Goal: Task Accomplishment & Management: Use online tool/utility

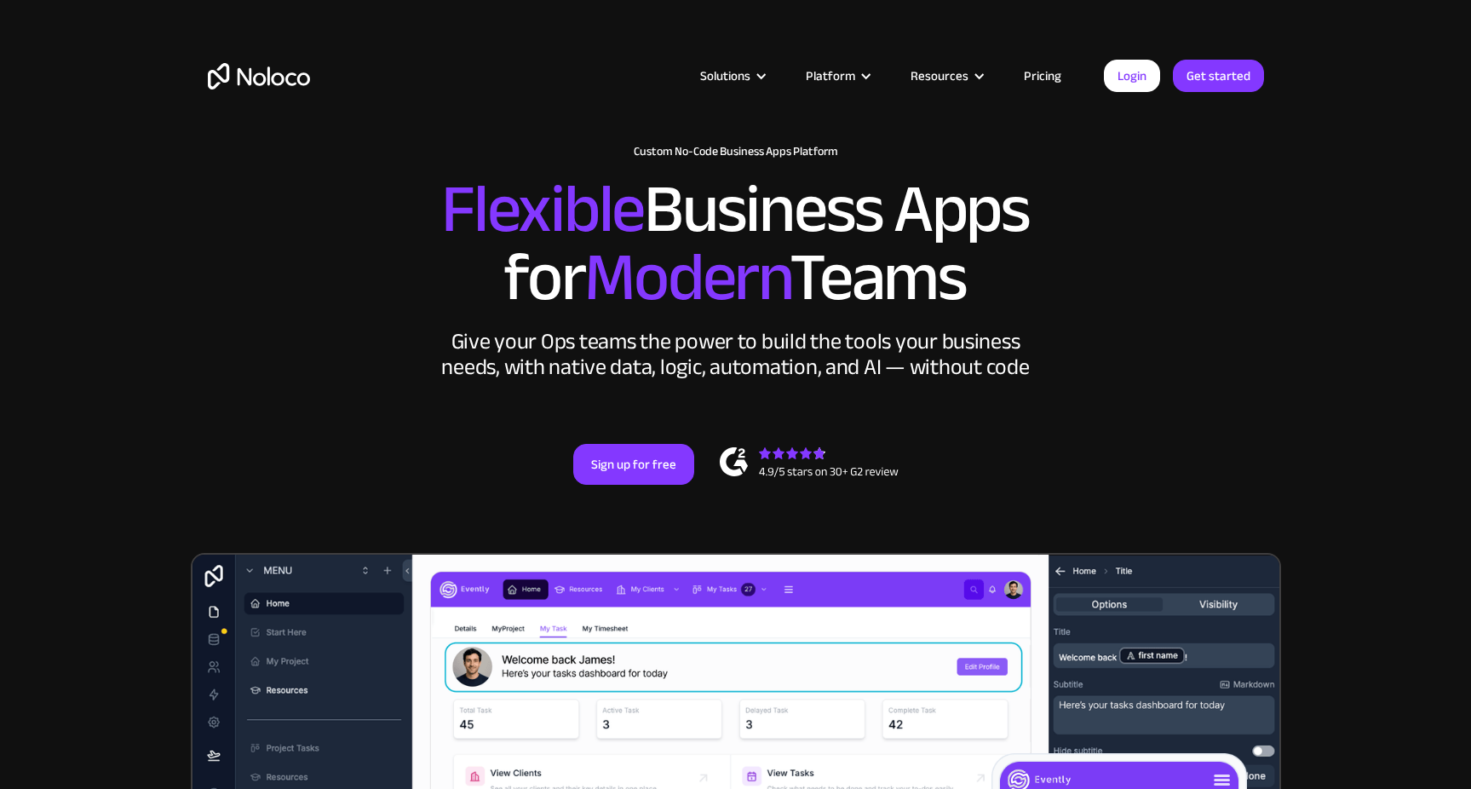
click at [1056, 72] on link "Pricing" at bounding box center [1043, 76] width 80 height 22
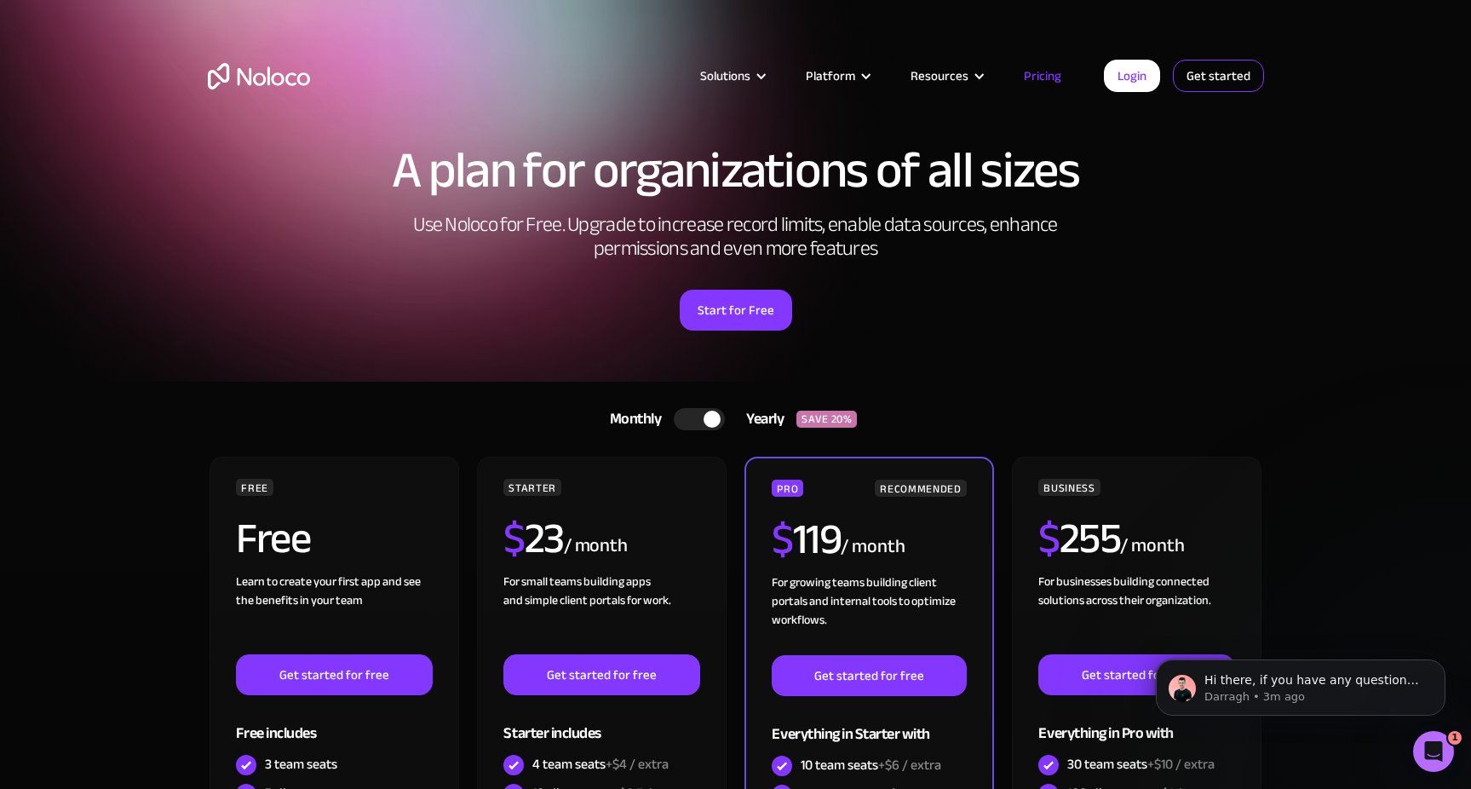
click at [1210, 78] on link "Get started" at bounding box center [1218, 76] width 91 height 32
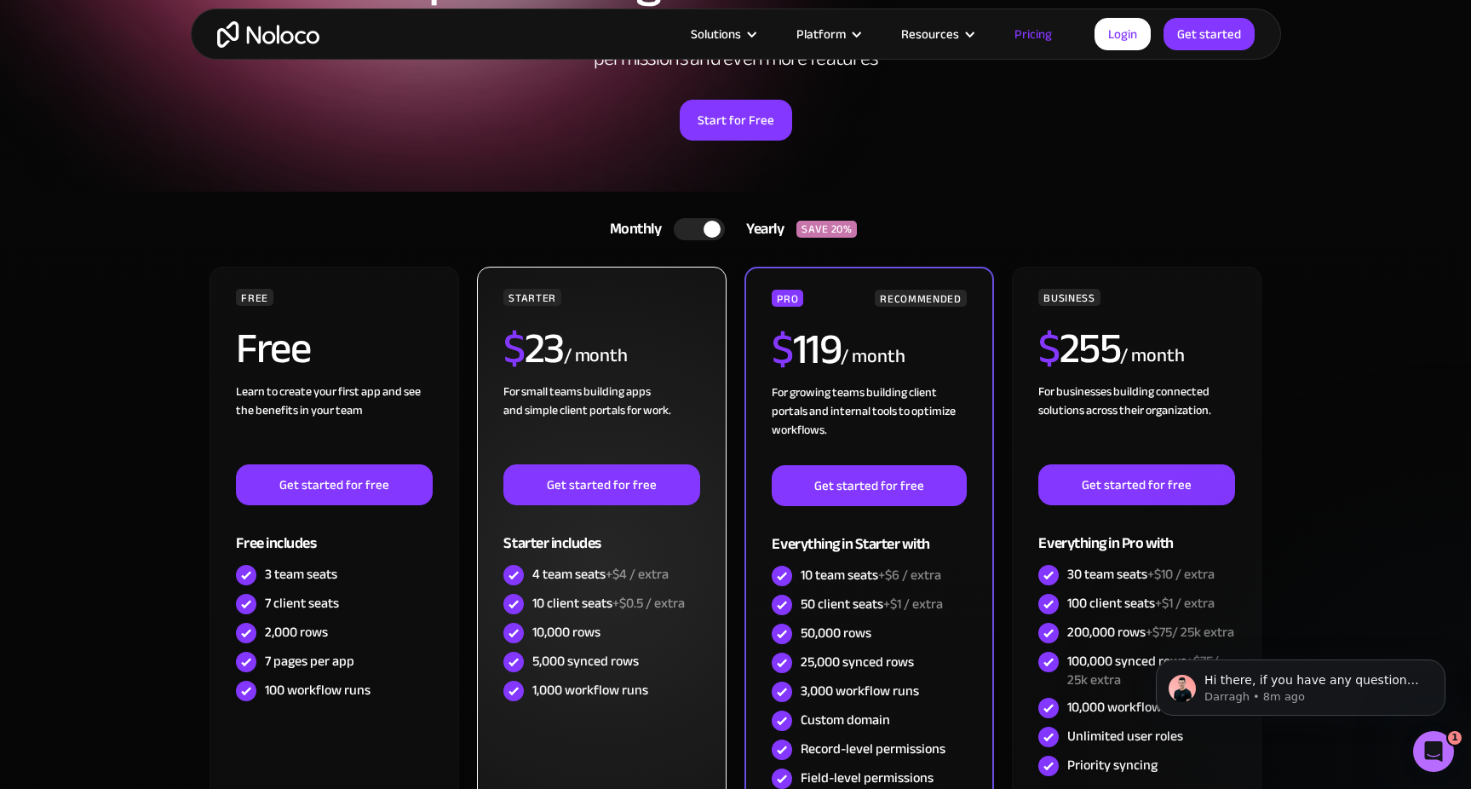
scroll to position [188, 0]
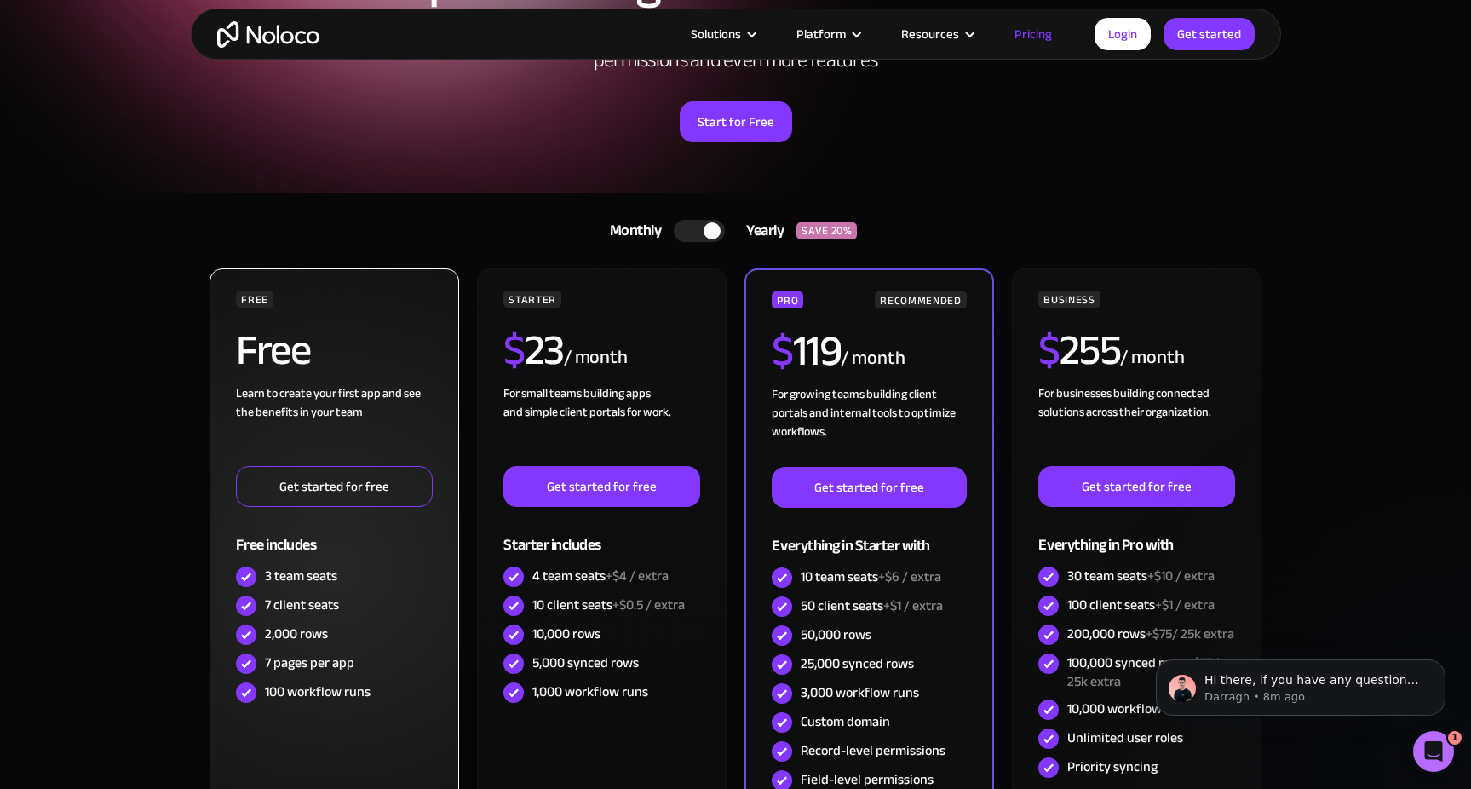
click at [388, 491] on link "Get started for free" at bounding box center [334, 486] width 196 height 41
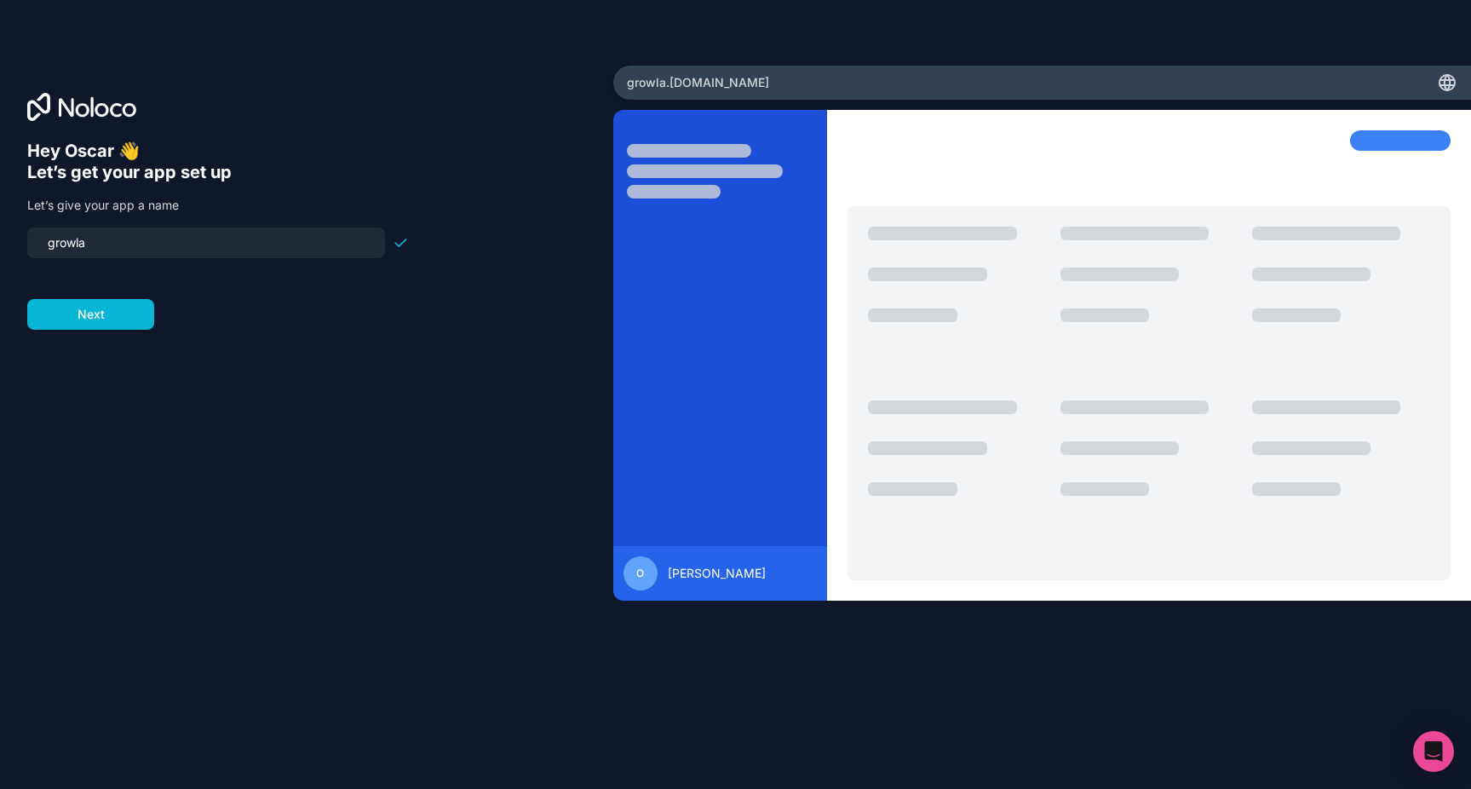
drag, startPoint x: 201, startPoint y: 245, endPoint x: 1, endPoint y: 234, distance: 200.5
click at [1, 234] on div "Hey Oscar 👋 Let’s get your app set up Let’s give your app a name growla Next" at bounding box center [306, 395] width 613 height 658
type input "growcar"
click at [81, 314] on button "Next" at bounding box center [90, 314] width 127 height 31
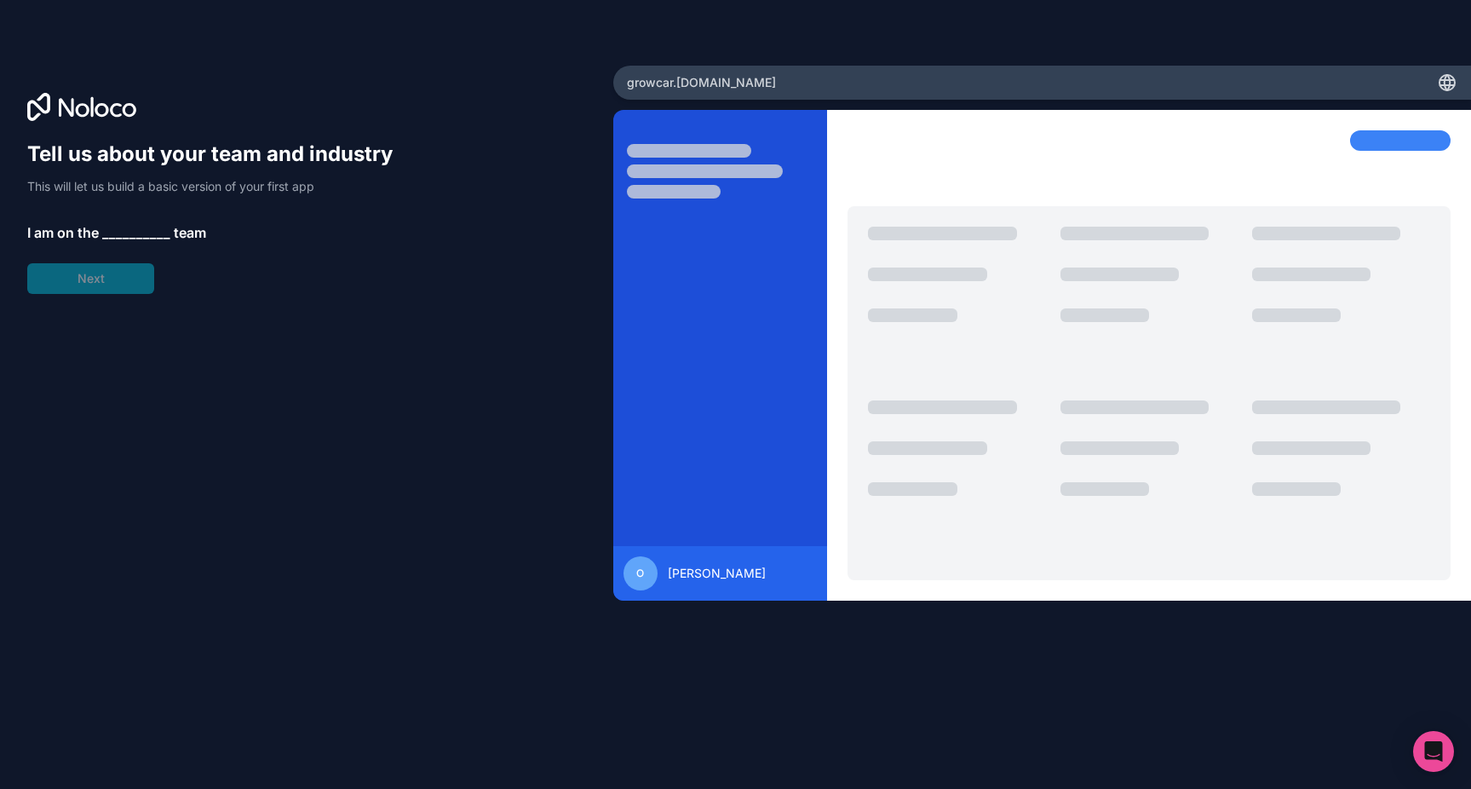
click at [125, 230] on span "__________" at bounding box center [136, 232] width 68 height 20
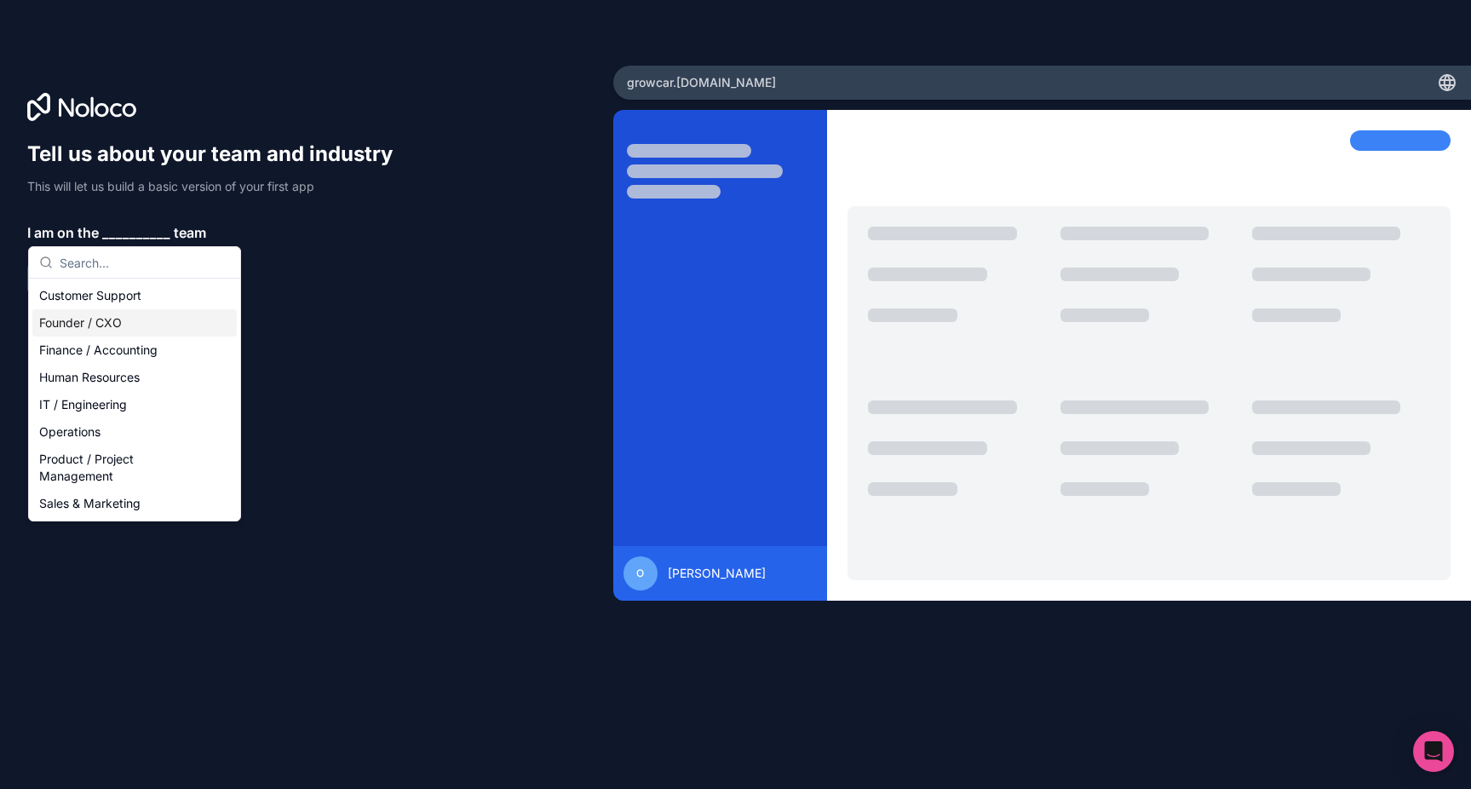
click at [104, 318] on div "Founder / CXO" at bounding box center [134, 322] width 204 height 27
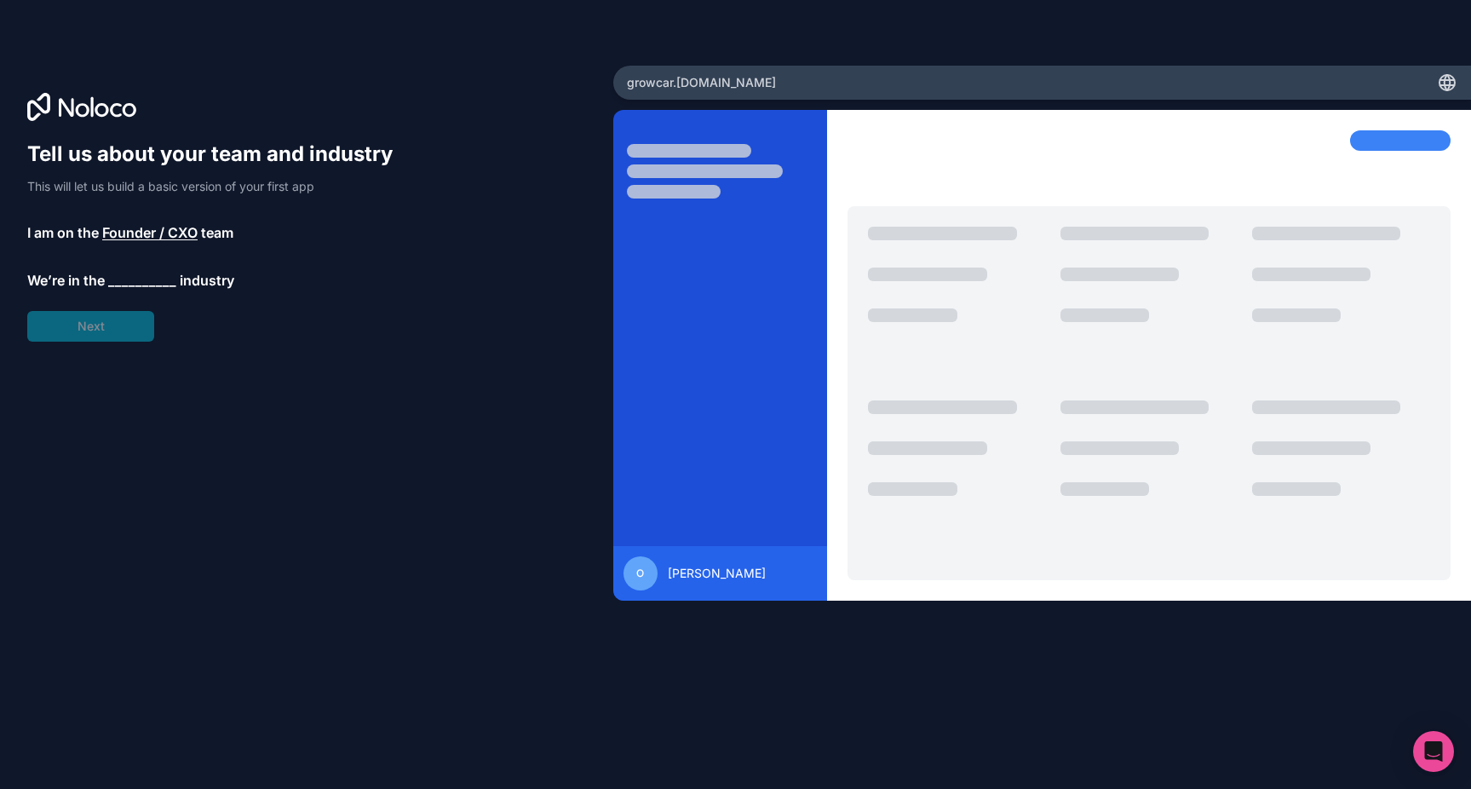
click at [130, 282] on span "__________" at bounding box center [142, 280] width 68 height 20
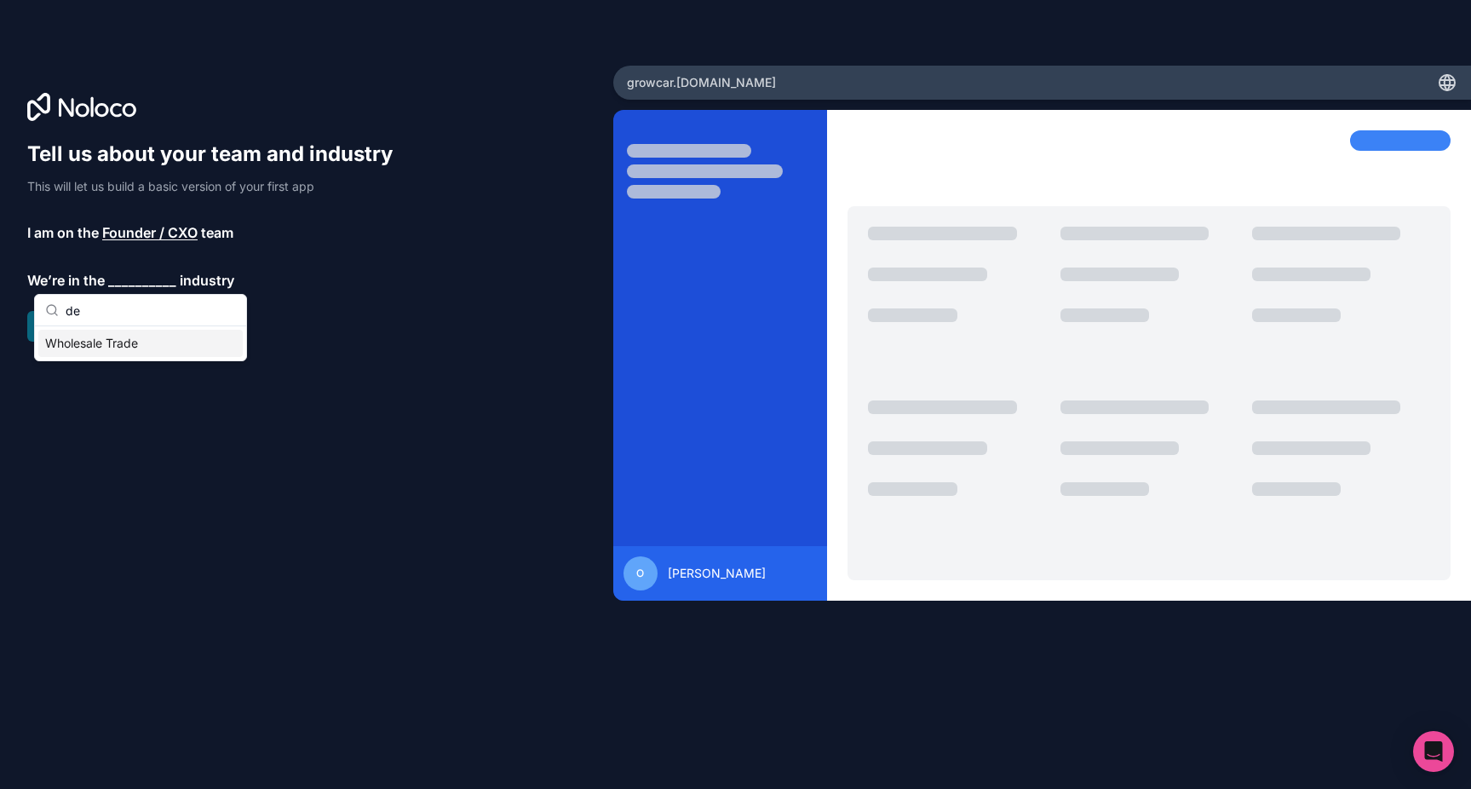
type input "d"
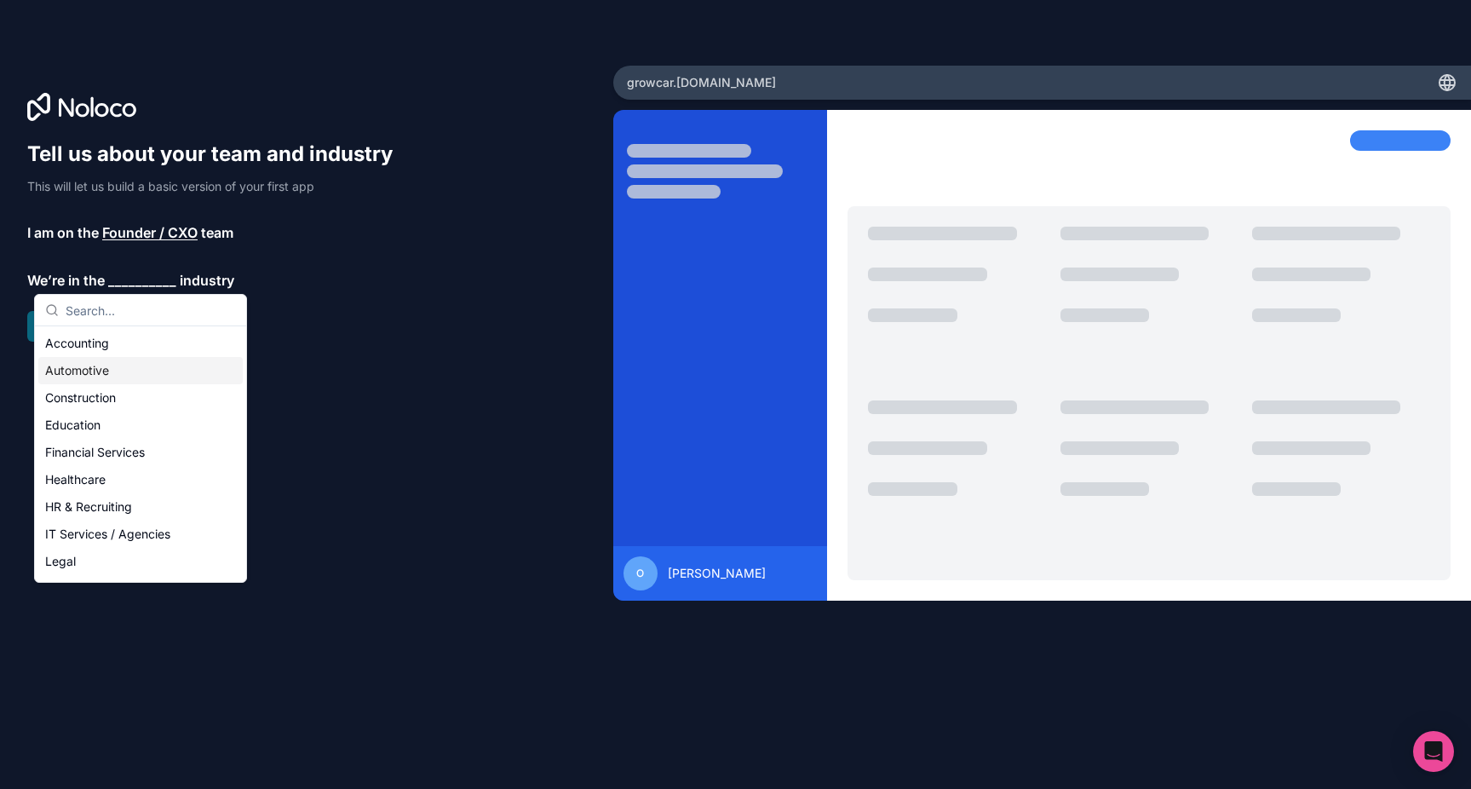
click at [122, 369] on div "Automotive" at bounding box center [140, 370] width 204 height 27
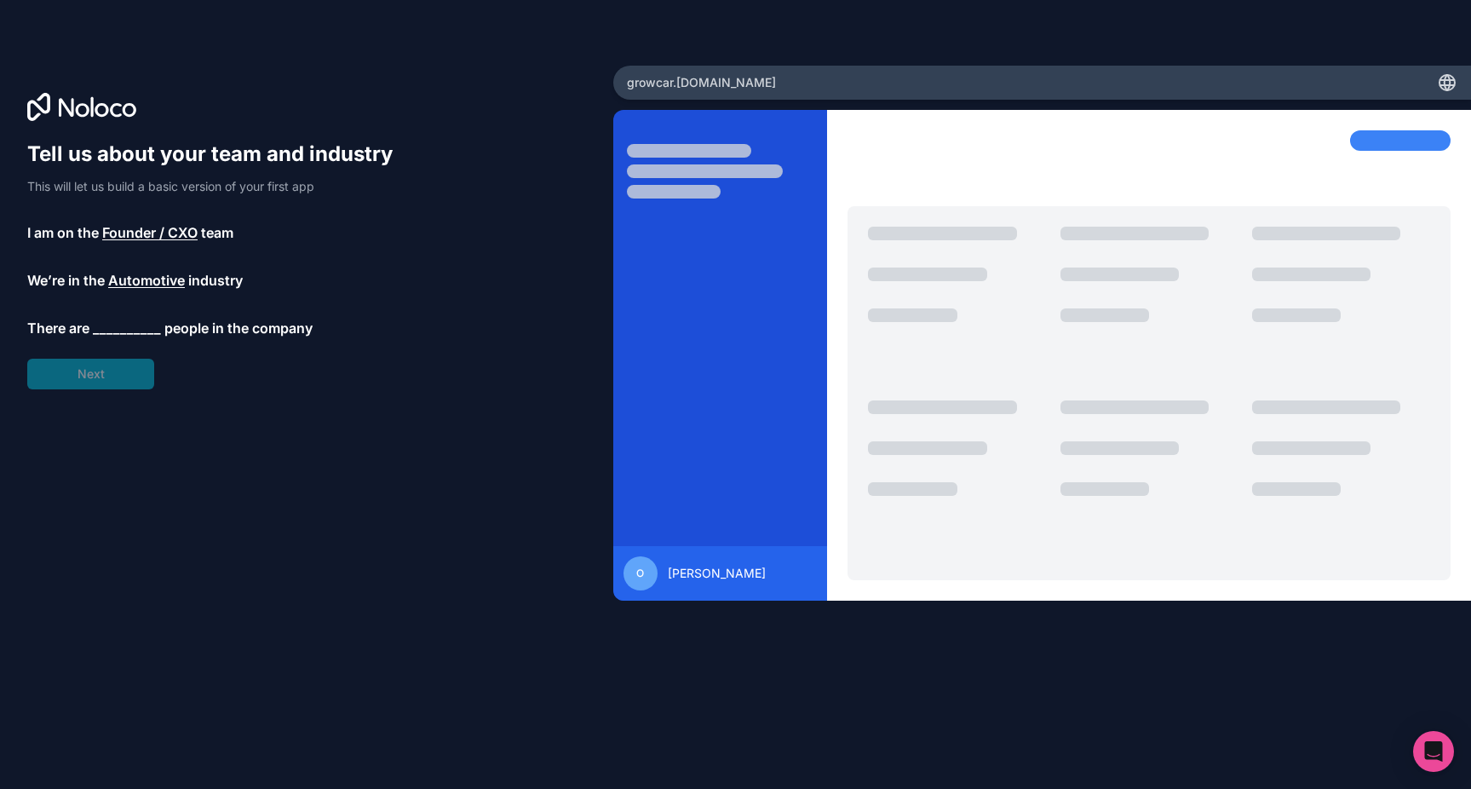
click at [127, 331] on span "__________" at bounding box center [127, 328] width 68 height 20
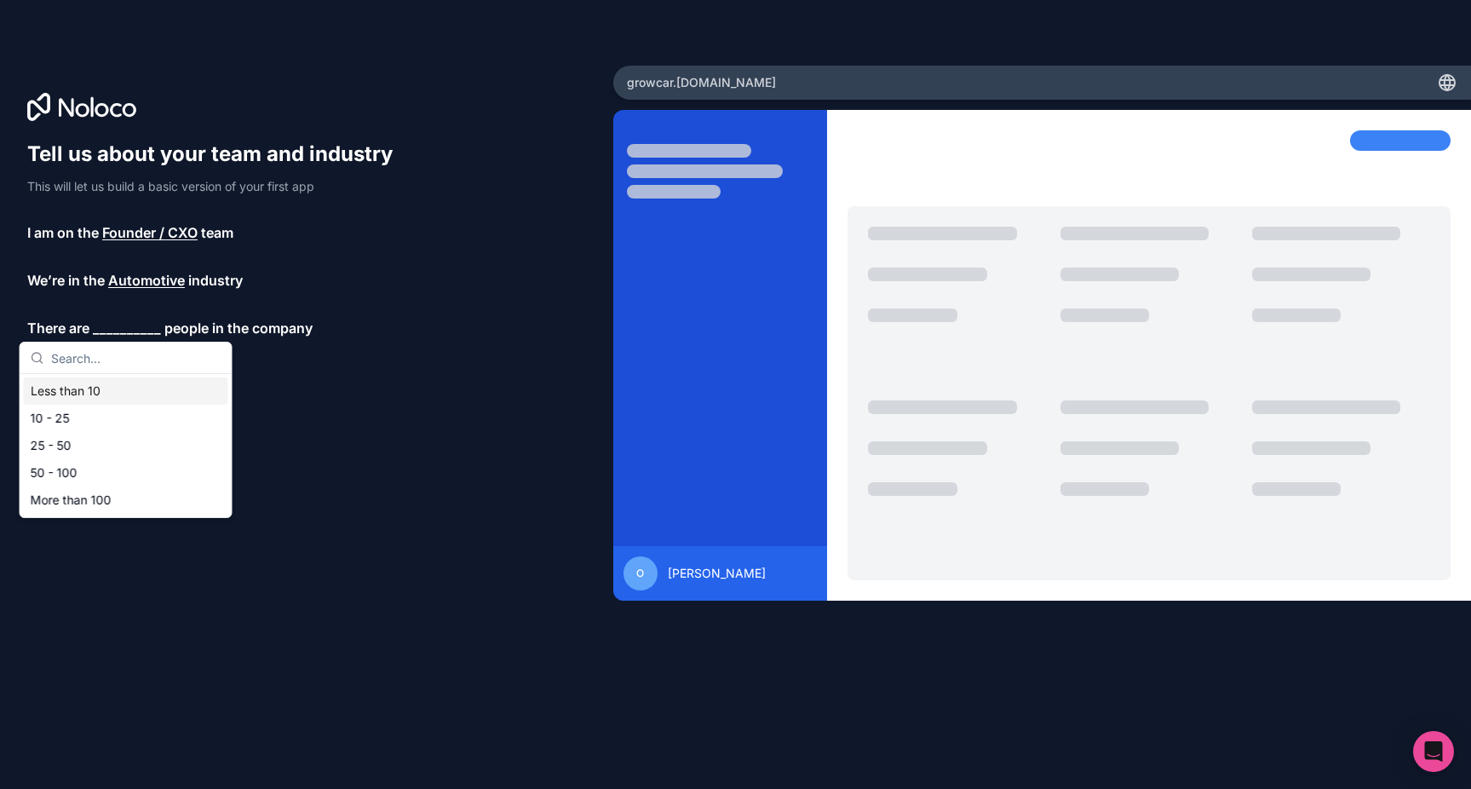
click at [112, 393] on div "Less than 10" at bounding box center [126, 390] width 204 height 27
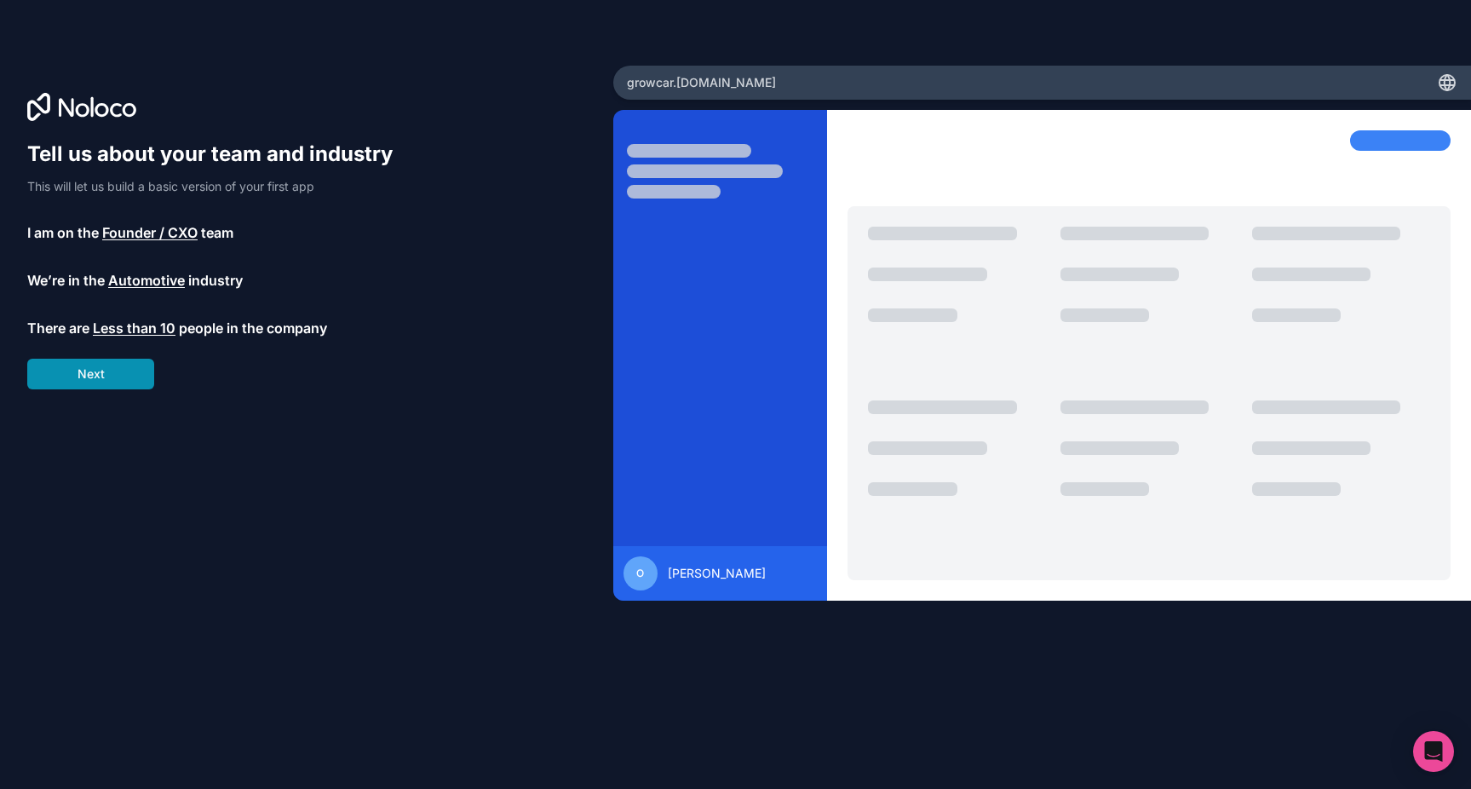
click at [112, 380] on button "Next" at bounding box center [90, 374] width 127 height 31
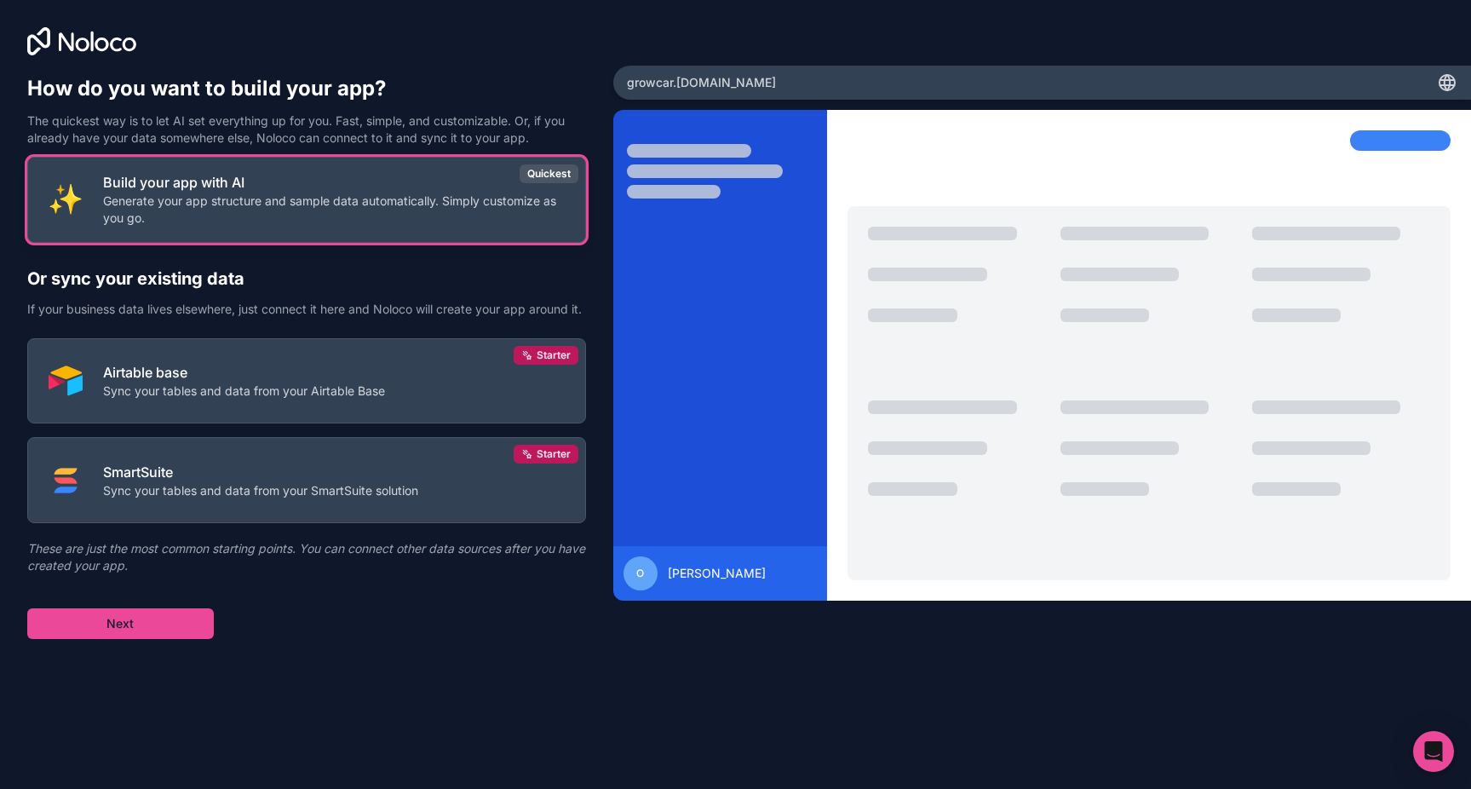
click at [348, 234] on button "Build your app with AI Generate your app structure and sample data automaticall…" at bounding box center [306, 200] width 559 height 86
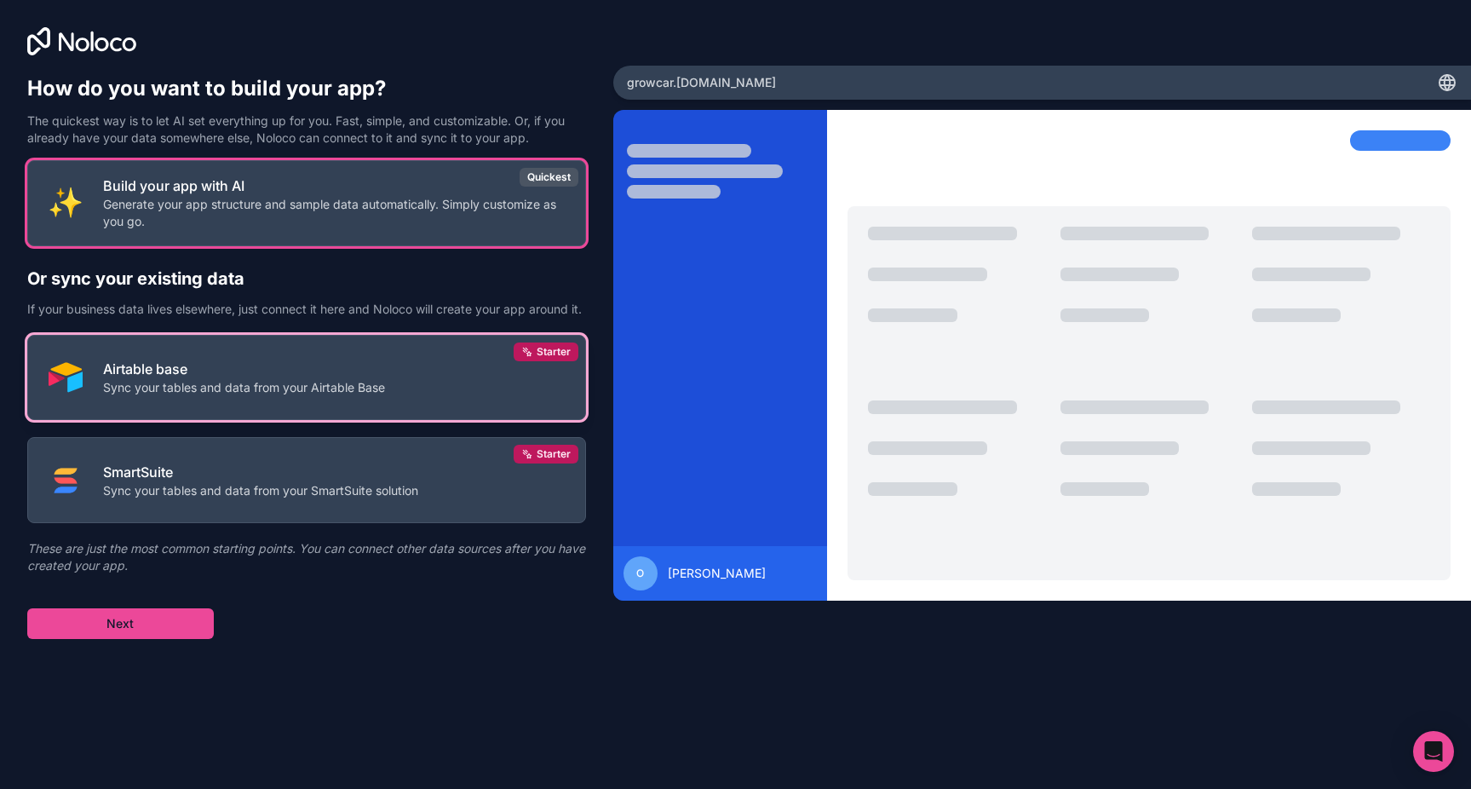
click at [266, 396] on p "Sync your tables and data from your Airtable Base" at bounding box center [244, 387] width 282 height 17
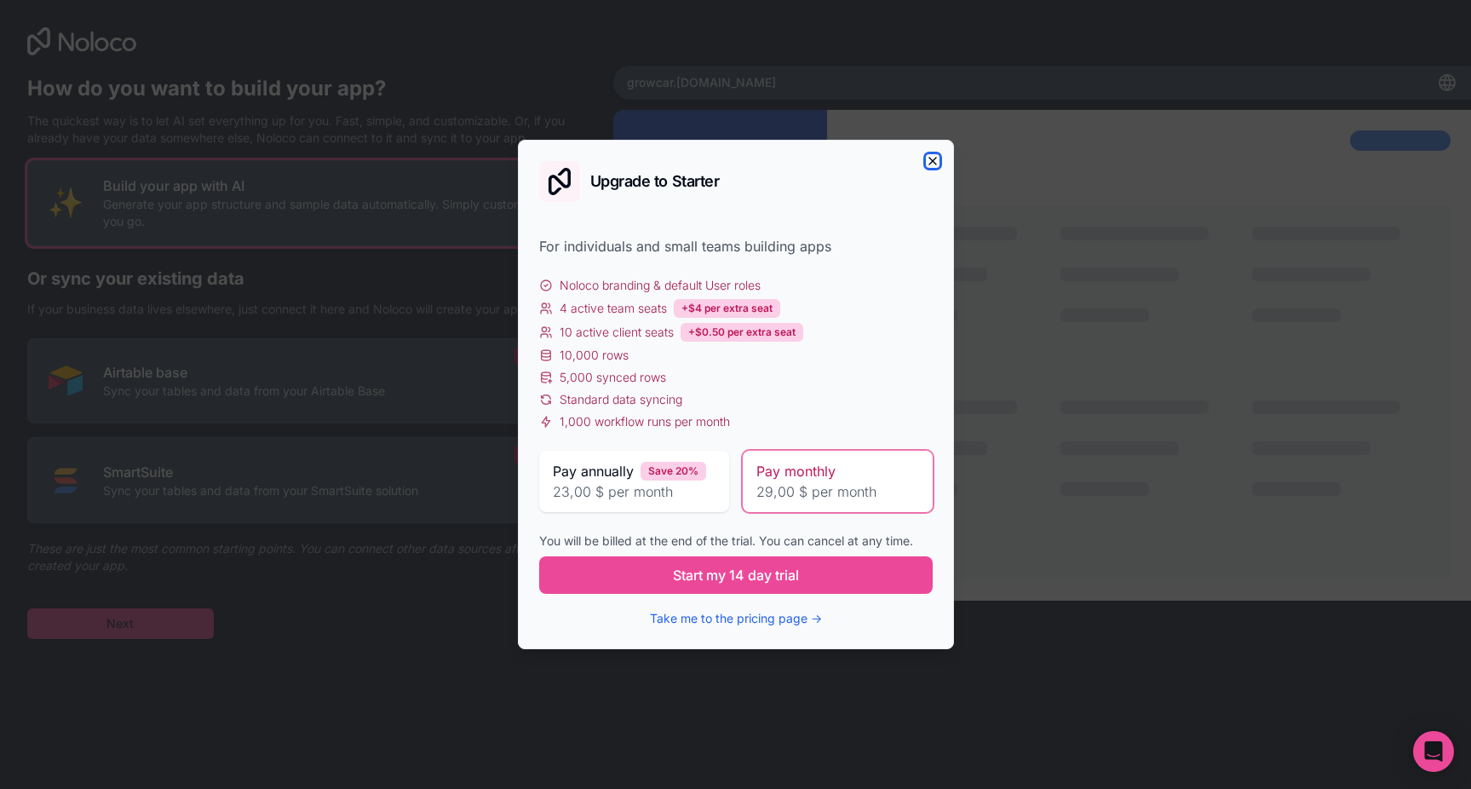
click at [937, 154] on icon "button" at bounding box center [933, 161] width 14 height 14
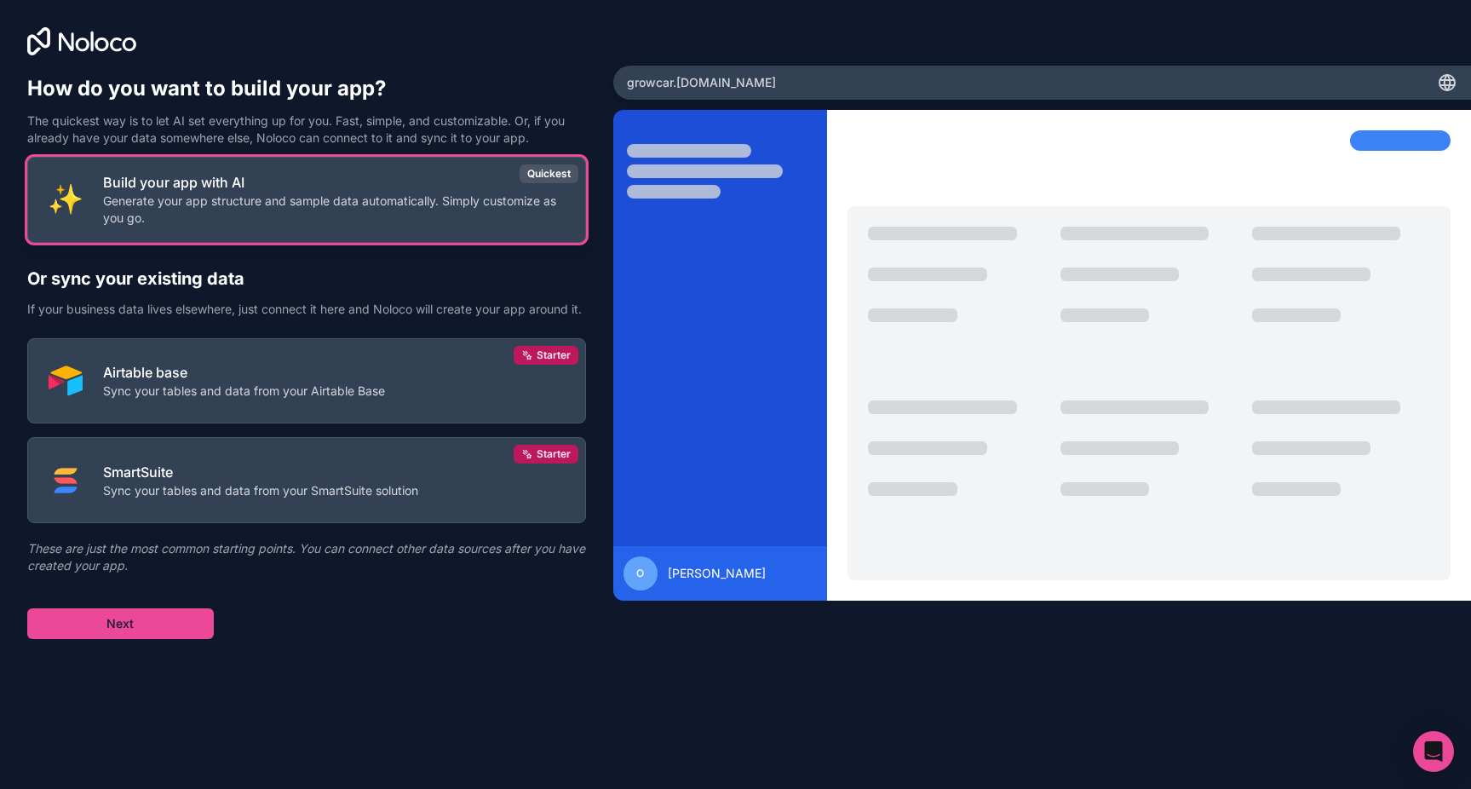
click at [558, 209] on p "Generate your app structure and sample data automatically. Simply customize as …" at bounding box center [334, 210] width 462 height 34
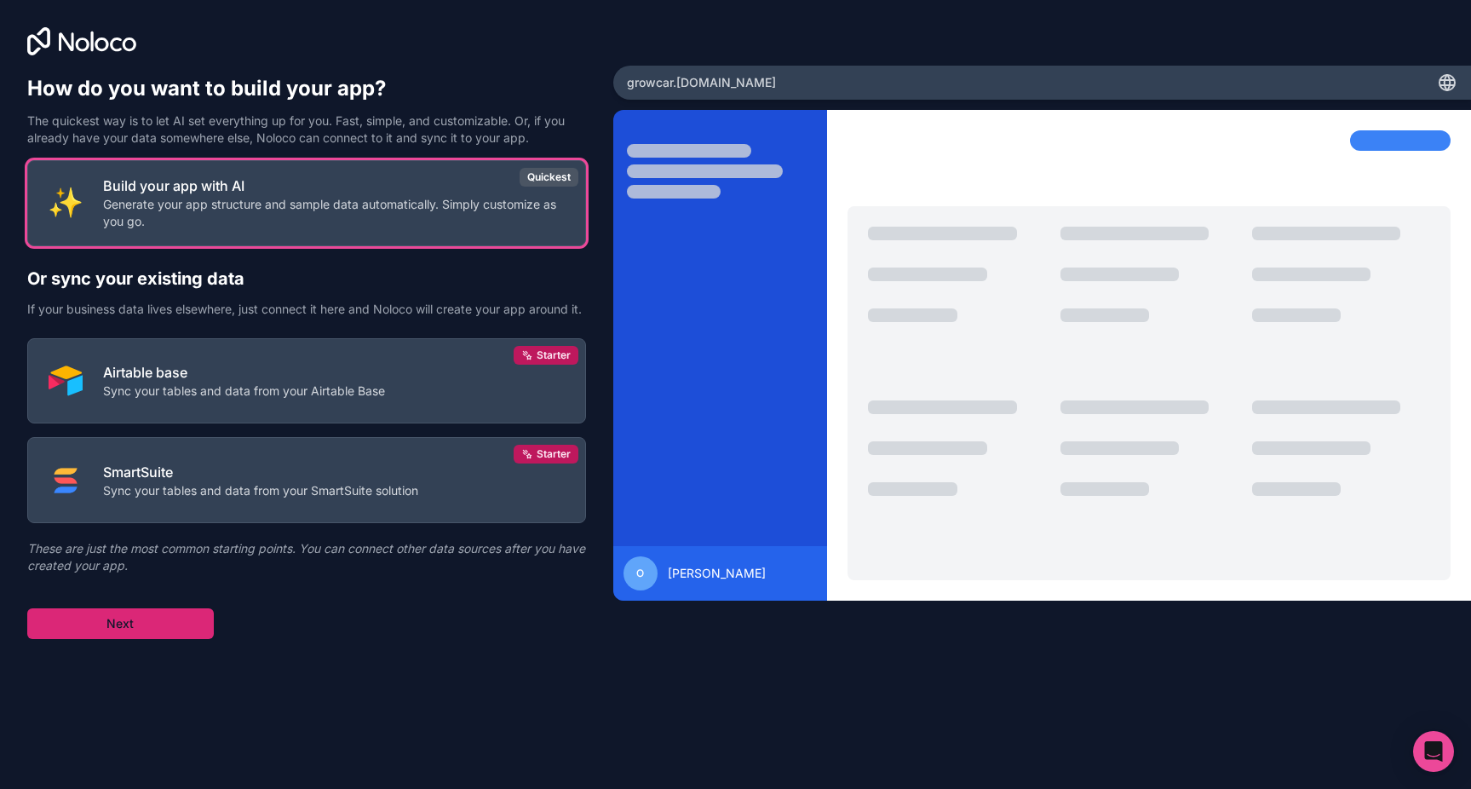
click at [167, 639] on button "Next" at bounding box center [120, 623] width 187 height 31
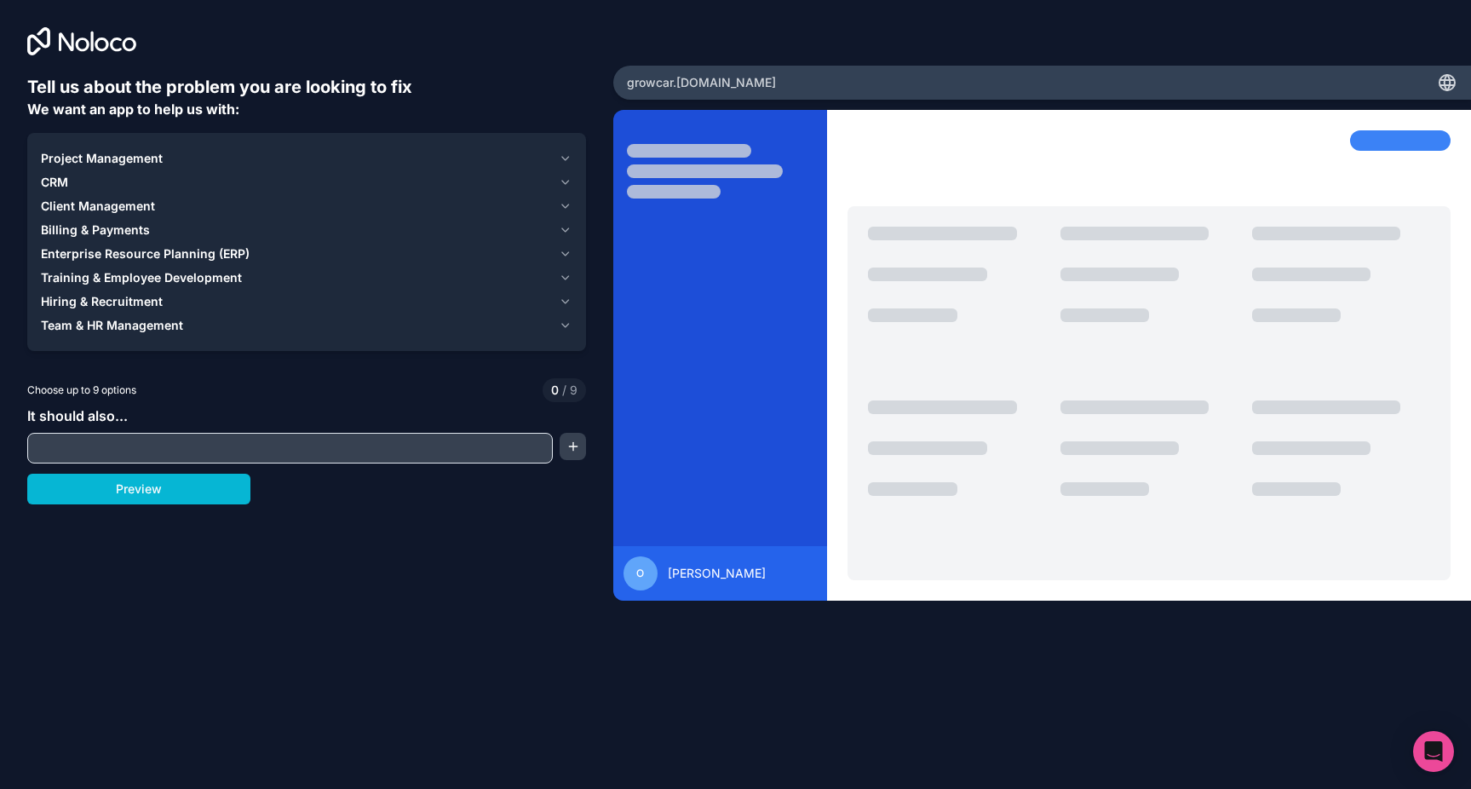
click at [337, 455] on input "text" at bounding box center [290, 448] width 517 height 24
click at [564, 158] on icon "button" at bounding box center [565, 158] width 7 height 3
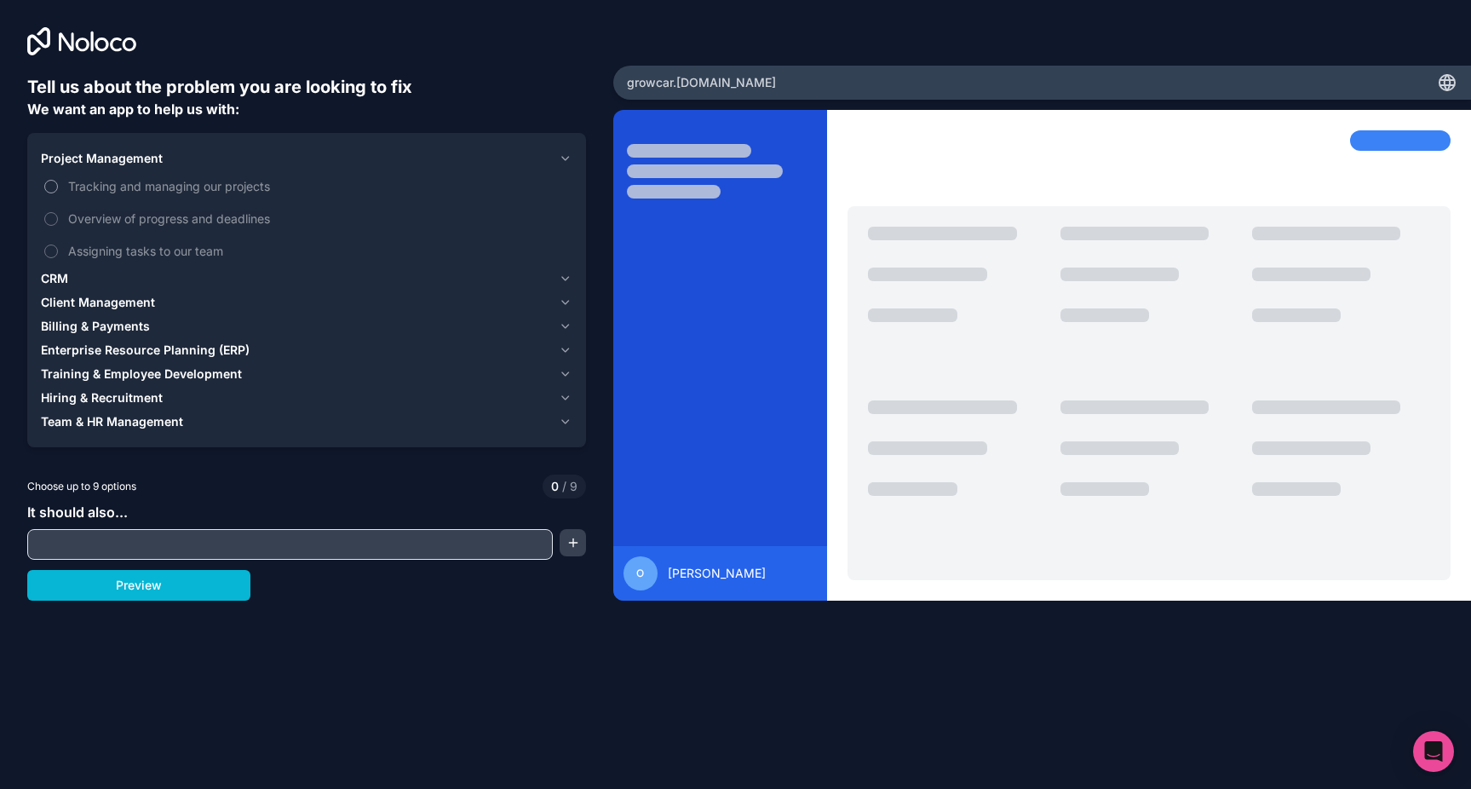
click at [142, 186] on span "Tracking and managing our projects" at bounding box center [318, 186] width 501 height 18
click at [58, 186] on button "Tracking and managing our projects" at bounding box center [51, 187] width 14 height 14
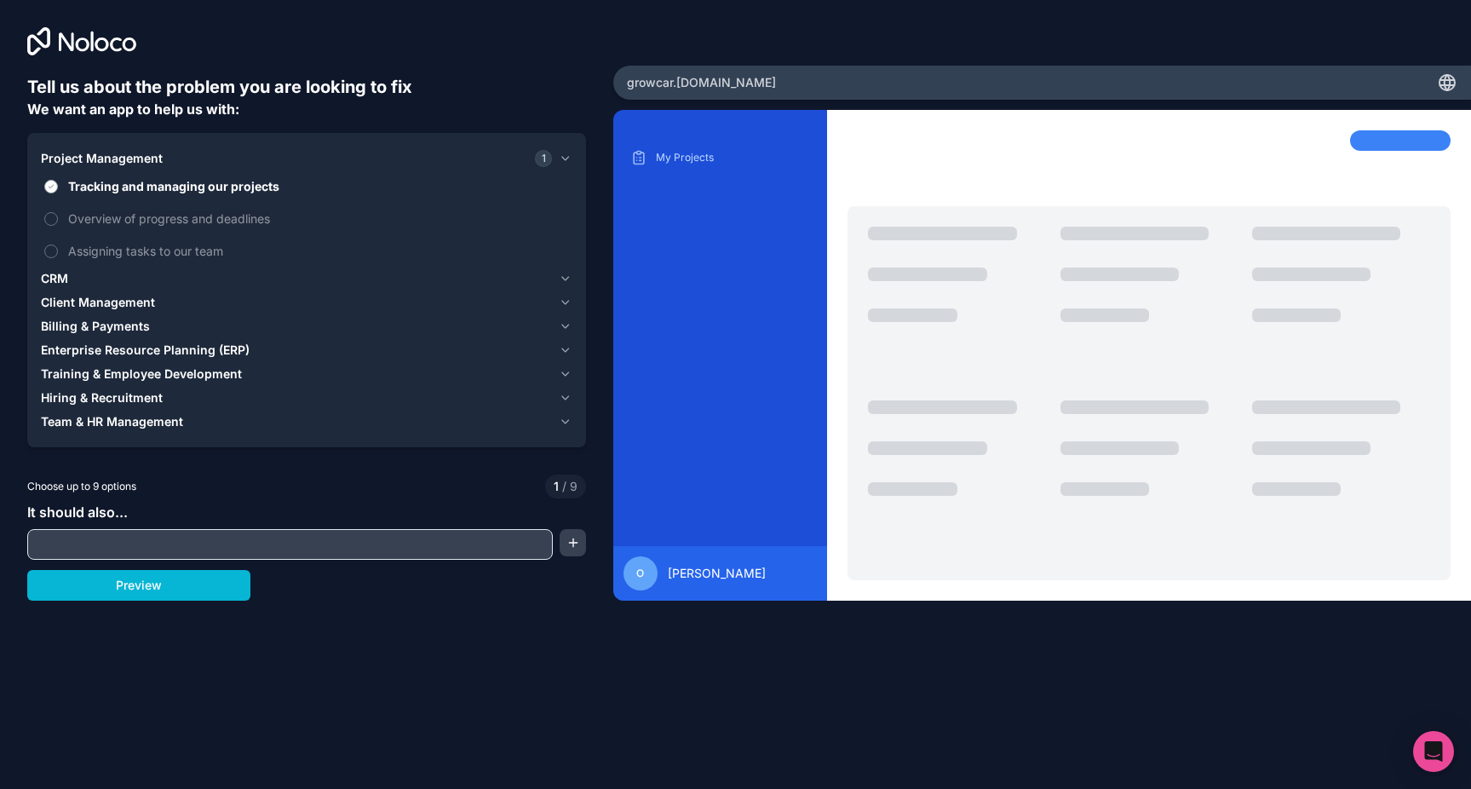
click at [144, 187] on span "Tracking and managing our projects" at bounding box center [318, 186] width 501 height 18
click at [58, 187] on button "Tracking and managing our projects" at bounding box center [51, 187] width 14 height 14
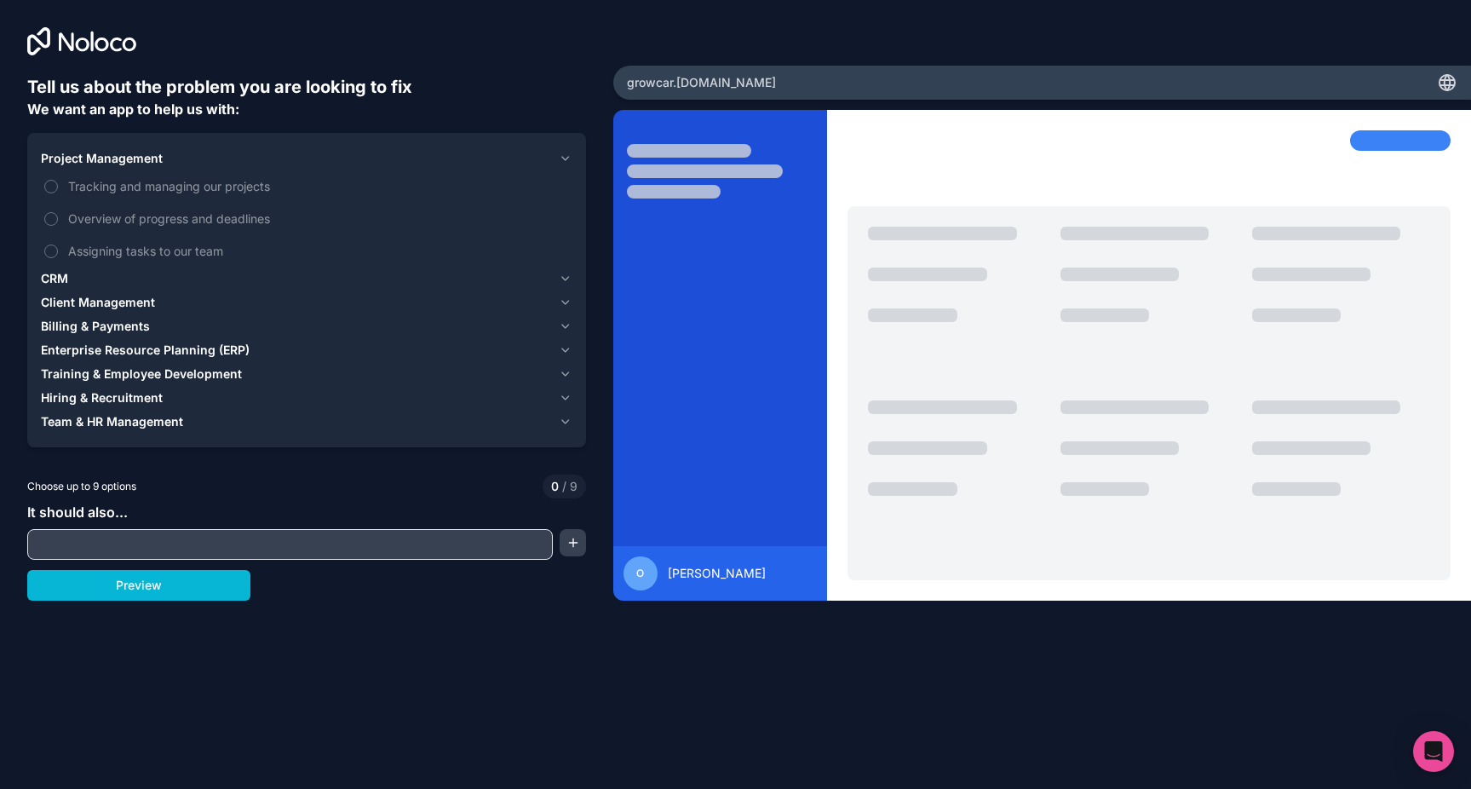
click at [568, 157] on icon "button" at bounding box center [565, 158] width 7 height 3
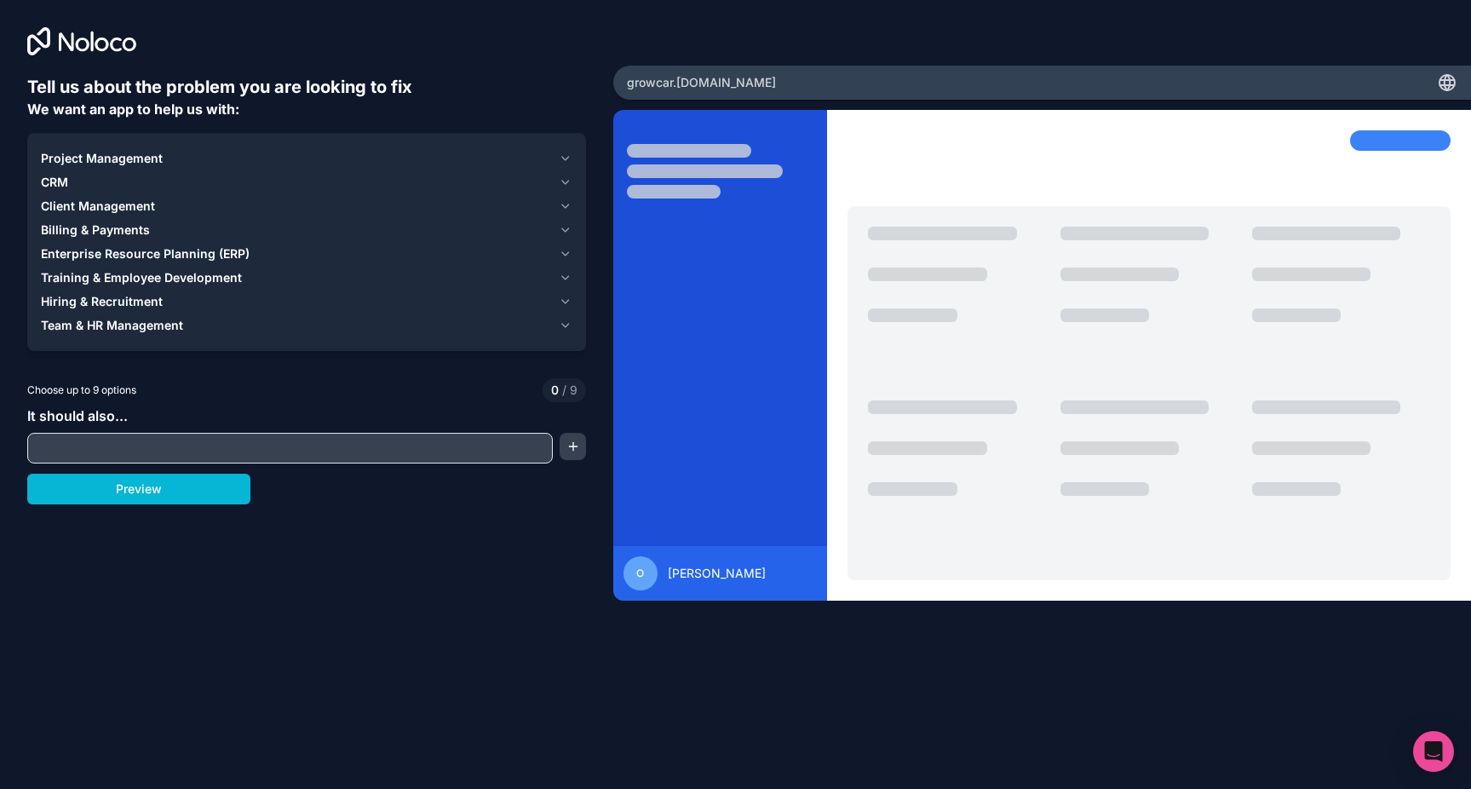
click at [203, 451] on input "text" at bounding box center [290, 448] width 517 height 24
click at [141, 232] on span "Billing & Payments" at bounding box center [95, 230] width 109 height 17
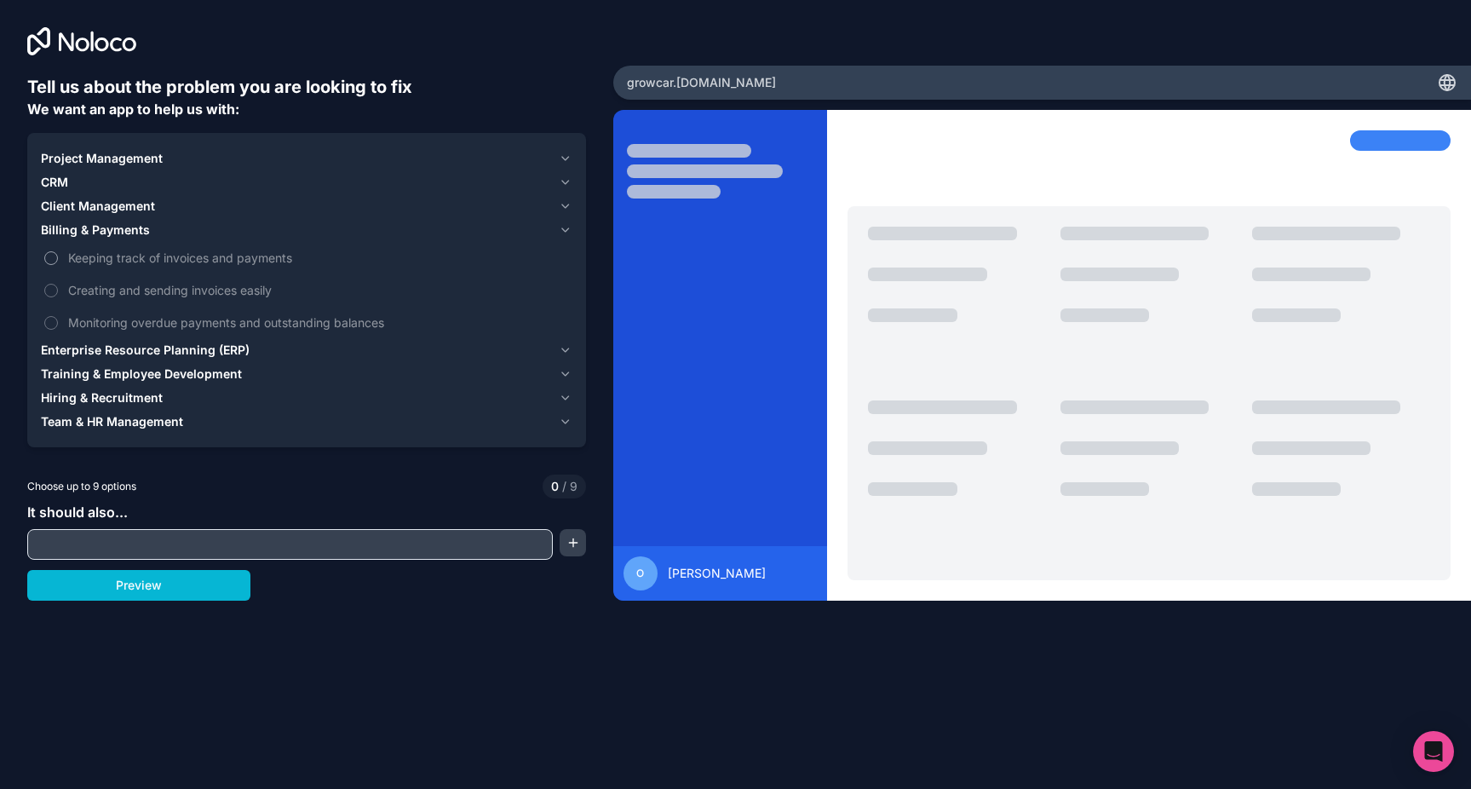
click at [149, 259] on span "Keeping track of invoices and payments" at bounding box center [318, 258] width 501 height 18
click at [58, 259] on button "Keeping track of invoices and payments" at bounding box center [51, 258] width 14 height 14
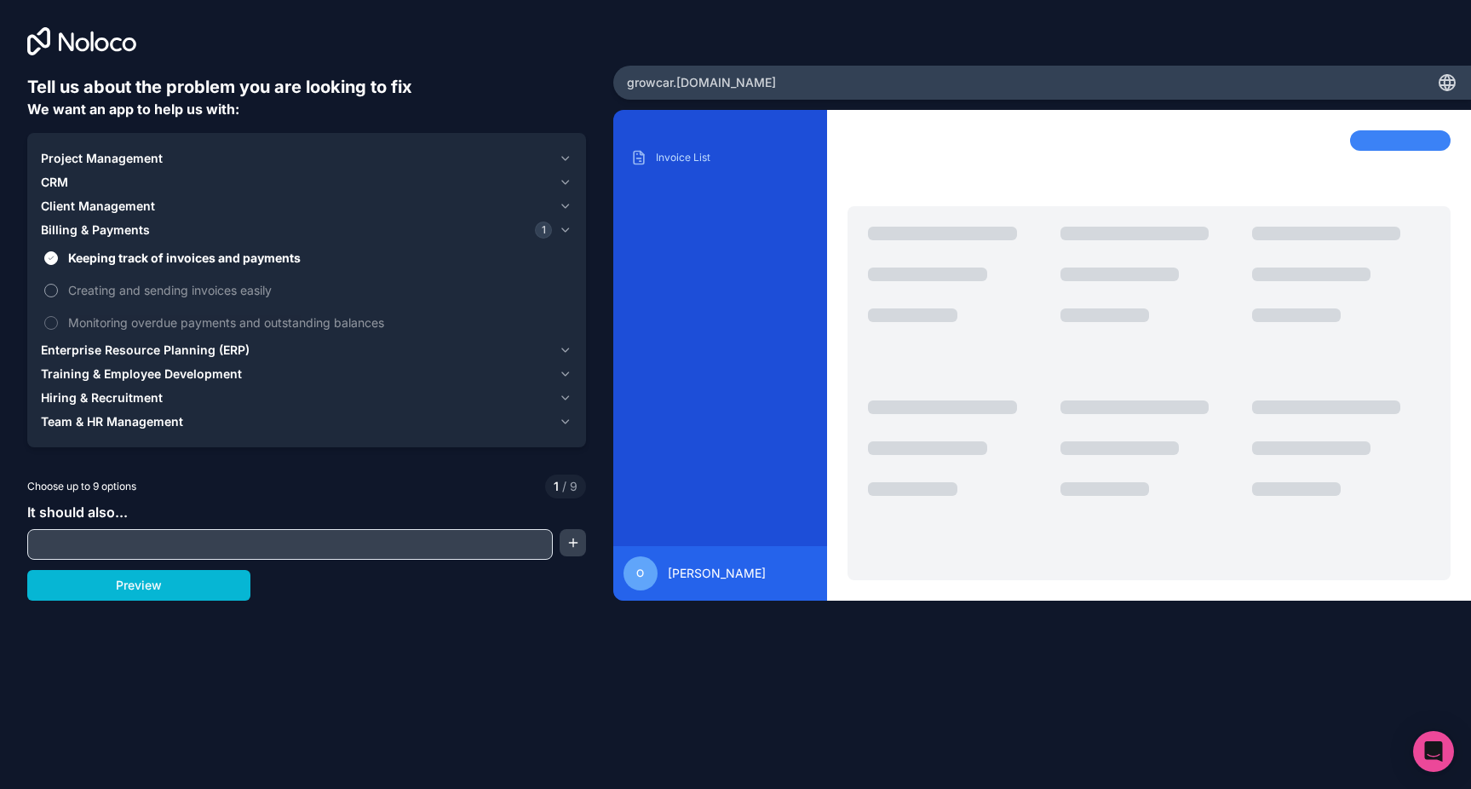
click at [148, 290] on span "Creating and sending invoices easily" at bounding box center [318, 290] width 501 height 18
click at [58, 290] on button "Creating and sending invoices easily" at bounding box center [51, 291] width 14 height 14
click at [131, 175] on div "CRM" at bounding box center [296, 182] width 511 height 17
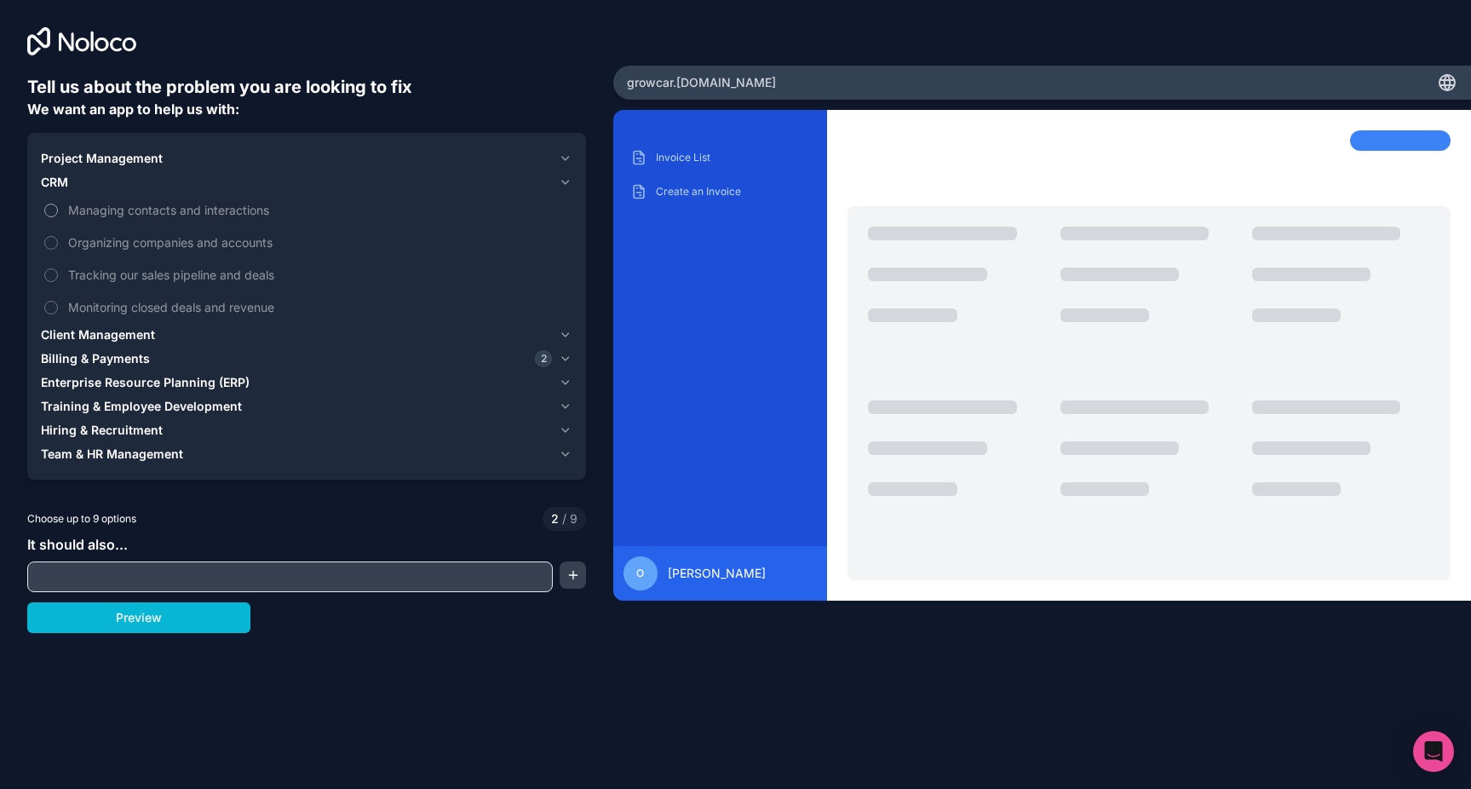
click at [121, 216] on span "Managing contacts and interactions" at bounding box center [318, 210] width 501 height 18
click at [58, 216] on button "Managing contacts and interactions" at bounding box center [51, 211] width 14 height 14
click at [122, 255] on label "Organizing companies and accounts" at bounding box center [307, 243] width 532 height 32
click at [58, 250] on button "Organizing companies and accounts" at bounding box center [51, 243] width 14 height 14
click at [124, 281] on span "Tracking our sales pipeline and deals" at bounding box center [318, 275] width 501 height 18
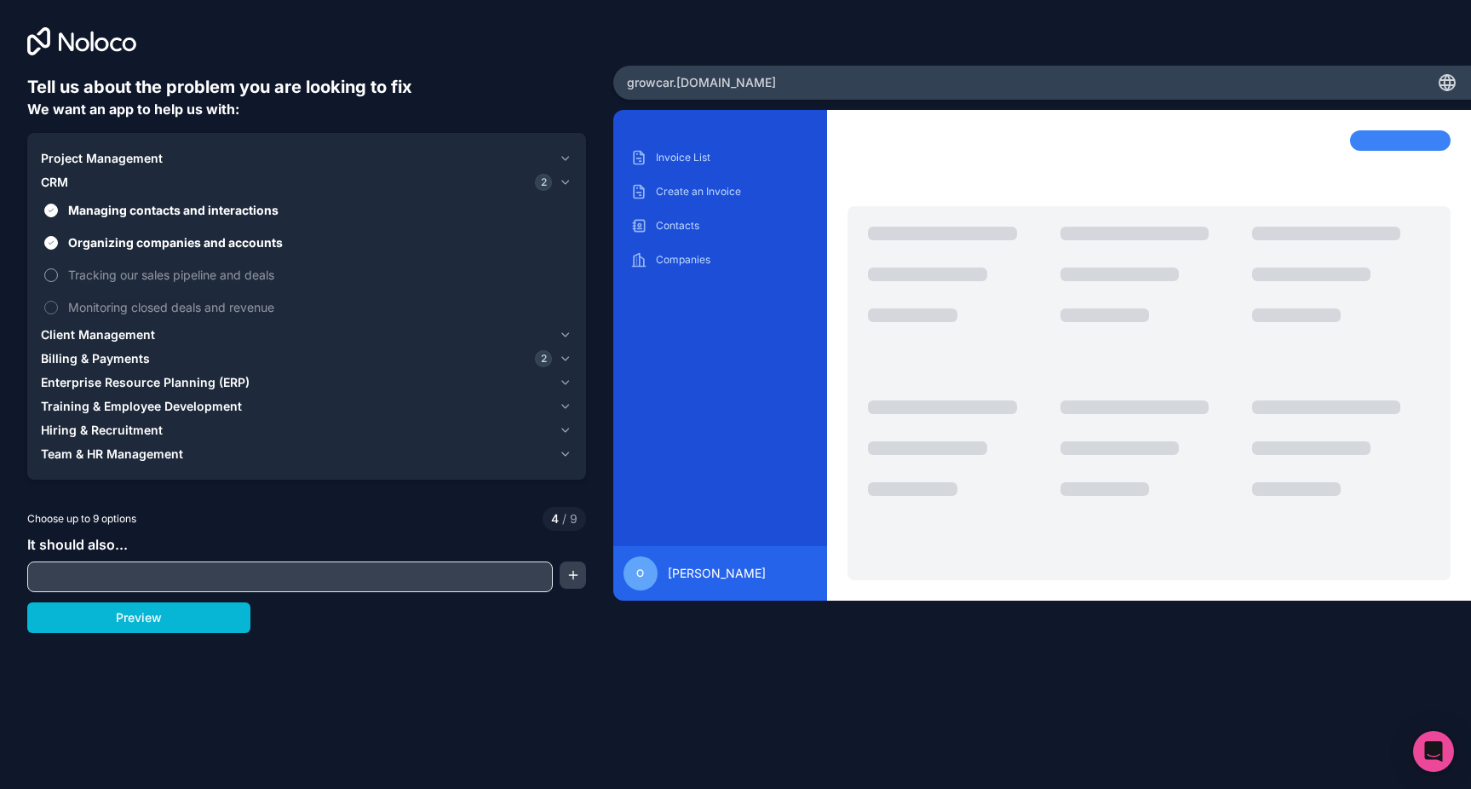
click at [58, 281] on button "Tracking our sales pipeline and deals" at bounding box center [51, 275] width 14 height 14
click at [123, 312] on span "Monitoring closed deals and revenue" at bounding box center [318, 307] width 501 height 18
click at [58, 312] on button "Monitoring closed deals and revenue" at bounding box center [51, 308] width 14 height 14
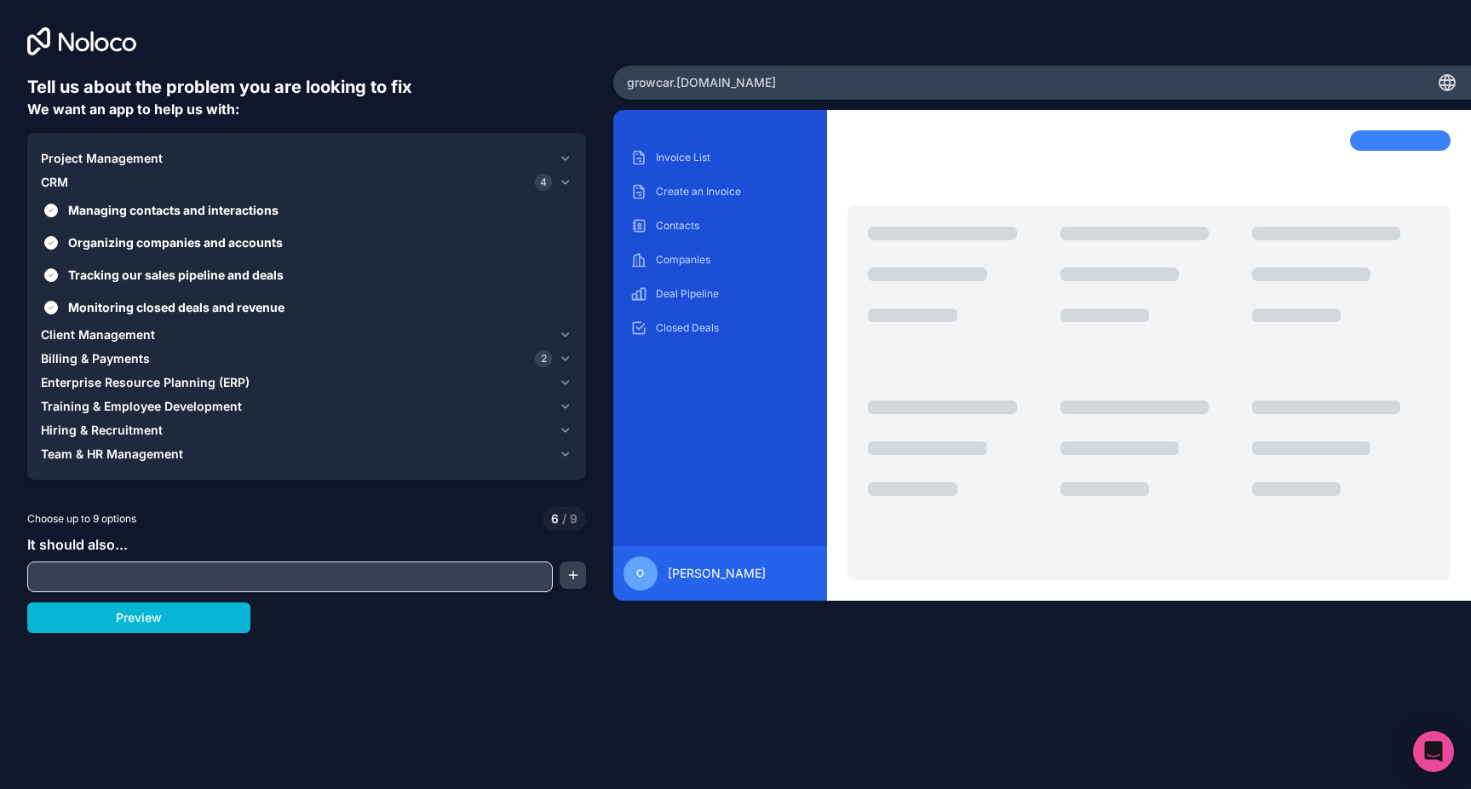
click at [162, 154] on div "Project Management" at bounding box center [296, 158] width 511 height 17
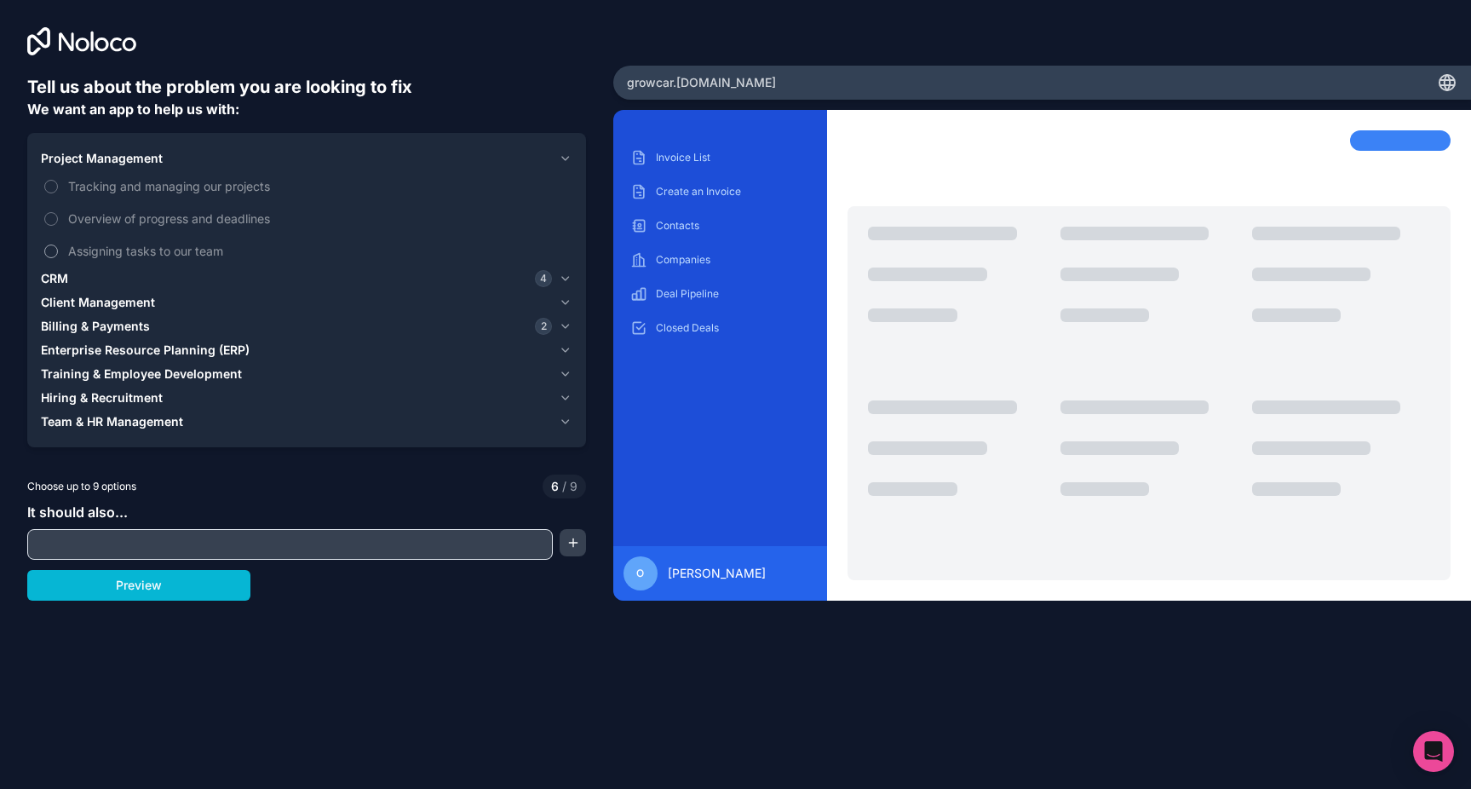
click at [146, 253] on span "Assigning tasks to our team" at bounding box center [318, 251] width 501 height 18
click at [58, 253] on button "Assigning tasks to our team" at bounding box center [51, 252] width 14 height 14
click at [152, 187] on span "Tracking and managing our projects" at bounding box center [318, 186] width 501 height 18
click at [58, 187] on button "Tracking and managing our projects" at bounding box center [51, 187] width 14 height 14
click at [152, 222] on span "Overview of progress and deadlines" at bounding box center [318, 219] width 501 height 18
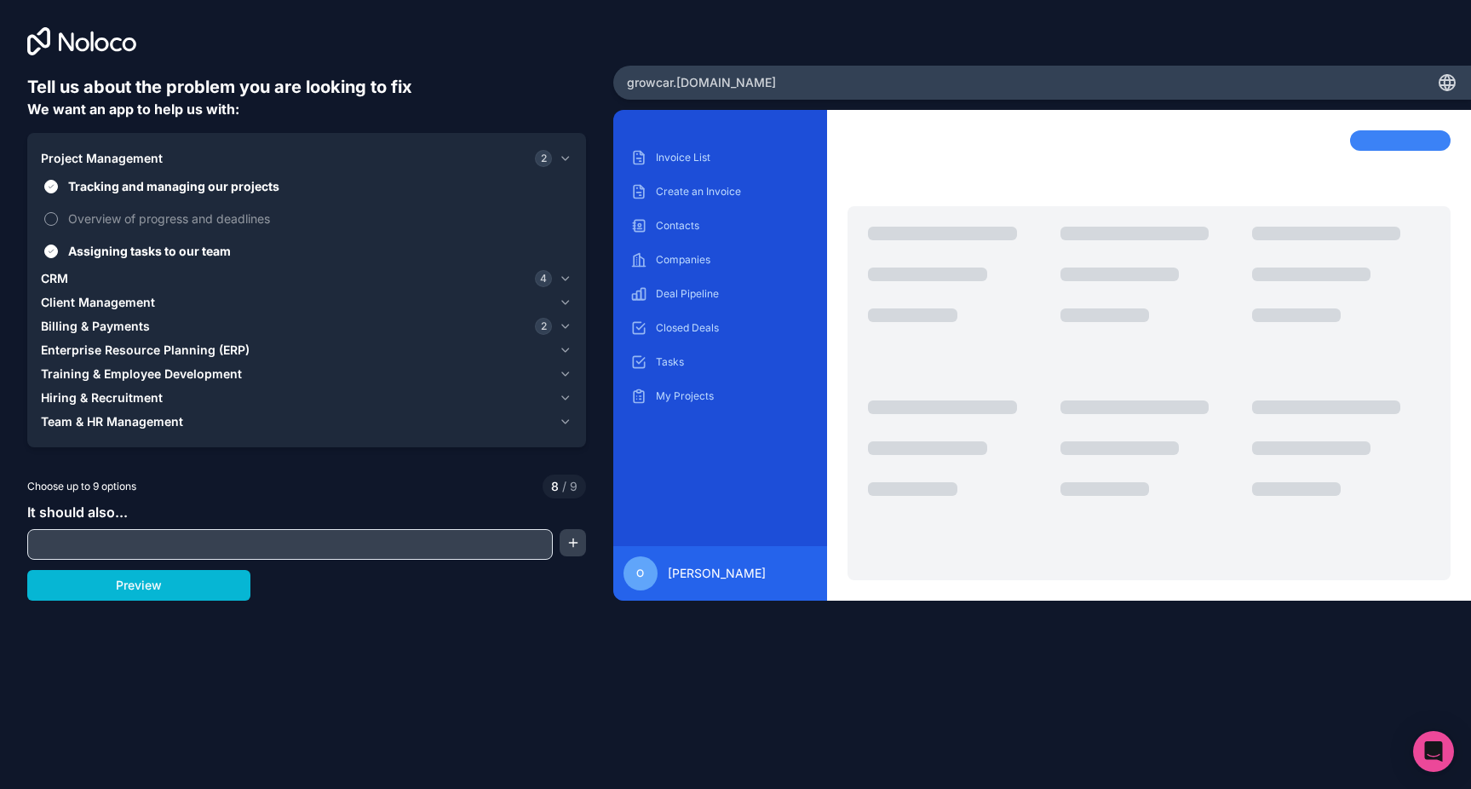
click at [58, 222] on button "Overview of progress and deadlines" at bounding box center [51, 219] width 14 height 14
click at [124, 299] on span "Client Management" at bounding box center [98, 302] width 114 height 17
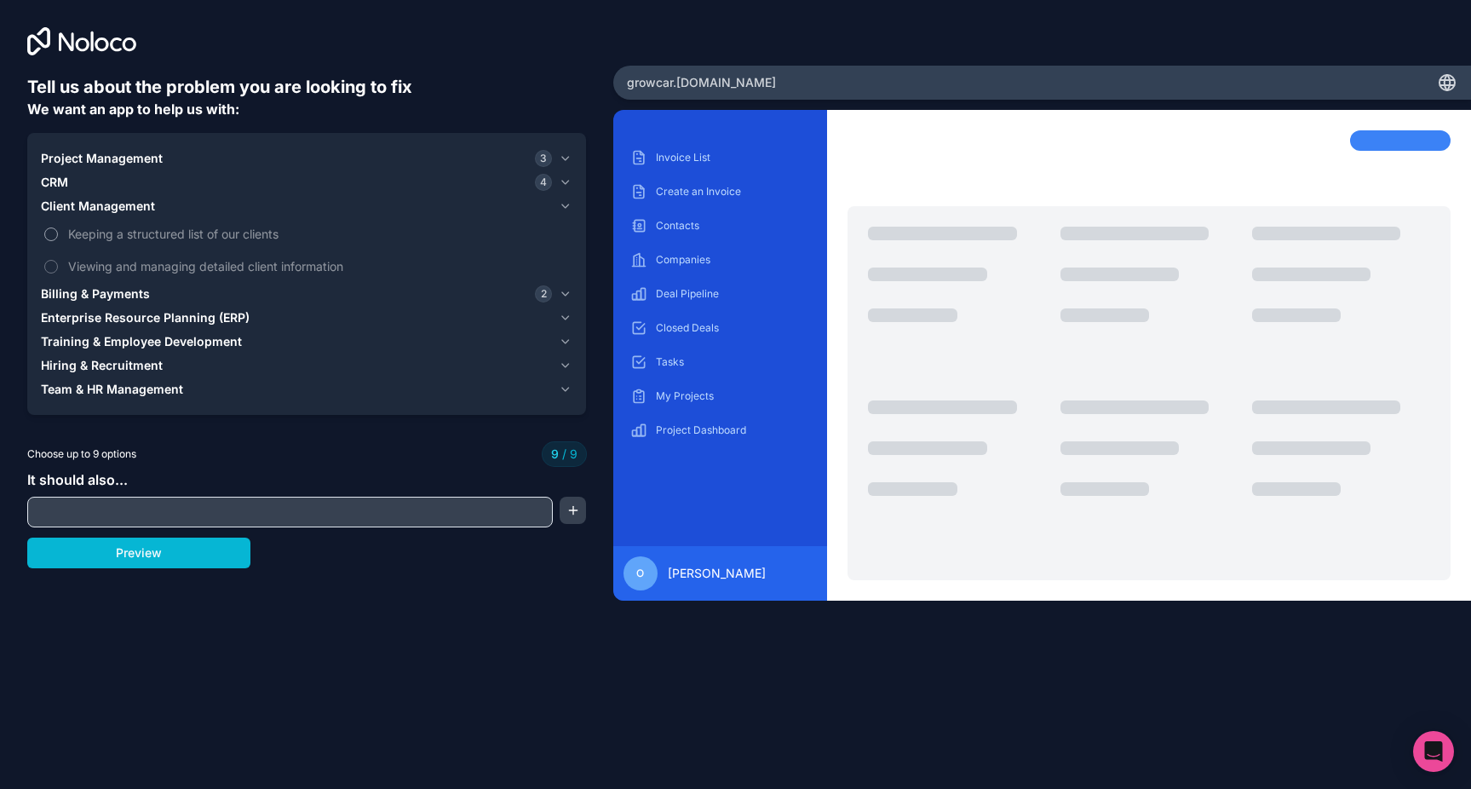
click at [133, 235] on span "Keeping a structured list of our clients" at bounding box center [318, 234] width 501 height 18
click at [109, 236] on span "Keeping a structured list of our clients" at bounding box center [318, 234] width 501 height 18
click at [566, 180] on icon "button" at bounding box center [565, 182] width 13 height 14
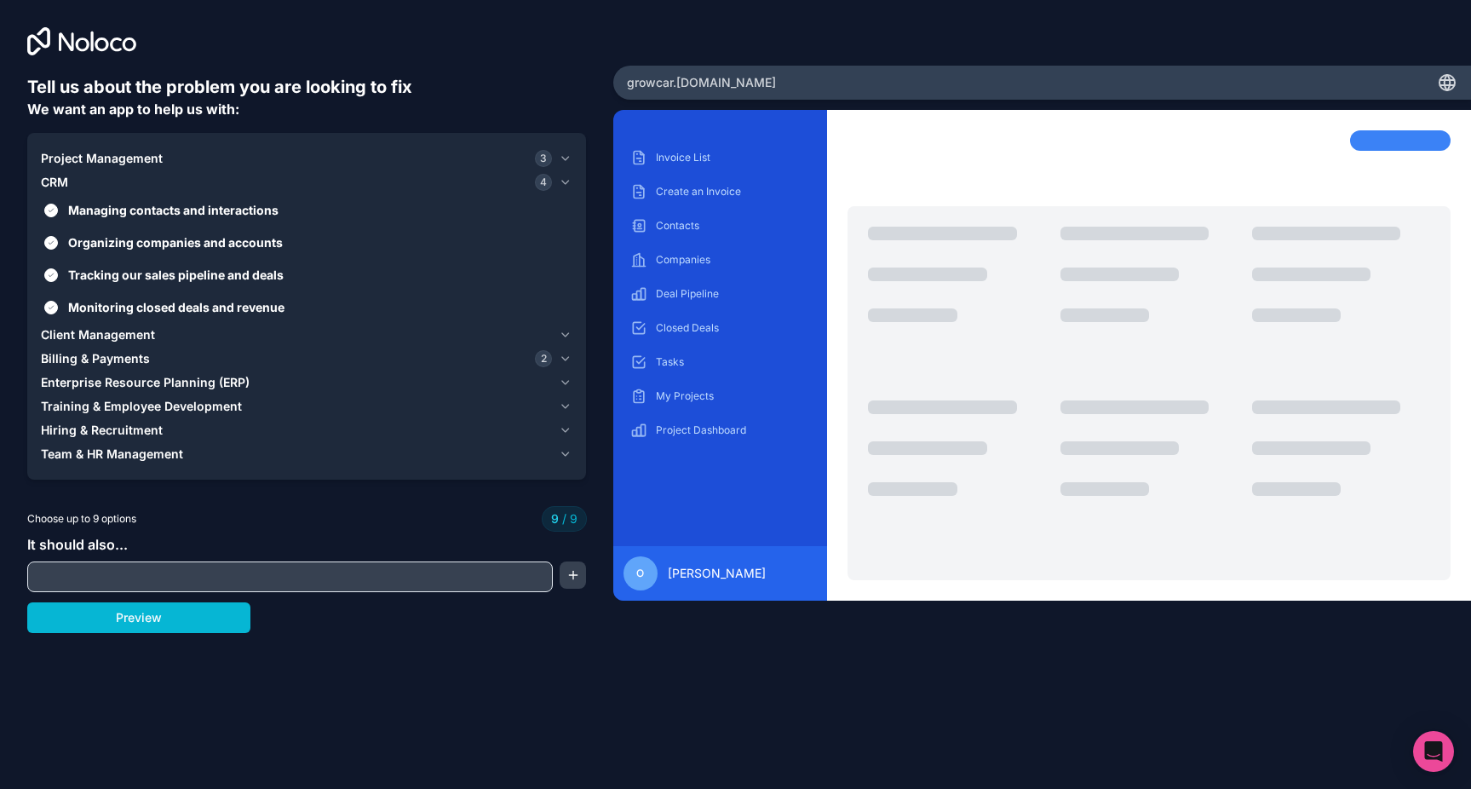
click at [561, 154] on icon "button" at bounding box center [565, 159] width 13 height 14
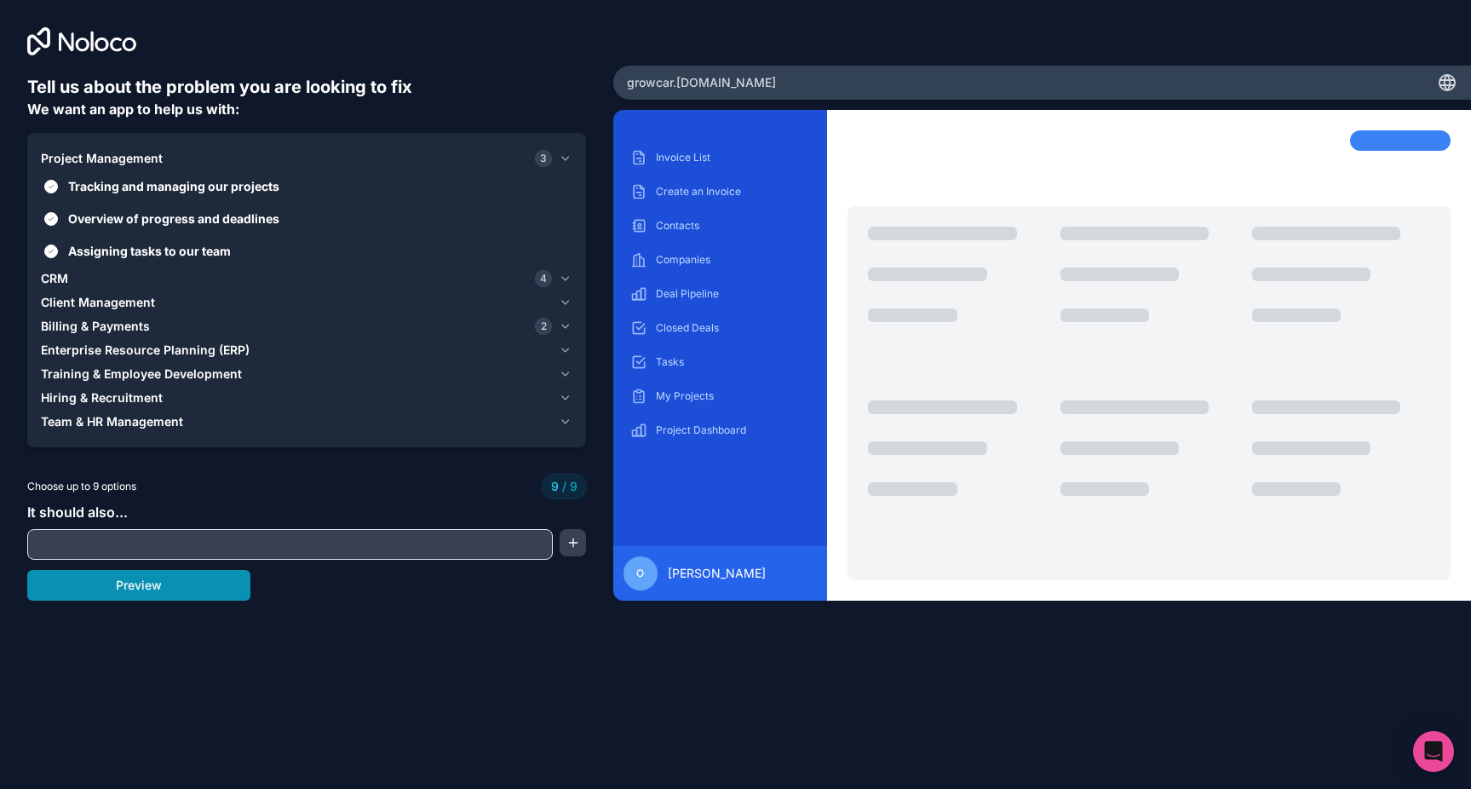
click at [248, 579] on button "Preview" at bounding box center [138, 585] width 223 height 31
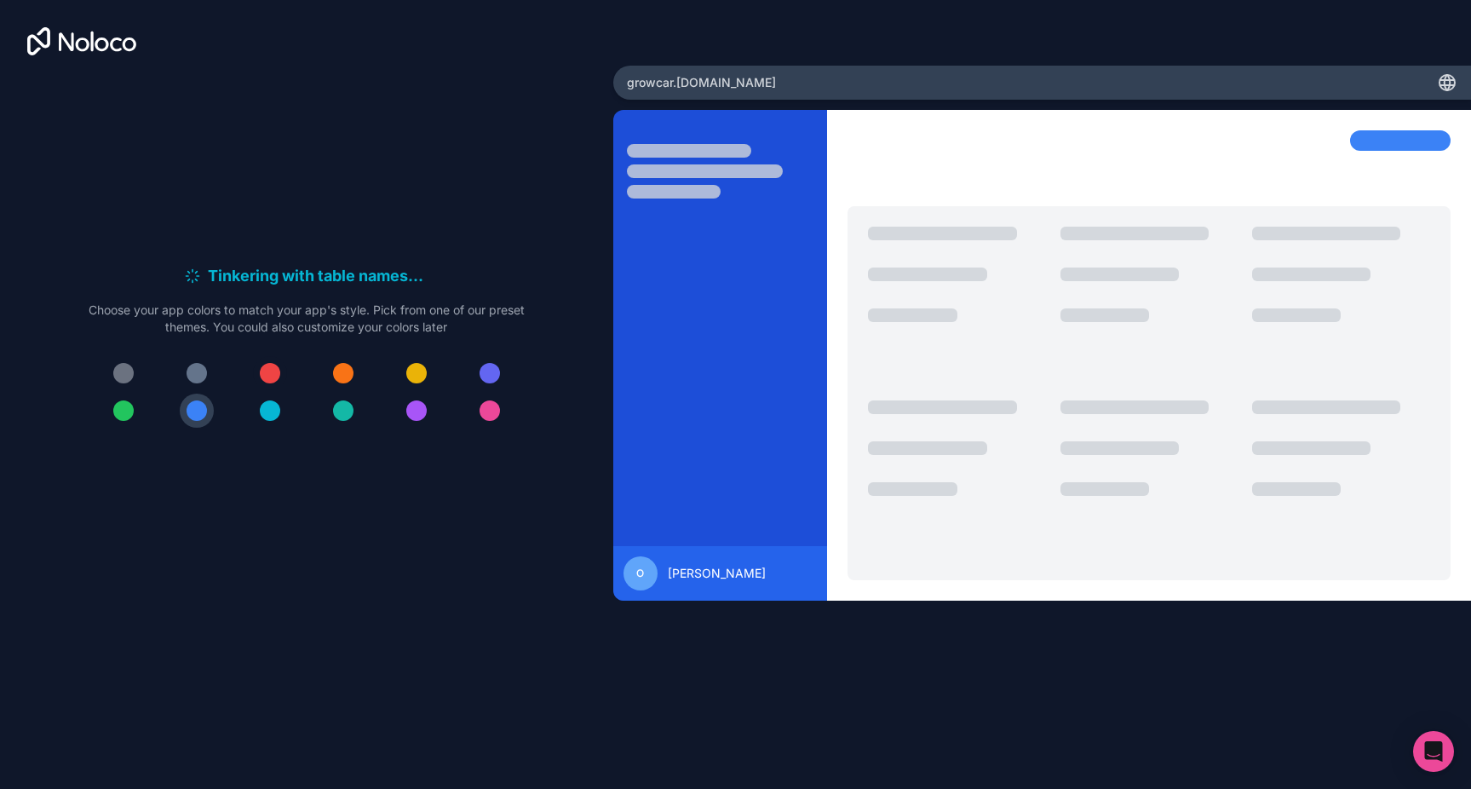
click at [268, 369] on div at bounding box center [270, 373] width 20 height 20
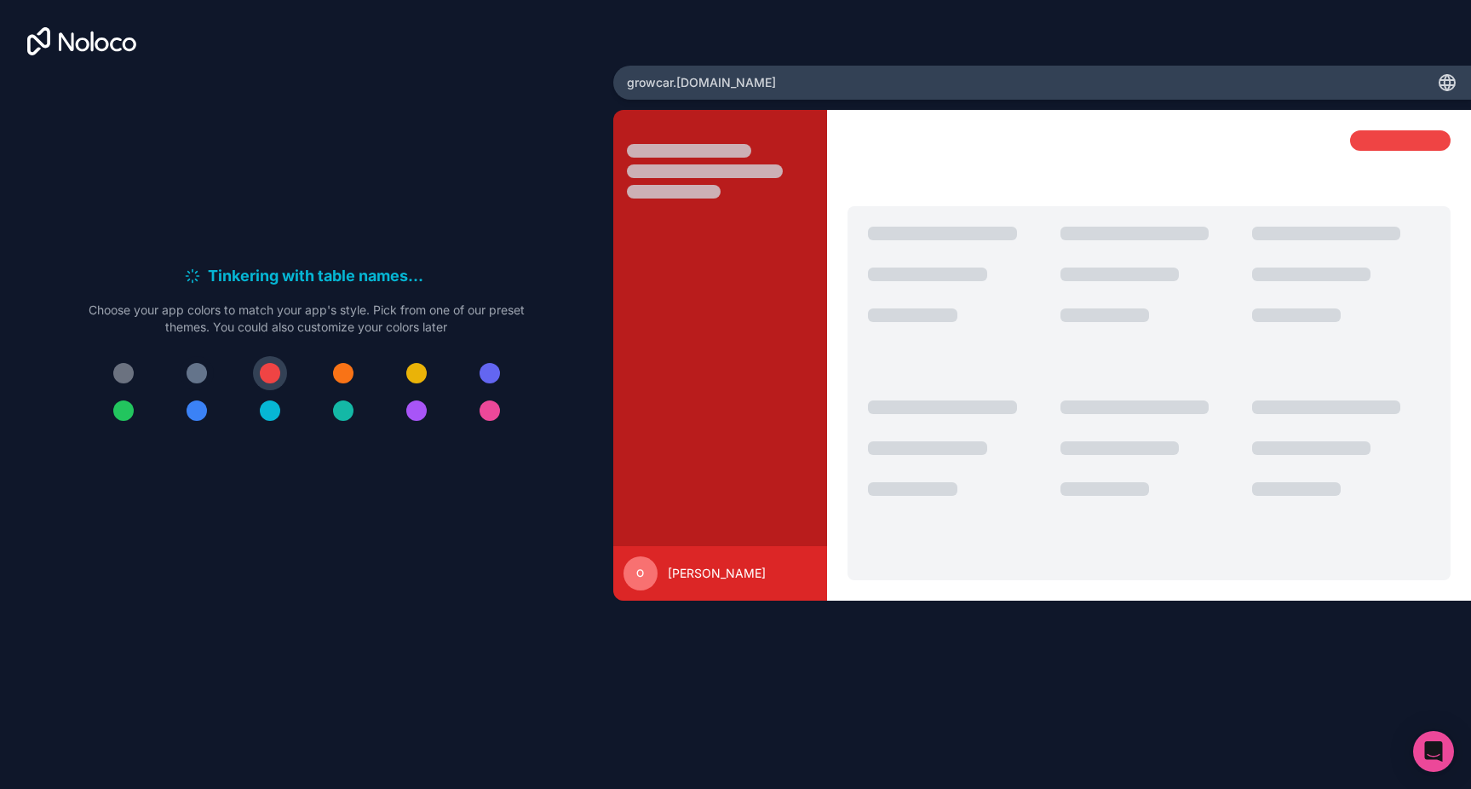
click at [189, 377] on div at bounding box center [197, 373] width 20 height 20
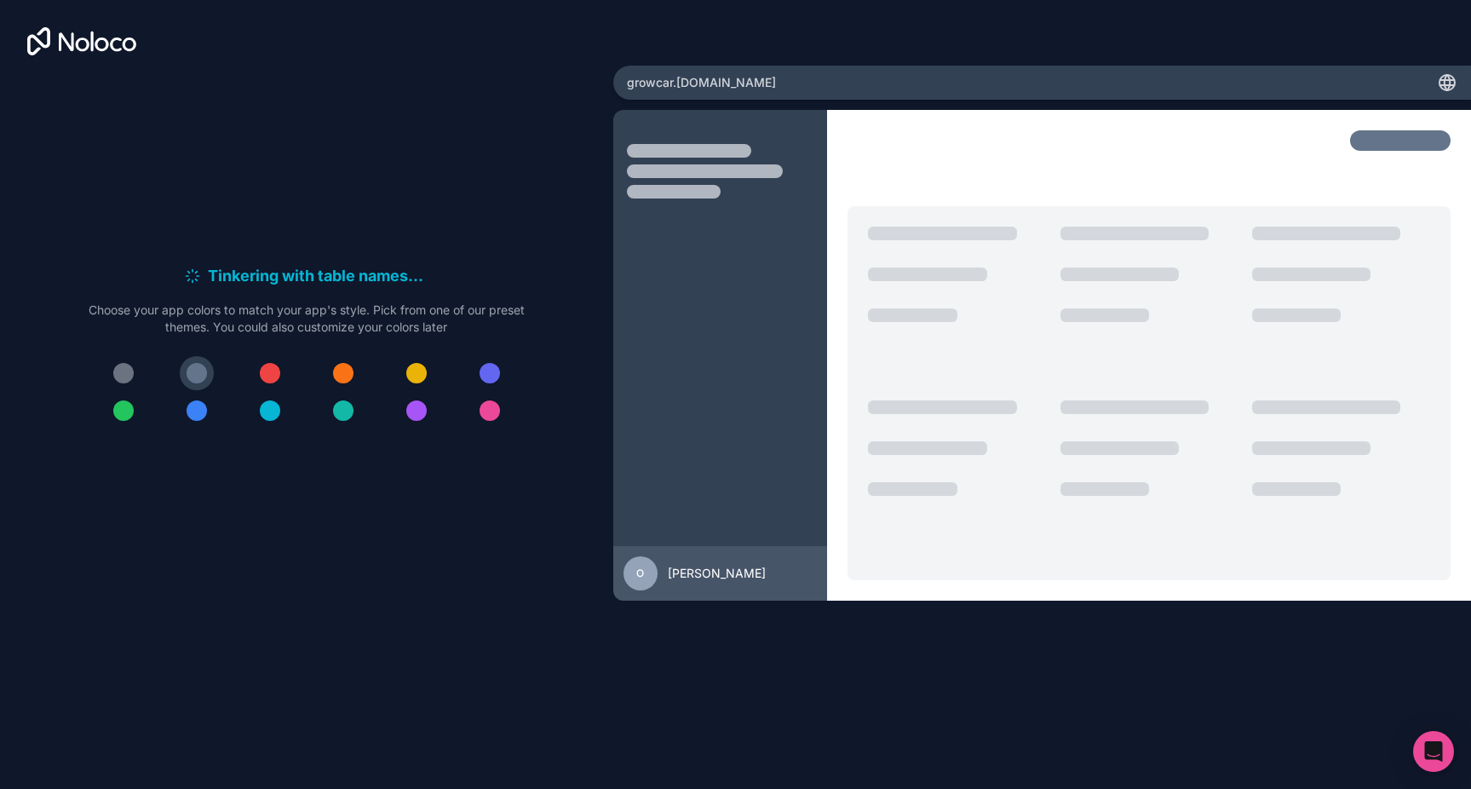
click at [423, 375] on div at bounding box center [416, 373] width 20 height 20
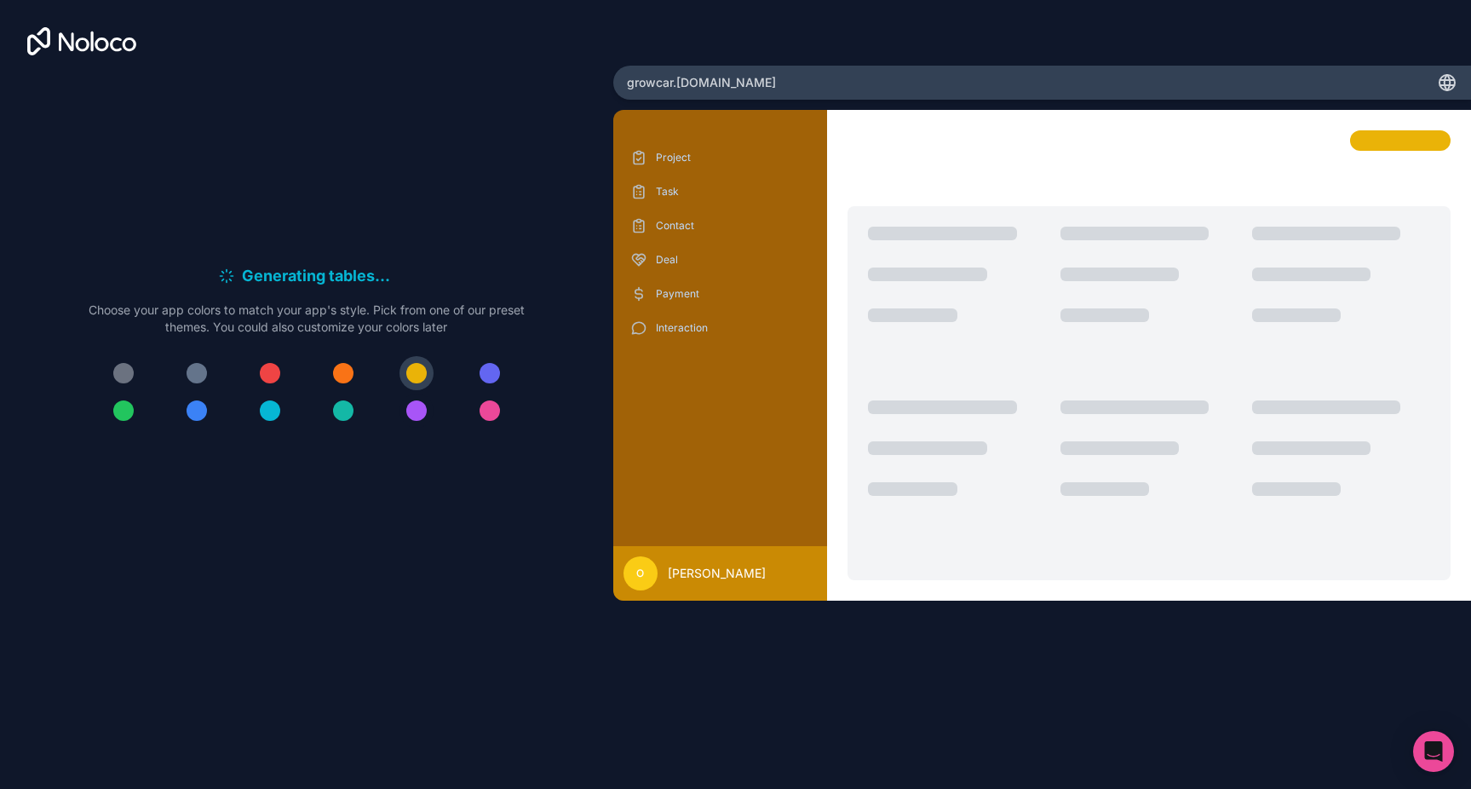
click at [419, 410] on div at bounding box center [416, 410] width 20 height 20
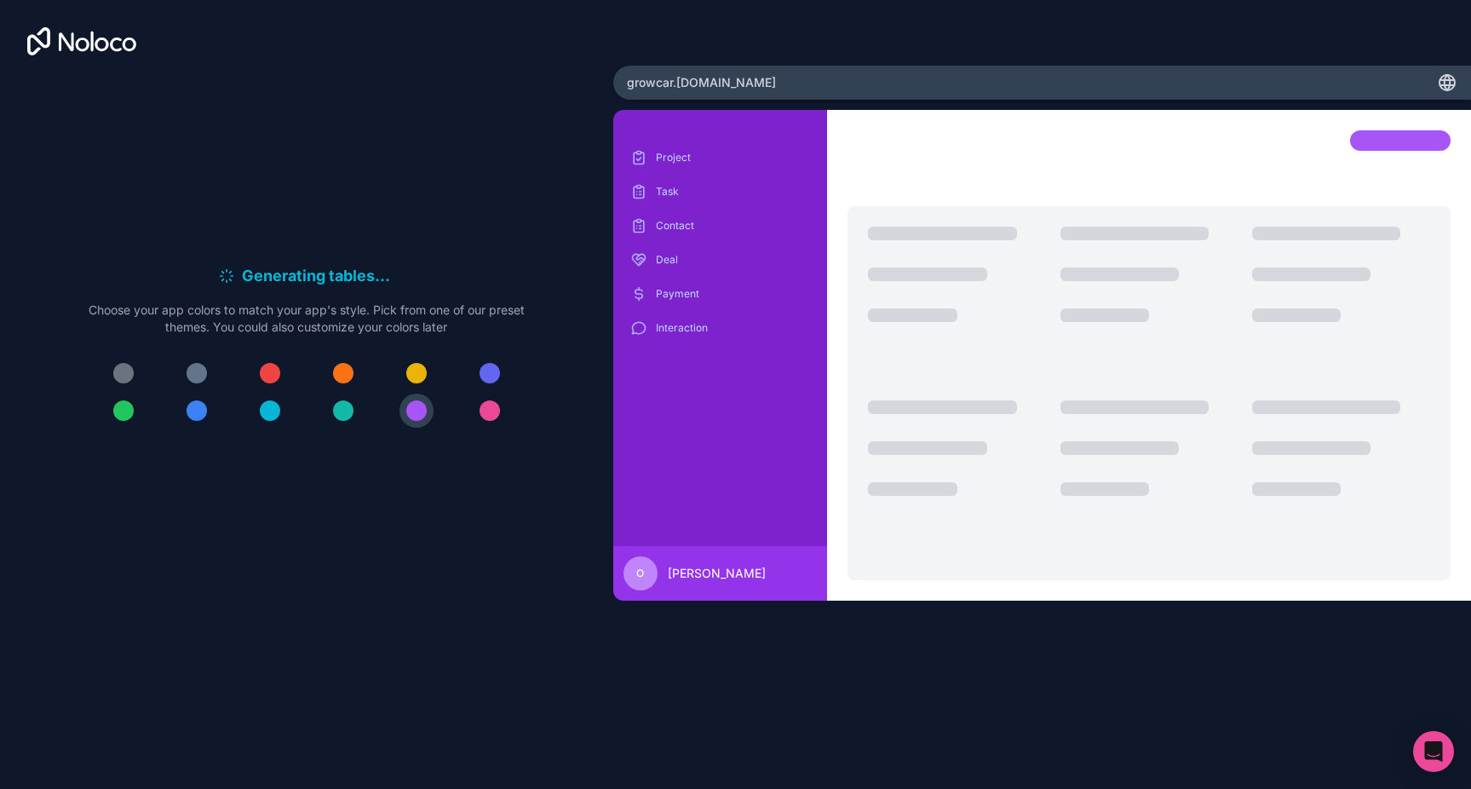
click at [475, 371] on button at bounding box center [490, 373] width 34 height 34
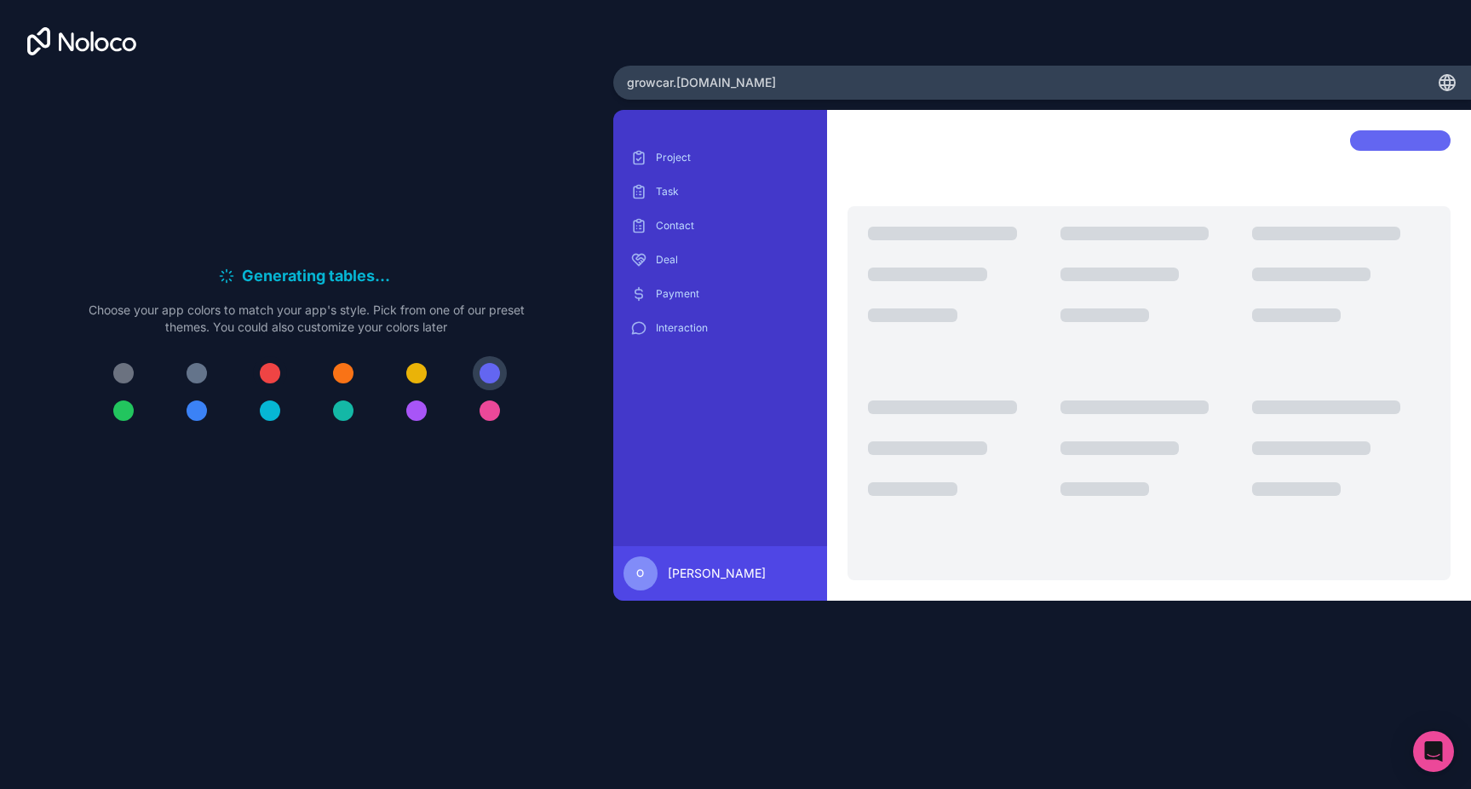
click at [269, 375] on div at bounding box center [270, 373] width 20 height 20
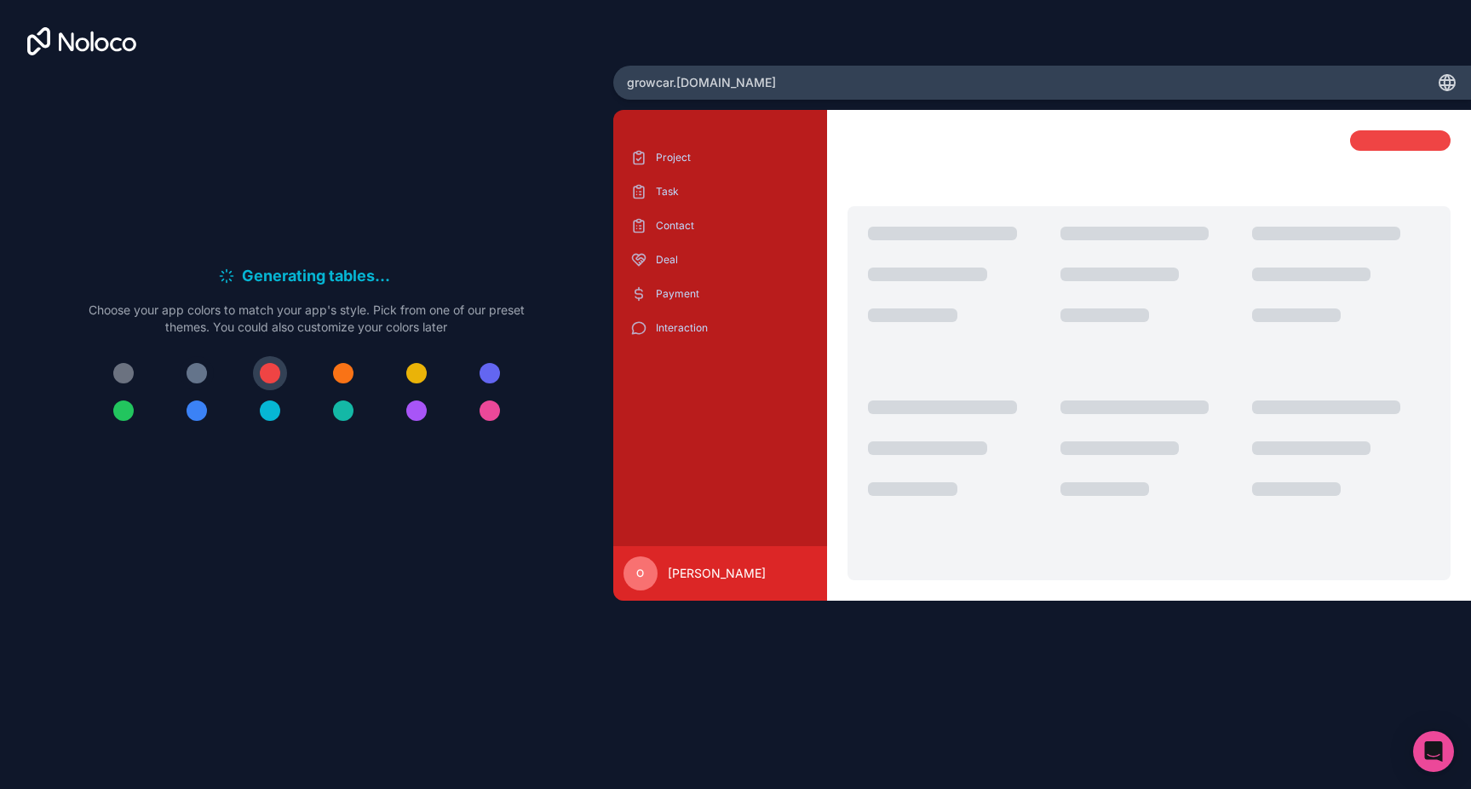
click at [194, 375] on div at bounding box center [197, 373] width 20 height 20
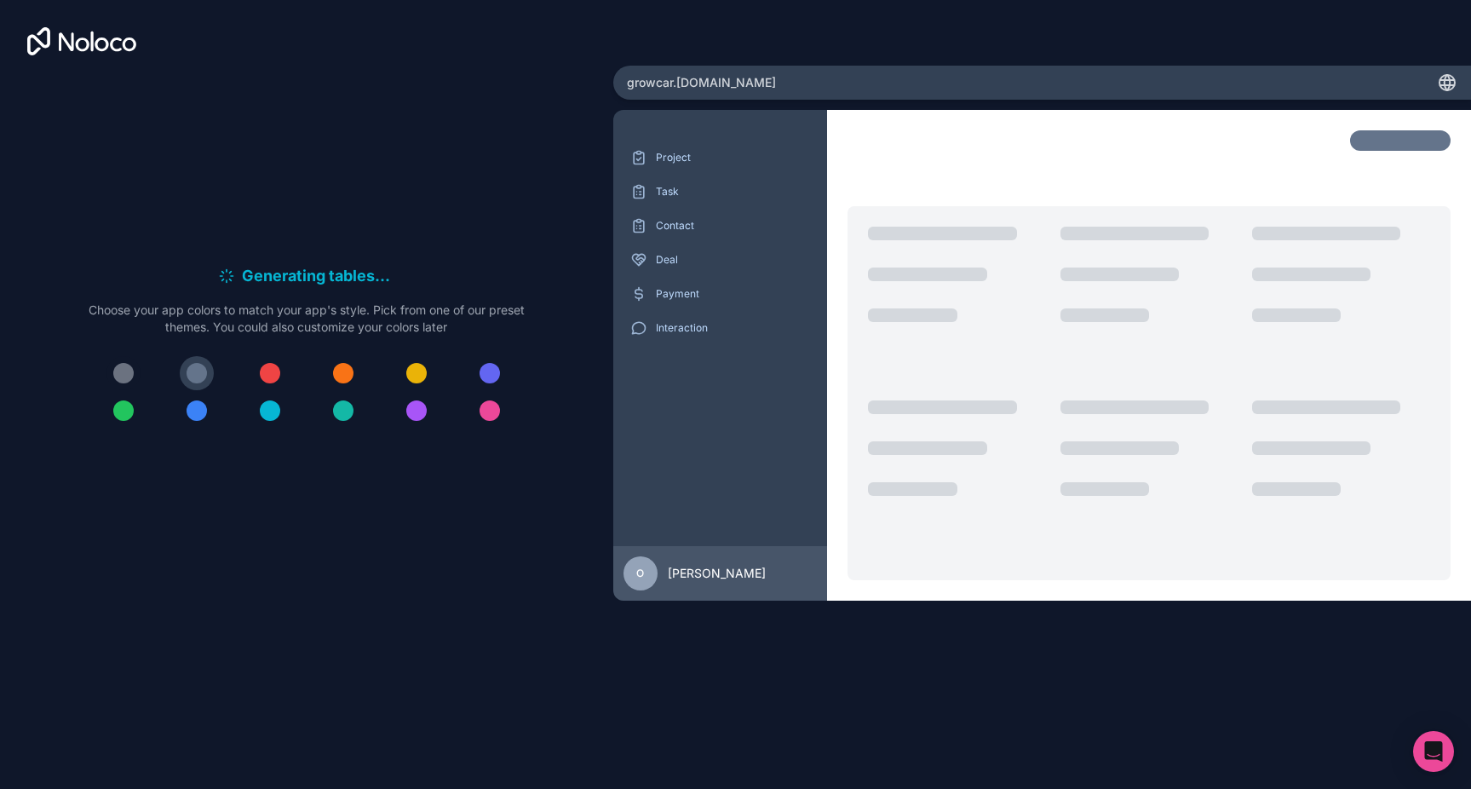
click at [120, 372] on div at bounding box center [123, 373] width 20 height 20
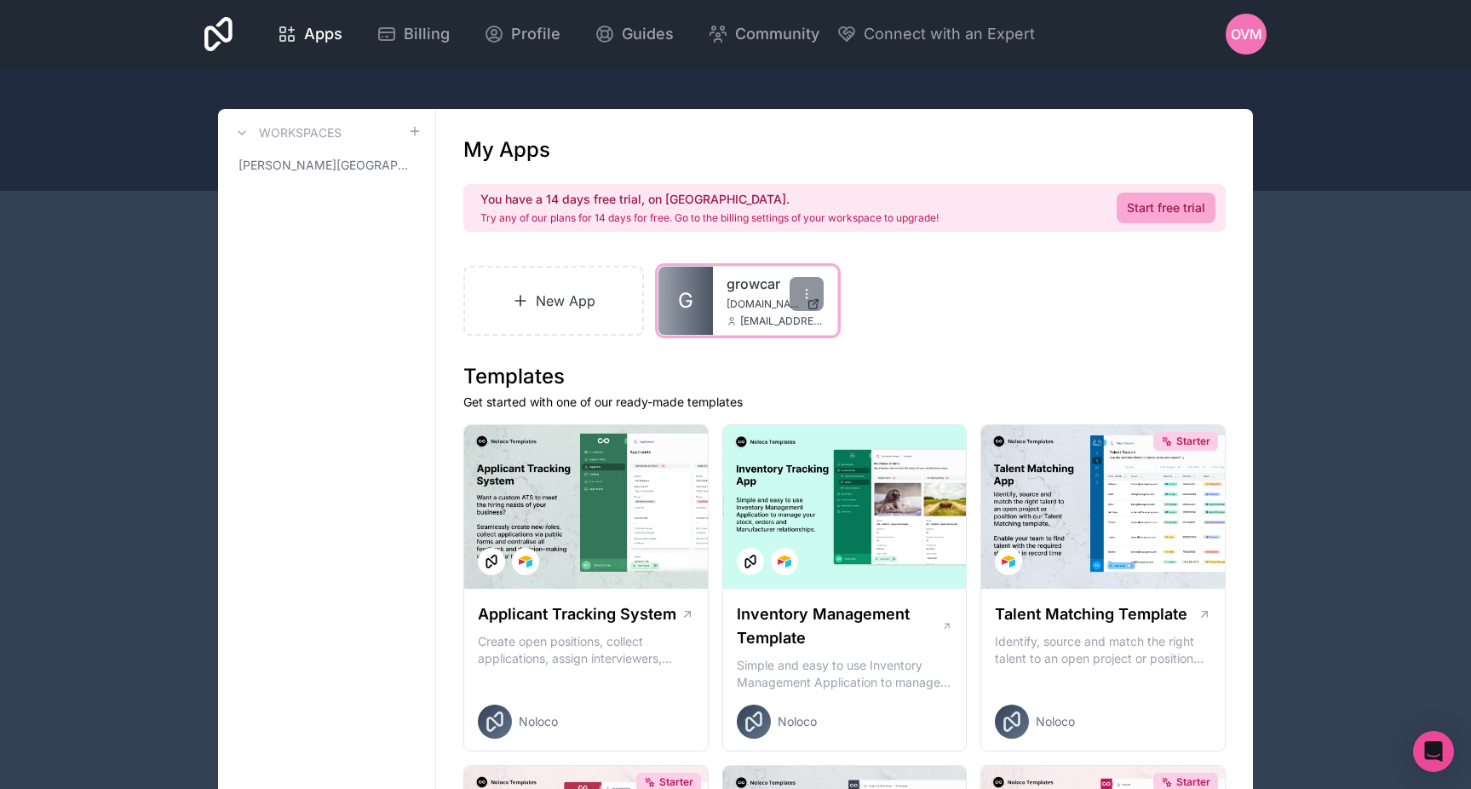
click at [741, 292] on link "growcar" at bounding box center [775, 283] width 97 height 20
click at [516, 307] on icon at bounding box center [520, 300] width 17 height 17
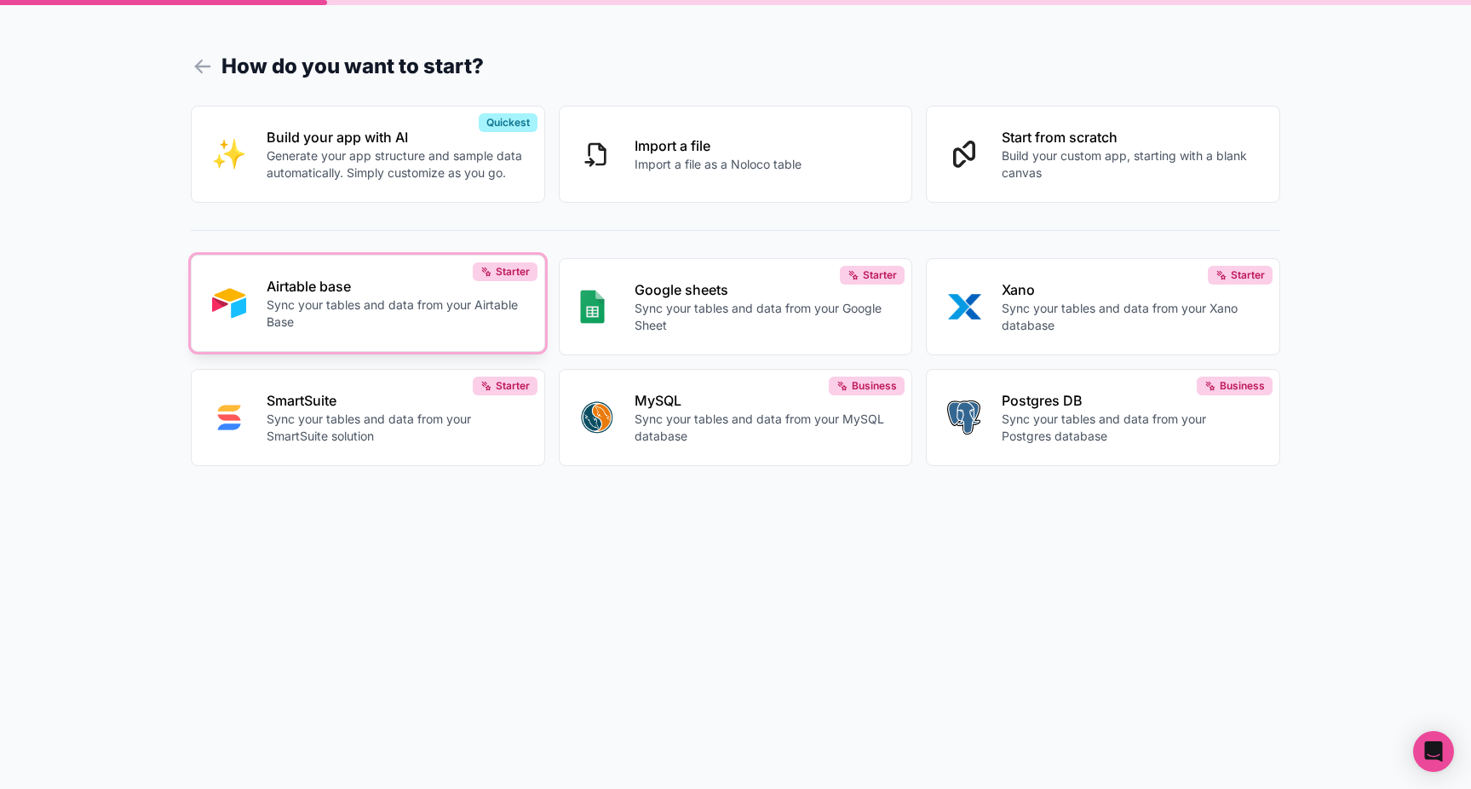
click at [486, 318] on p "Sync your tables and data from your Airtable Base" at bounding box center [395, 313] width 257 height 34
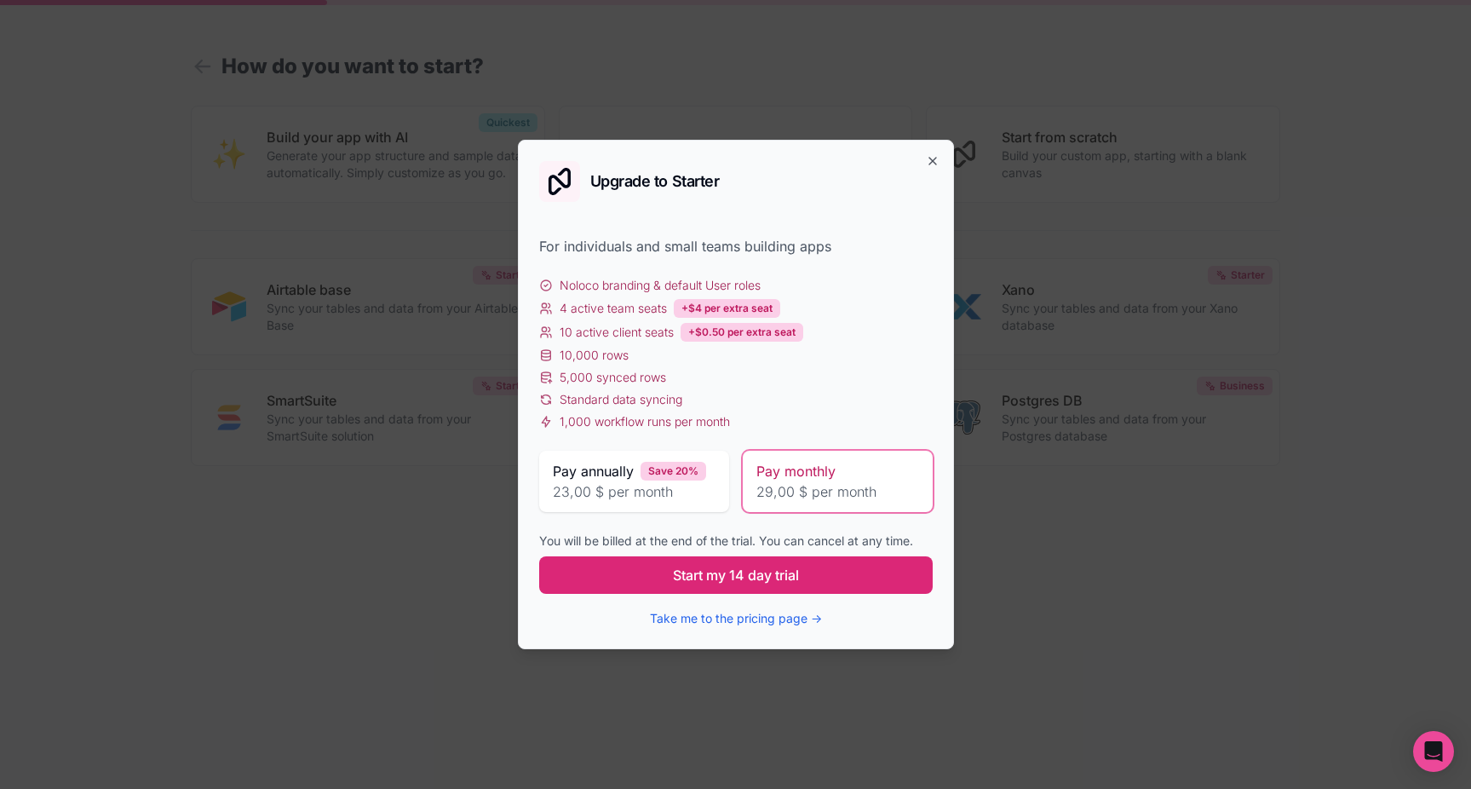
click at [800, 580] on button "Start my 14 day trial" at bounding box center [736, 574] width 394 height 37
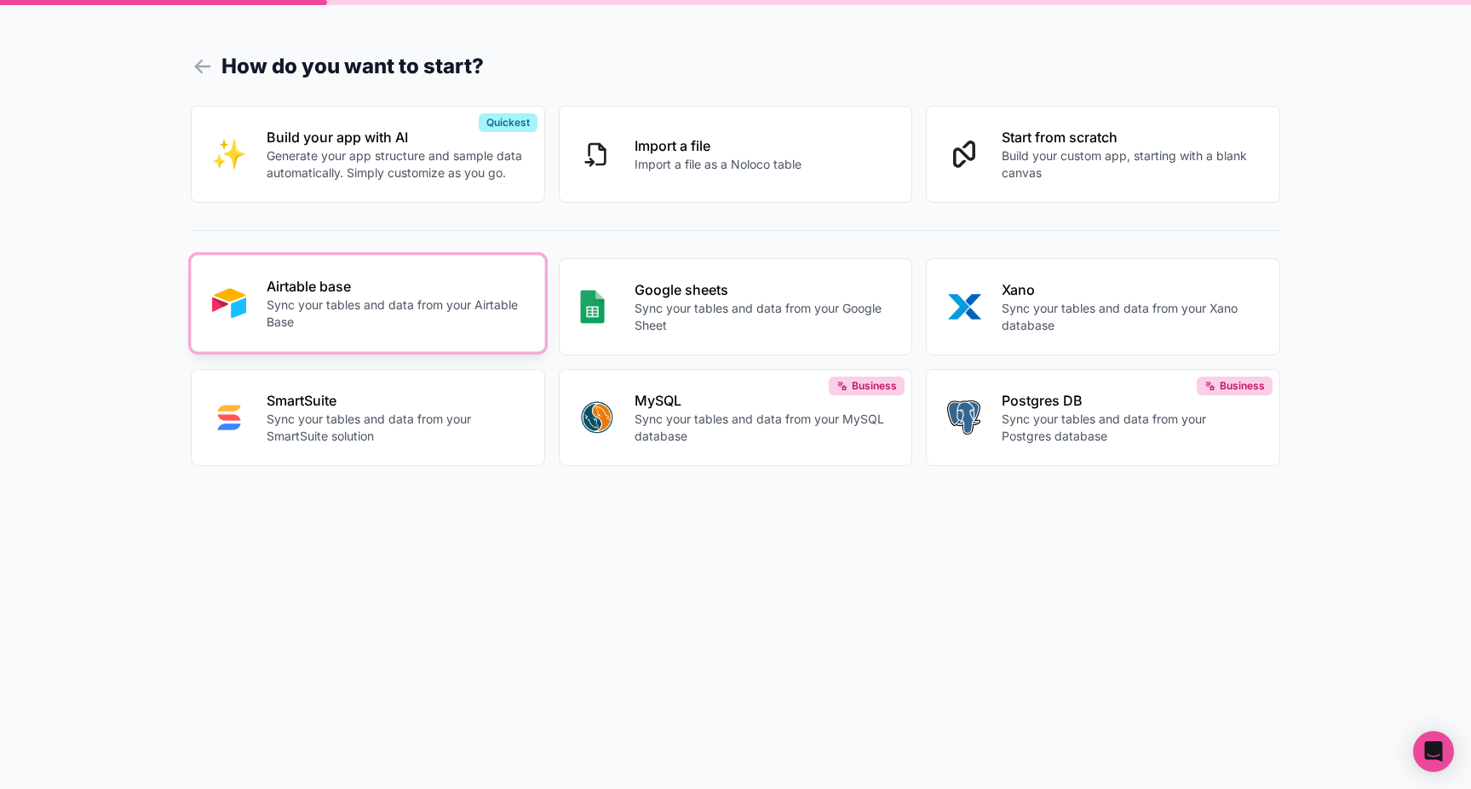
click at [387, 330] on p "Sync your tables and data from your Airtable Base" at bounding box center [395, 313] width 257 height 34
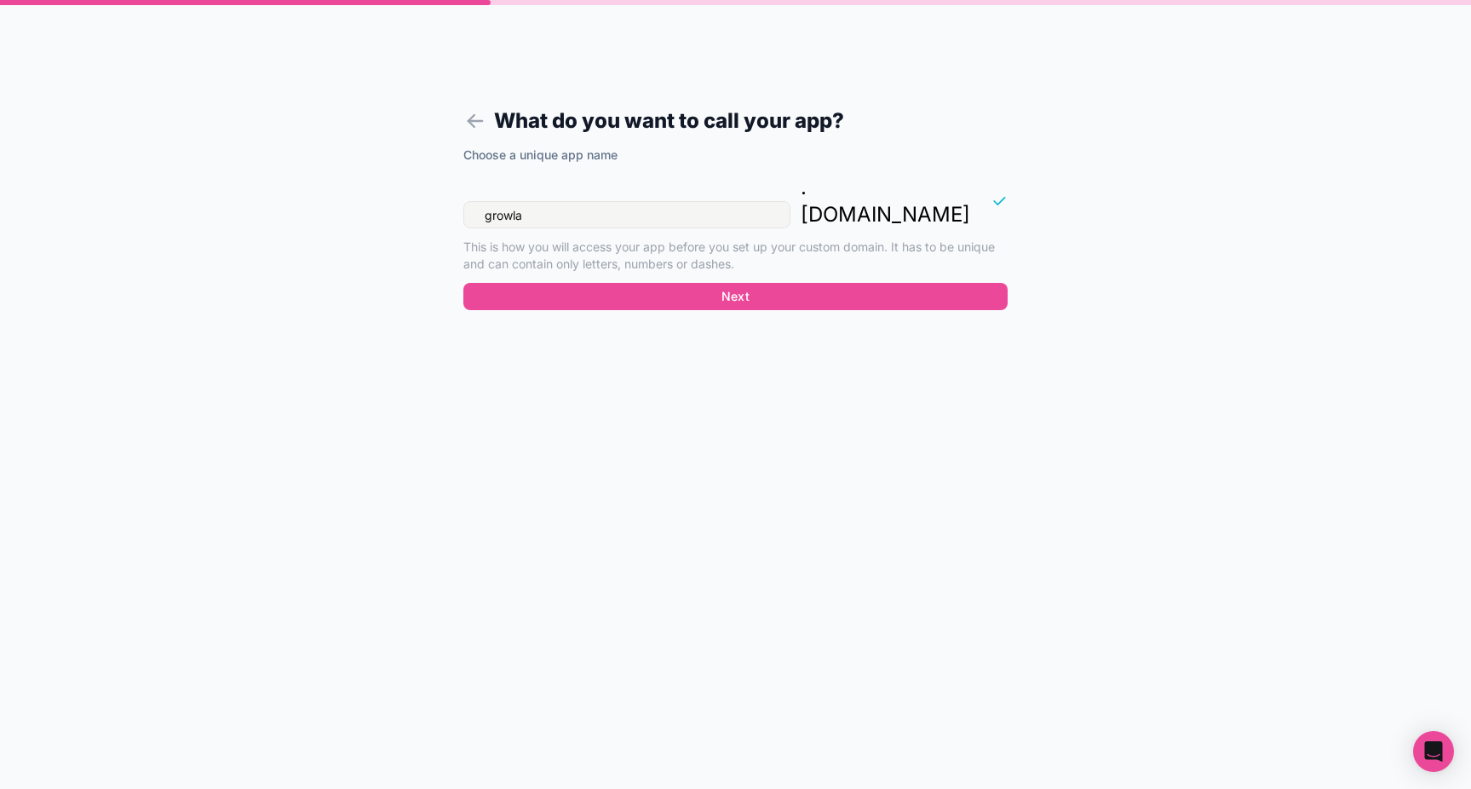
drag, startPoint x: 532, startPoint y: 194, endPoint x: 454, endPoint y: 188, distance: 77.8
click at [454, 188] on form "What do you want to call your app? Choose a unique app name growla . noloco.co …" at bounding box center [735, 415] width 653 height 748
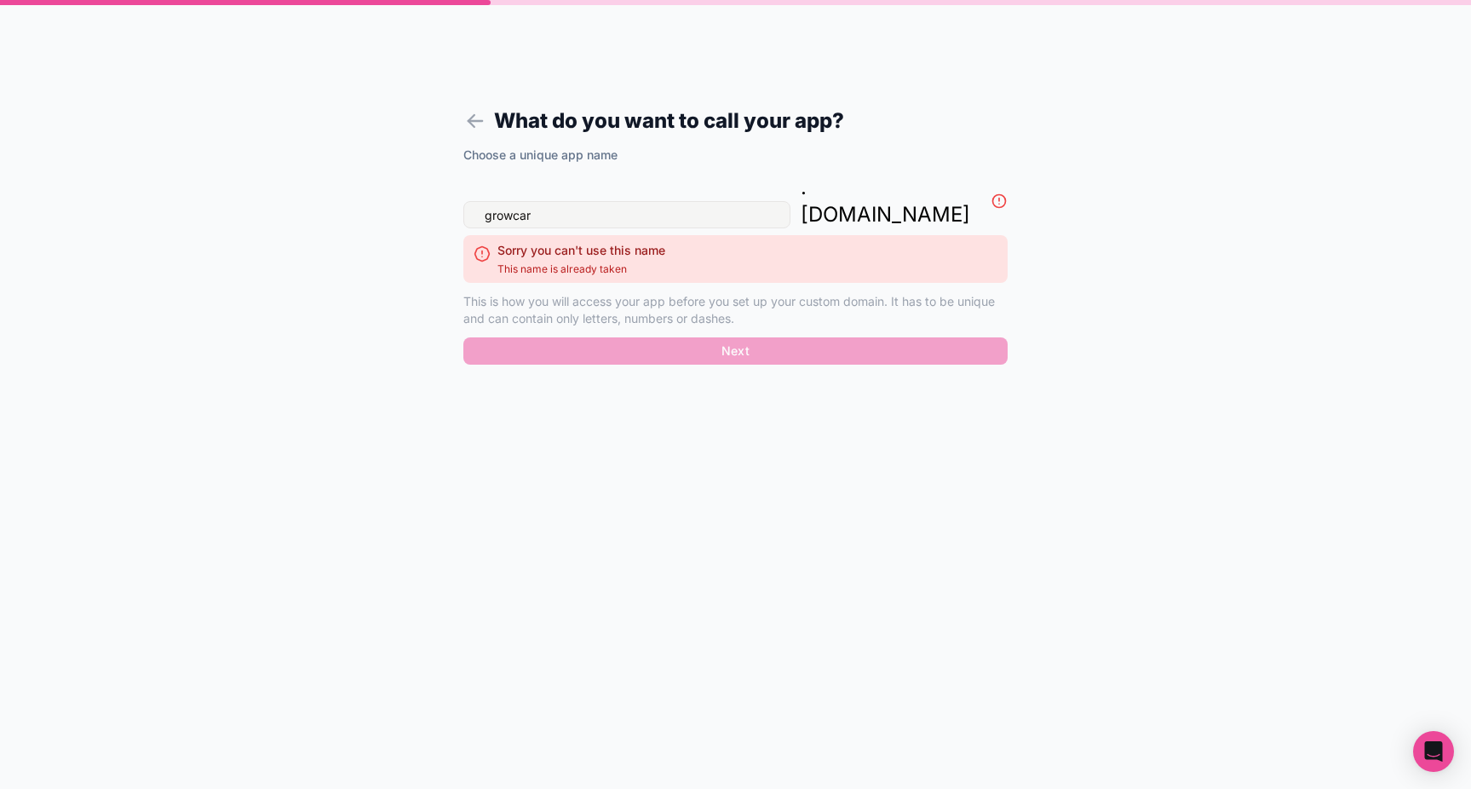
type input "growcars"
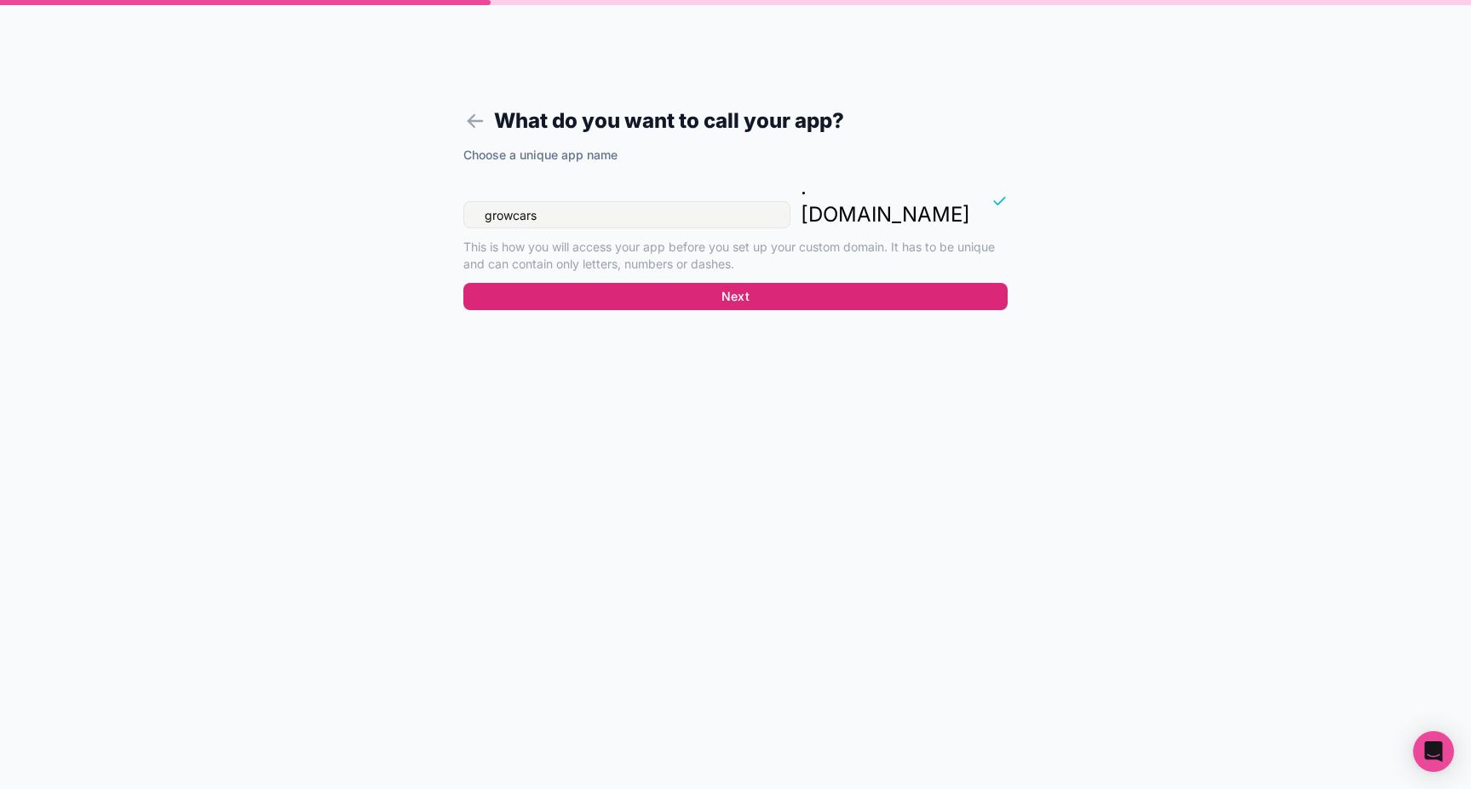
click at [553, 283] on button "Next" at bounding box center [735, 296] width 544 height 27
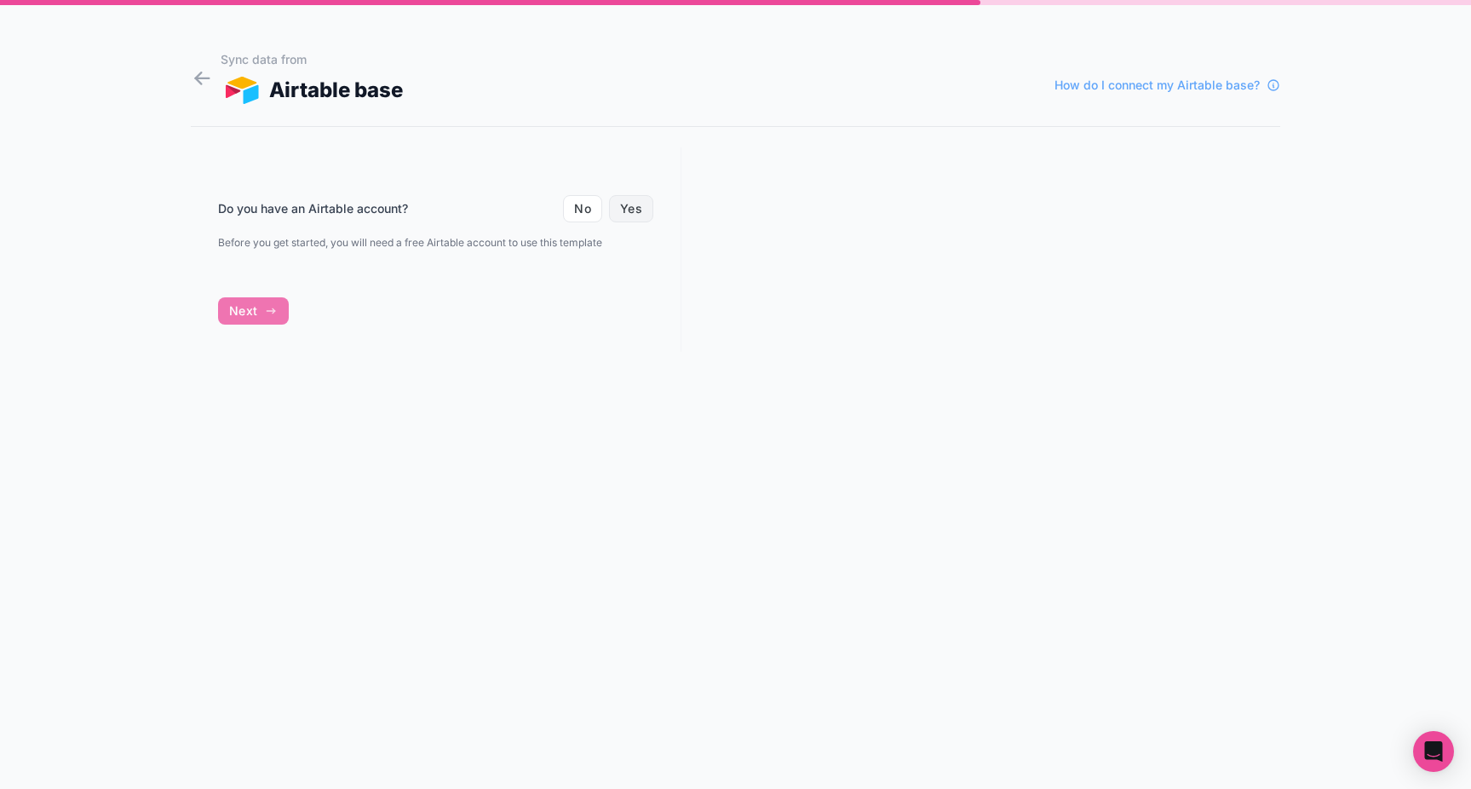
click at [619, 205] on button "Yes" at bounding box center [631, 208] width 44 height 27
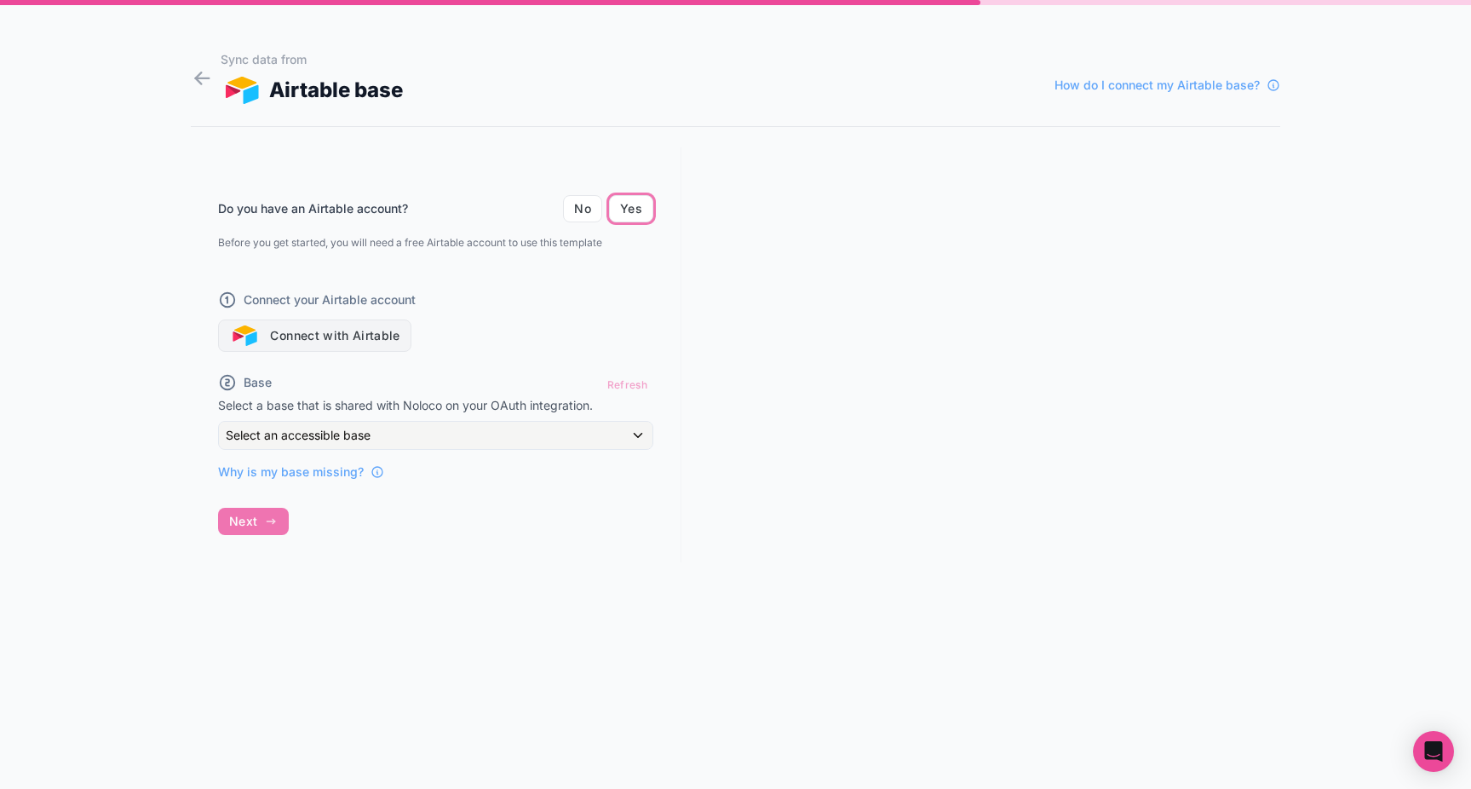
click at [299, 334] on button "Connect with Airtable" at bounding box center [314, 335] width 193 height 32
click at [365, 338] on button "Connect with Airtable" at bounding box center [314, 335] width 193 height 32
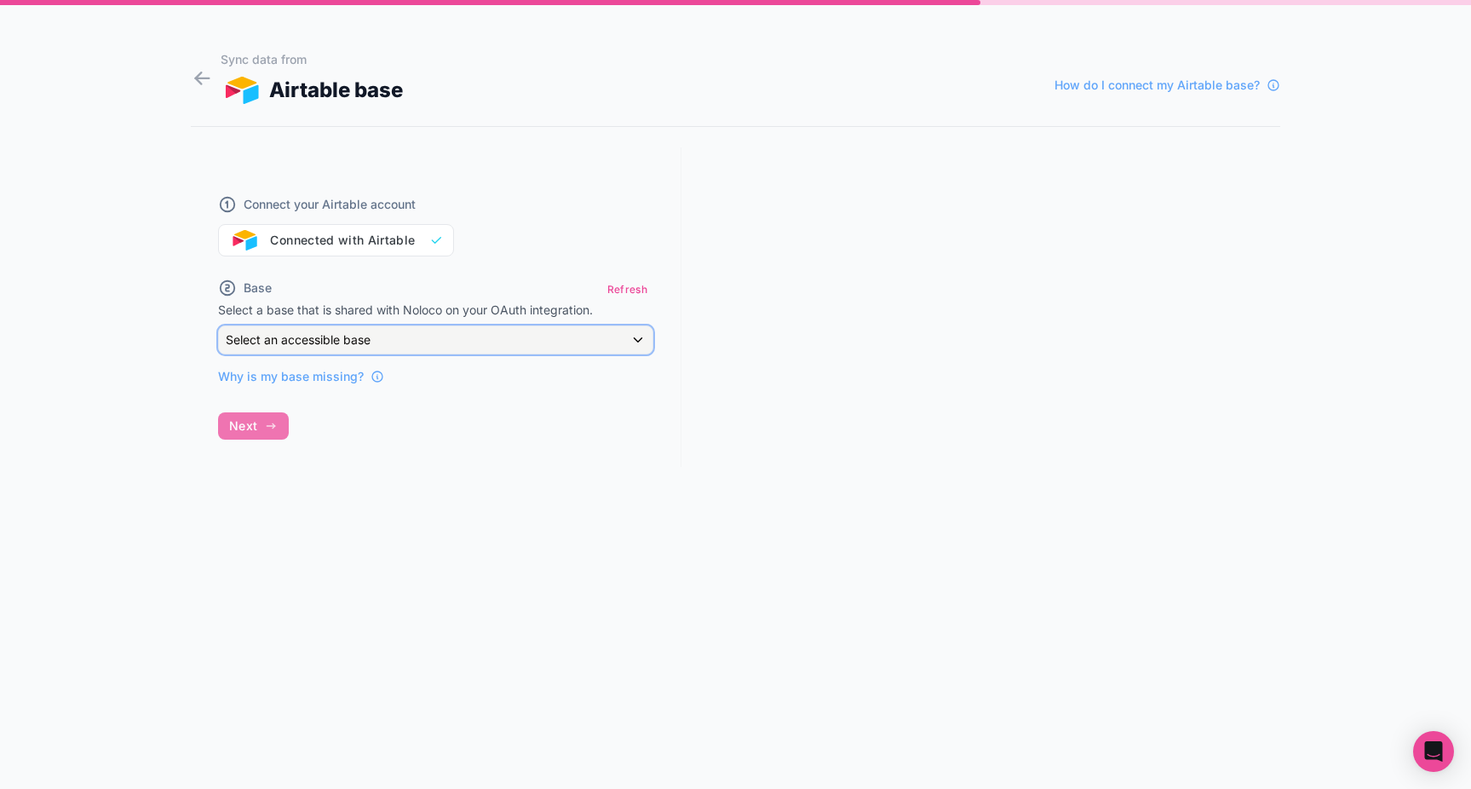
click at [285, 337] on span "Select an accessible base" at bounding box center [298, 339] width 145 height 14
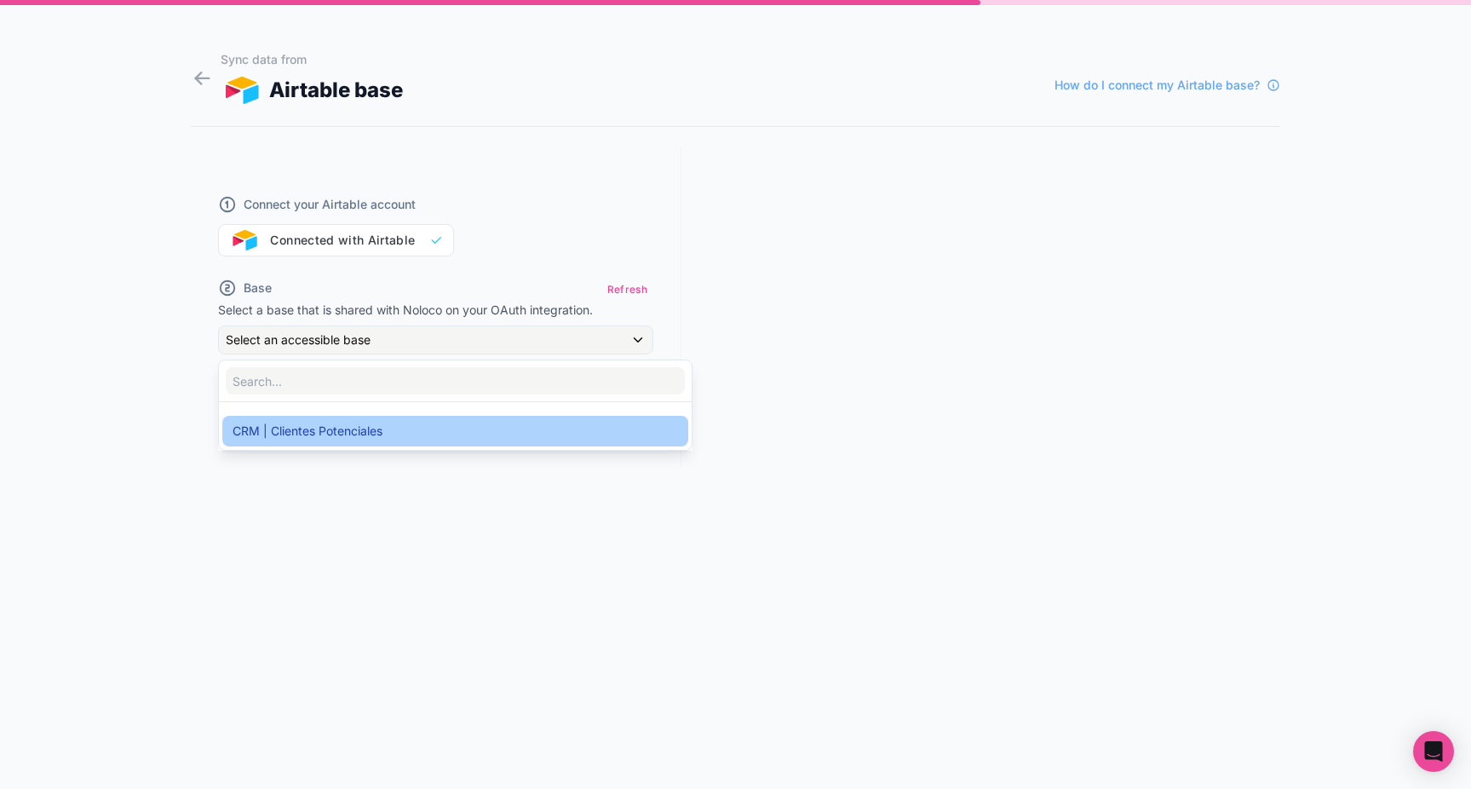
click at [288, 432] on span "CRM | Clientes Potenciales" at bounding box center [308, 431] width 150 height 20
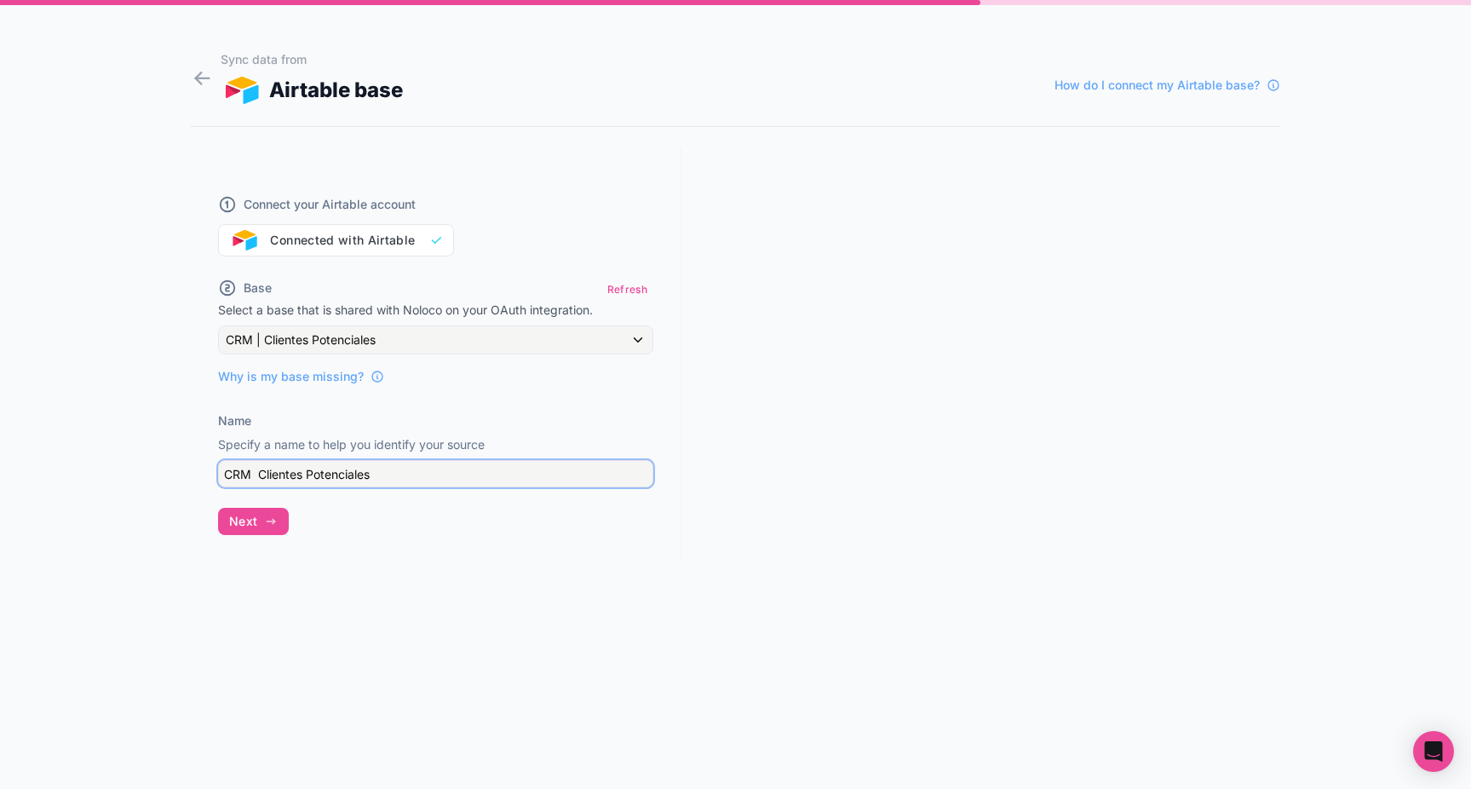
drag, startPoint x: 377, startPoint y: 473, endPoint x: 478, endPoint y: 489, distance: 101.8
click at [478, 489] on div "Connect your Airtable account Connected with Airtable Base Refresh Select a bas…" at bounding box center [436, 354] width 491 height 415
click at [436, 533] on div "Connect your Airtable account Connected with Airtable Base Refresh Select a bas…" at bounding box center [436, 354] width 491 height 415
click at [274, 526] on icon "button" at bounding box center [271, 522] width 14 height 14
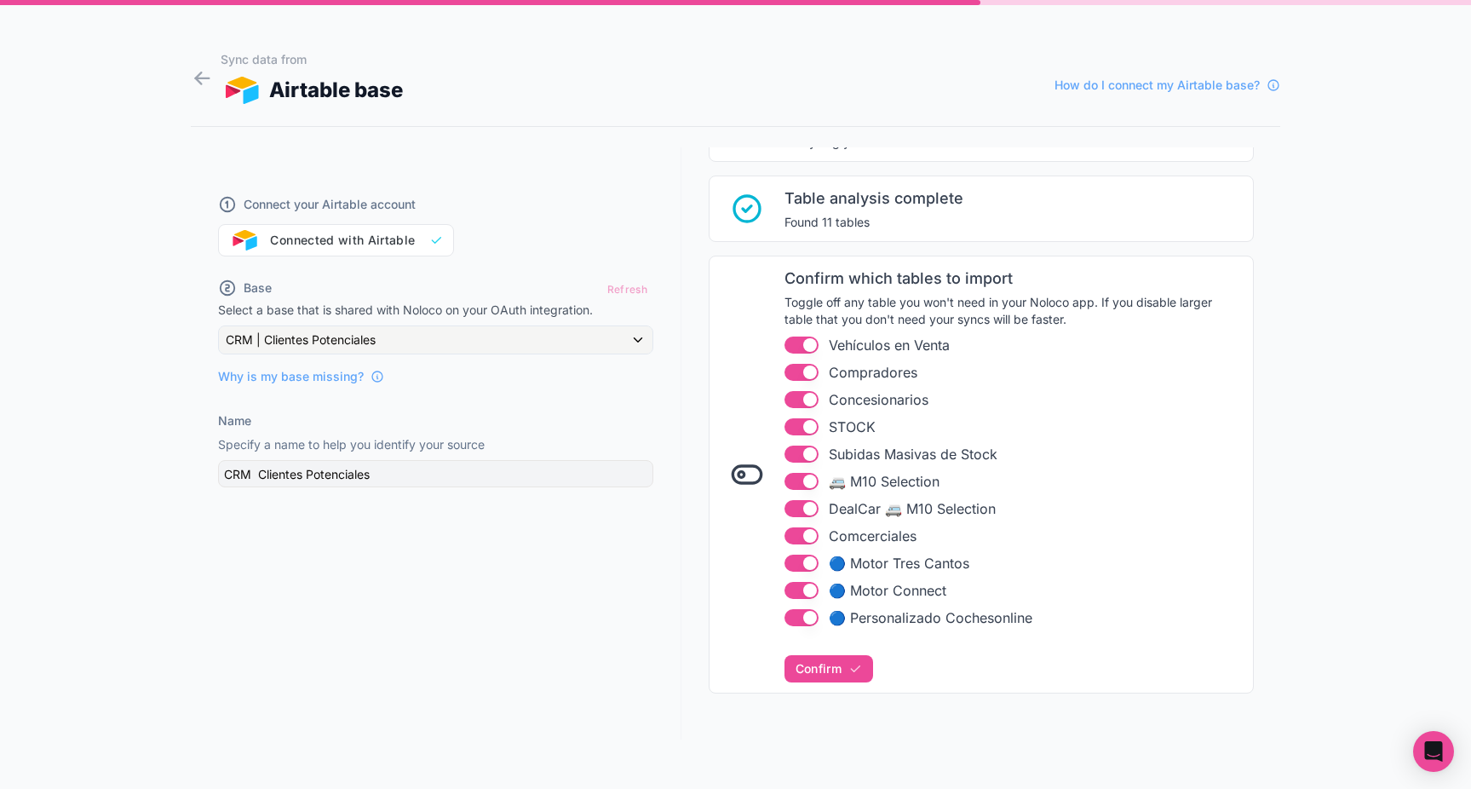
scroll to position [115, 0]
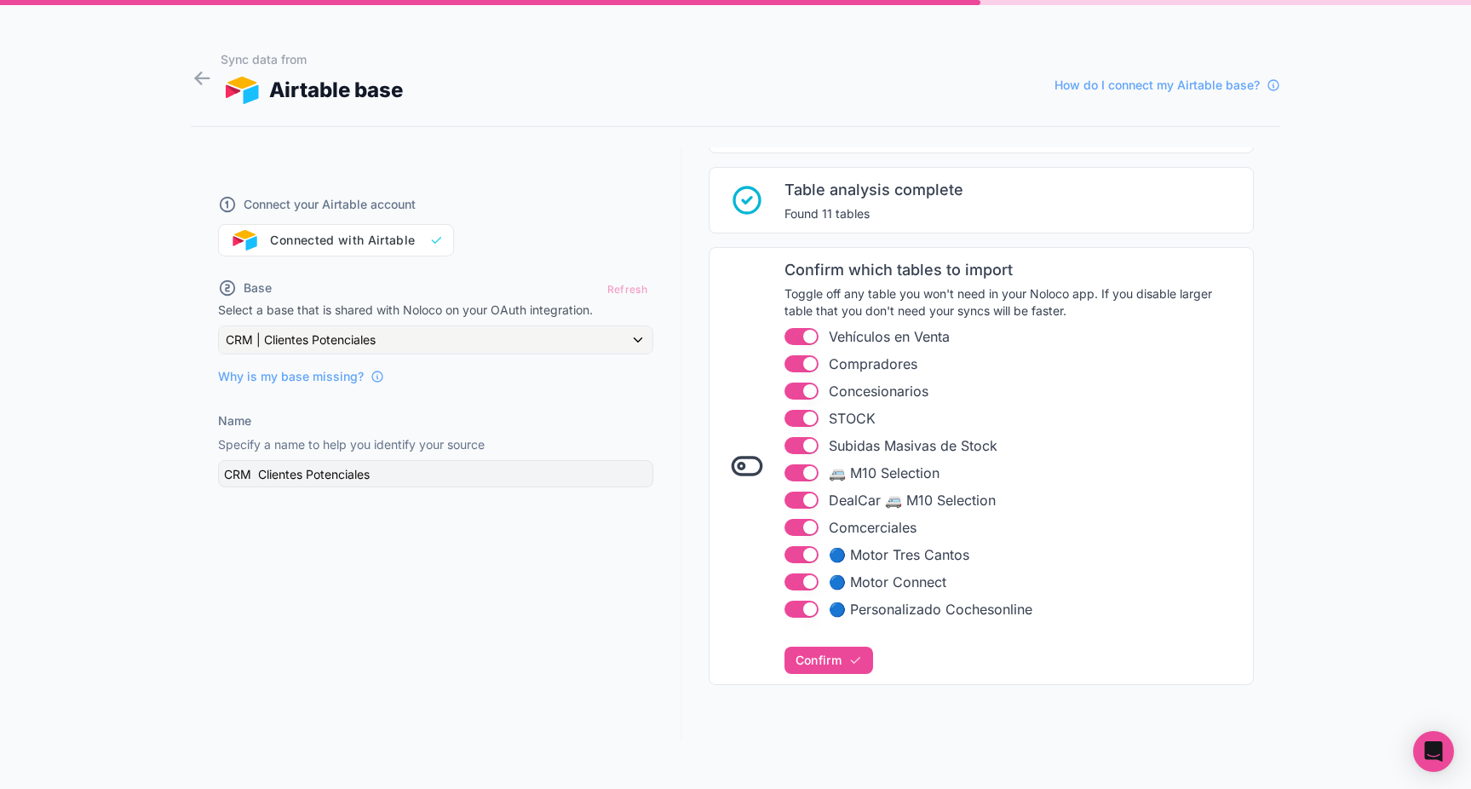
click at [807, 391] on button "Use setting" at bounding box center [802, 391] width 34 height 17
click at [807, 427] on li "Use setting STOCK" at bounding box center [1014, 418] width 458 height 20
click at [740, 465] on icon at bounding box center [747, 466] width 34 height 34
click at [808, 414] on button "Use setting" at bounding box center [802, 418] width 34 height 17
click at [808, 431] on ul "Use setting Vehículos en Venta Use setting Compradores Use setting Concesionari…" at bounding box center [1014, 472] width 458 height 293
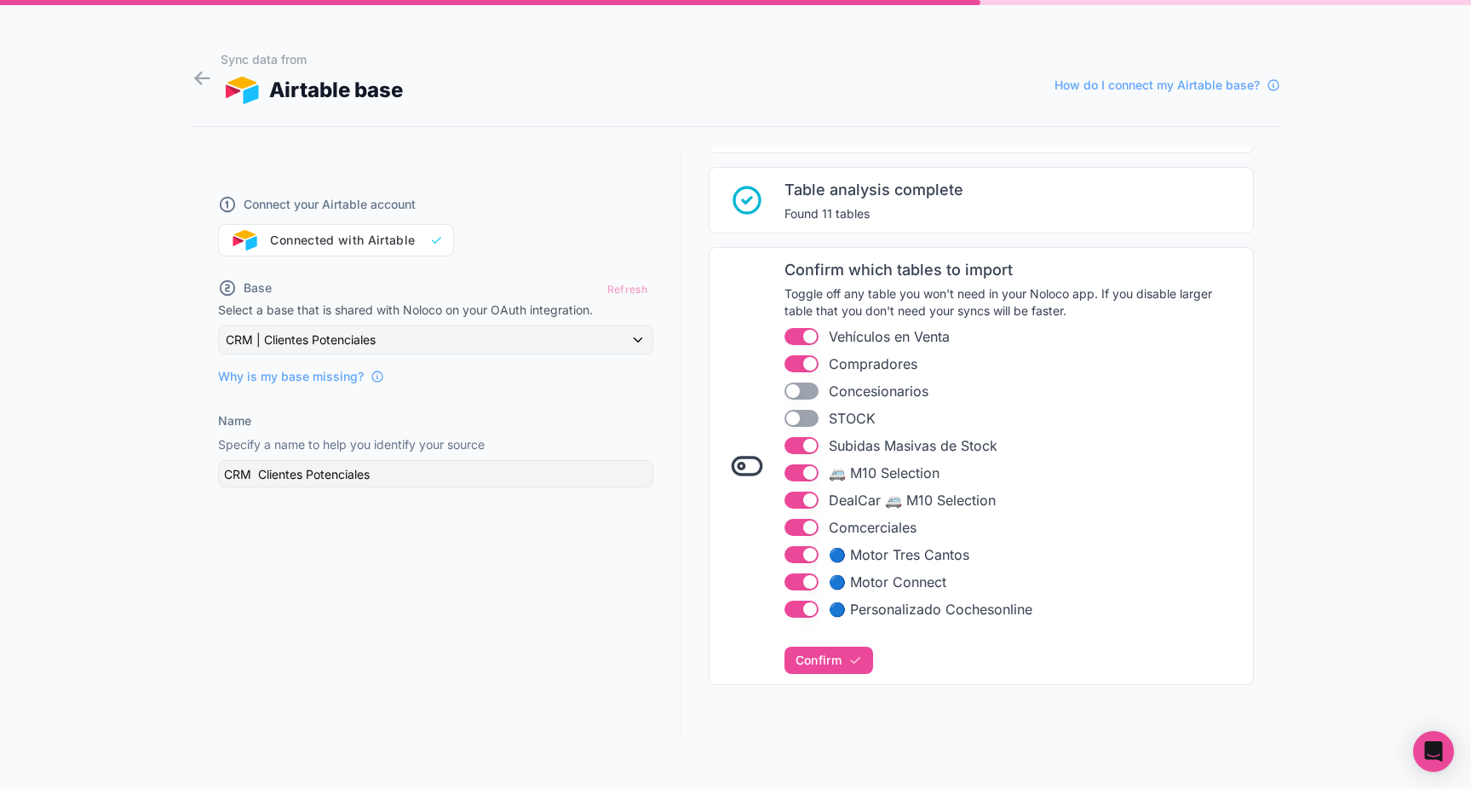
click at [808, 440] on button "Use setting" at bounding box center [802, 445] width 34 height 17
click at [808, 480] on button "Use setting" at bounding box center [802, 472] width 34 height 17
click at [808, 503] on button "Use setting" at bounding box center [802, 500] width 34 height 17
click at [808, 525] on button "Use setting" at bounding box center [802, 527] width 34 height 17
click at [808, 548] on button "Use setting" at bounding box center [802, 554] width 34 height 17
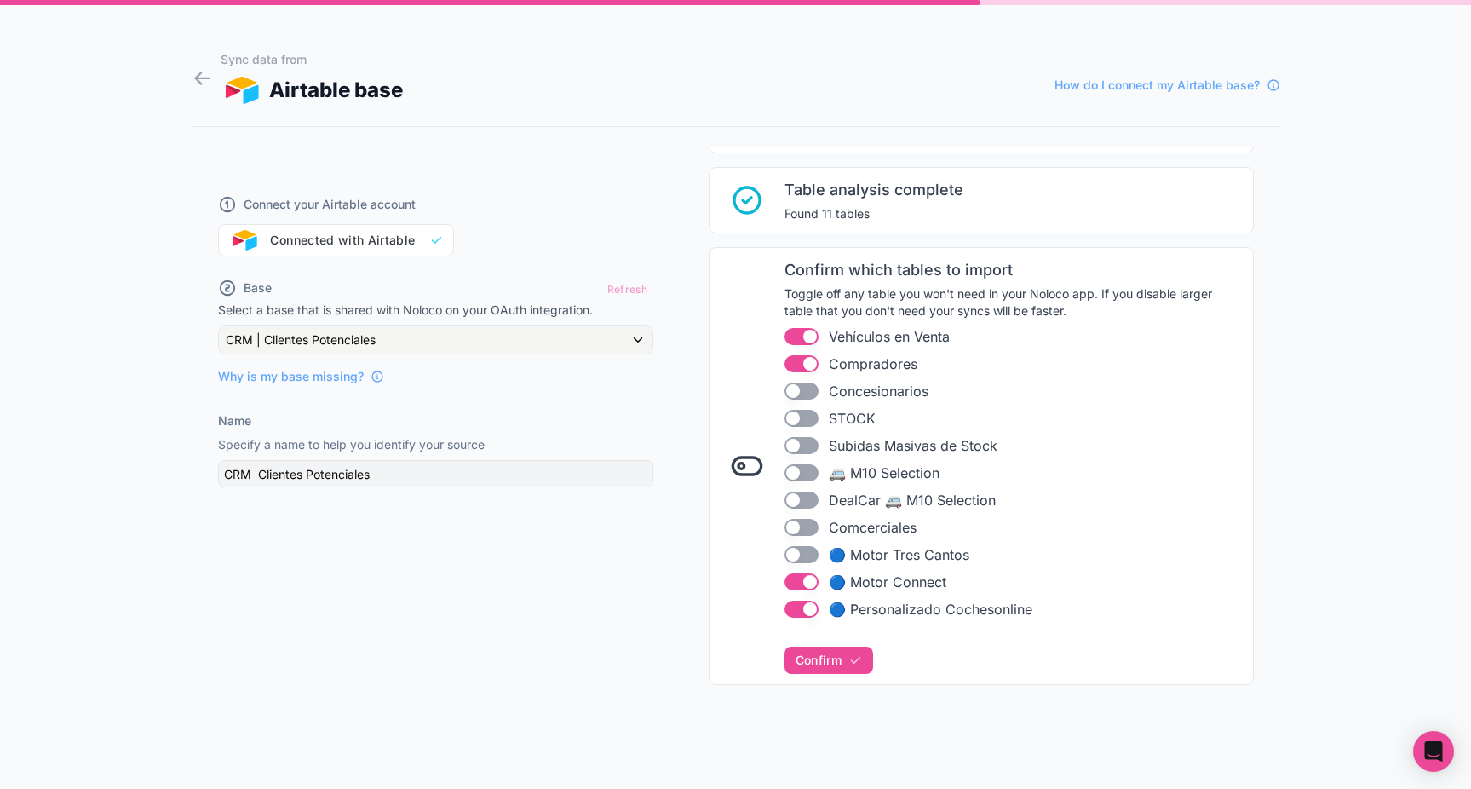
click at [803, 578] on button "Use setting" at bounding box center [802, 581] width 34 height 17
click at [803, 610] on button "Use setting" at bounding box center [802, 609] width 34 height 17
click at [829, 659] on span "Confirm" at bounding box center [819, 660] width 46 height 15
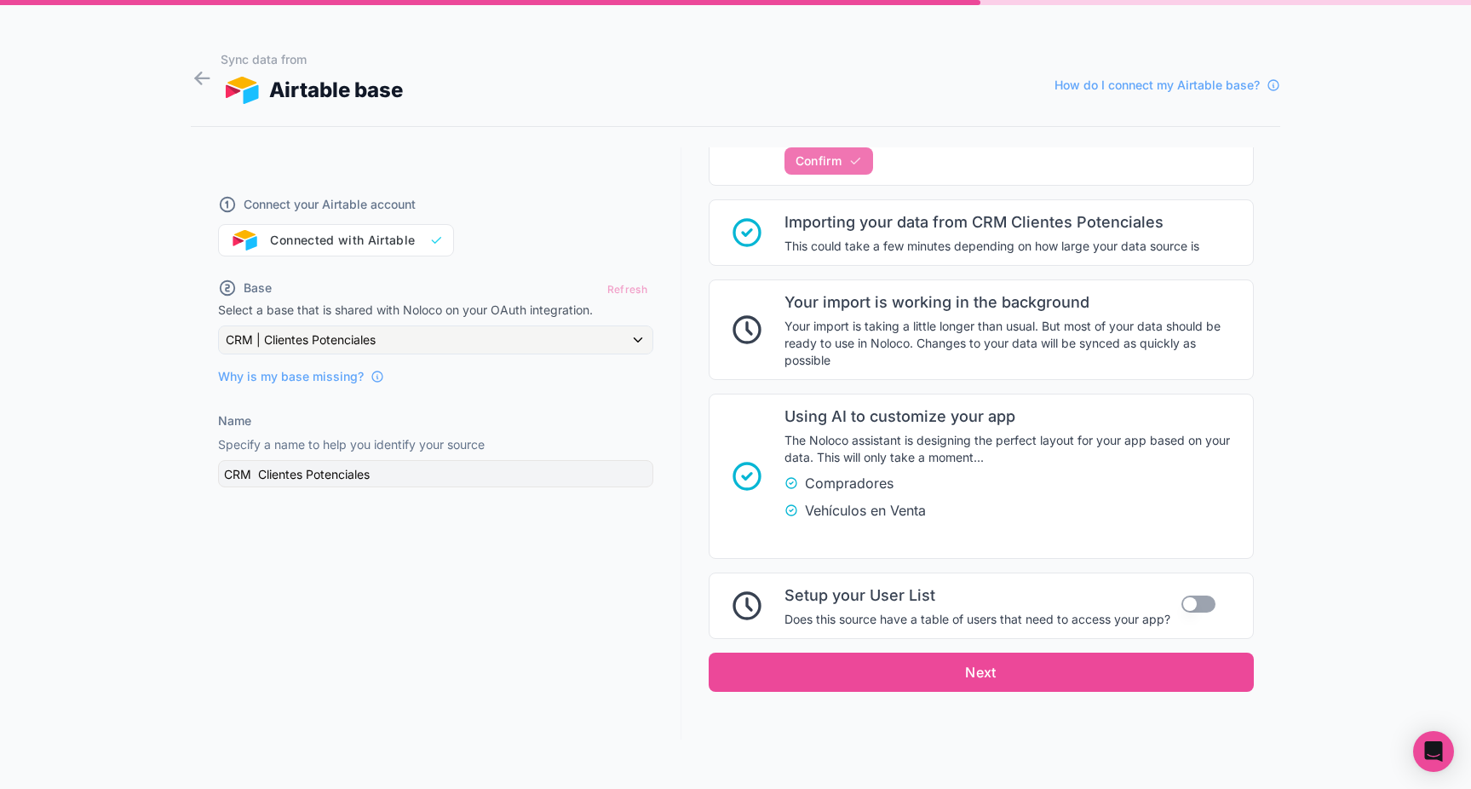
scroll to position [621, 0]
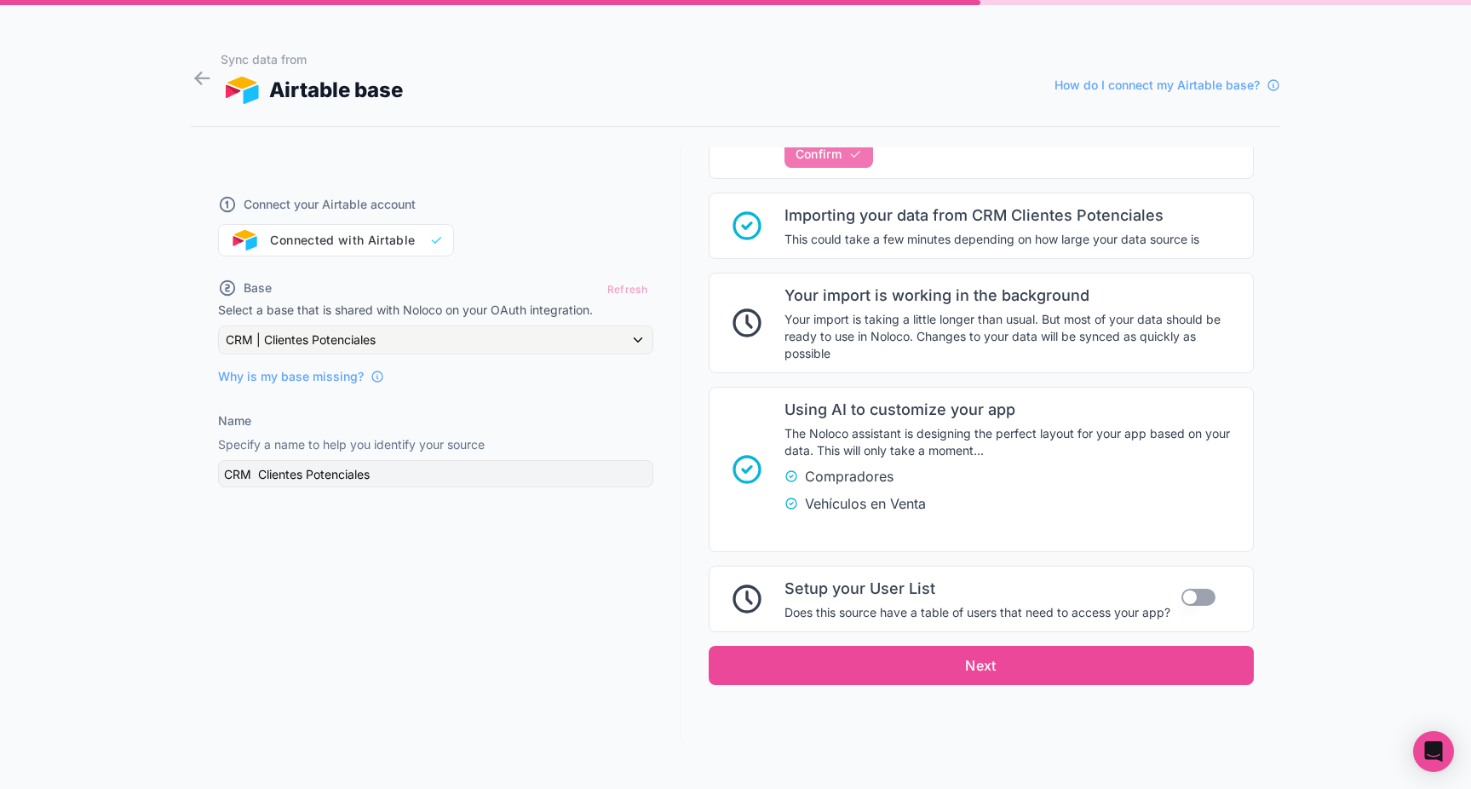
click at [1188, 595] on button "Use setting" at bounding box center [1199, 597] width 34 height 17
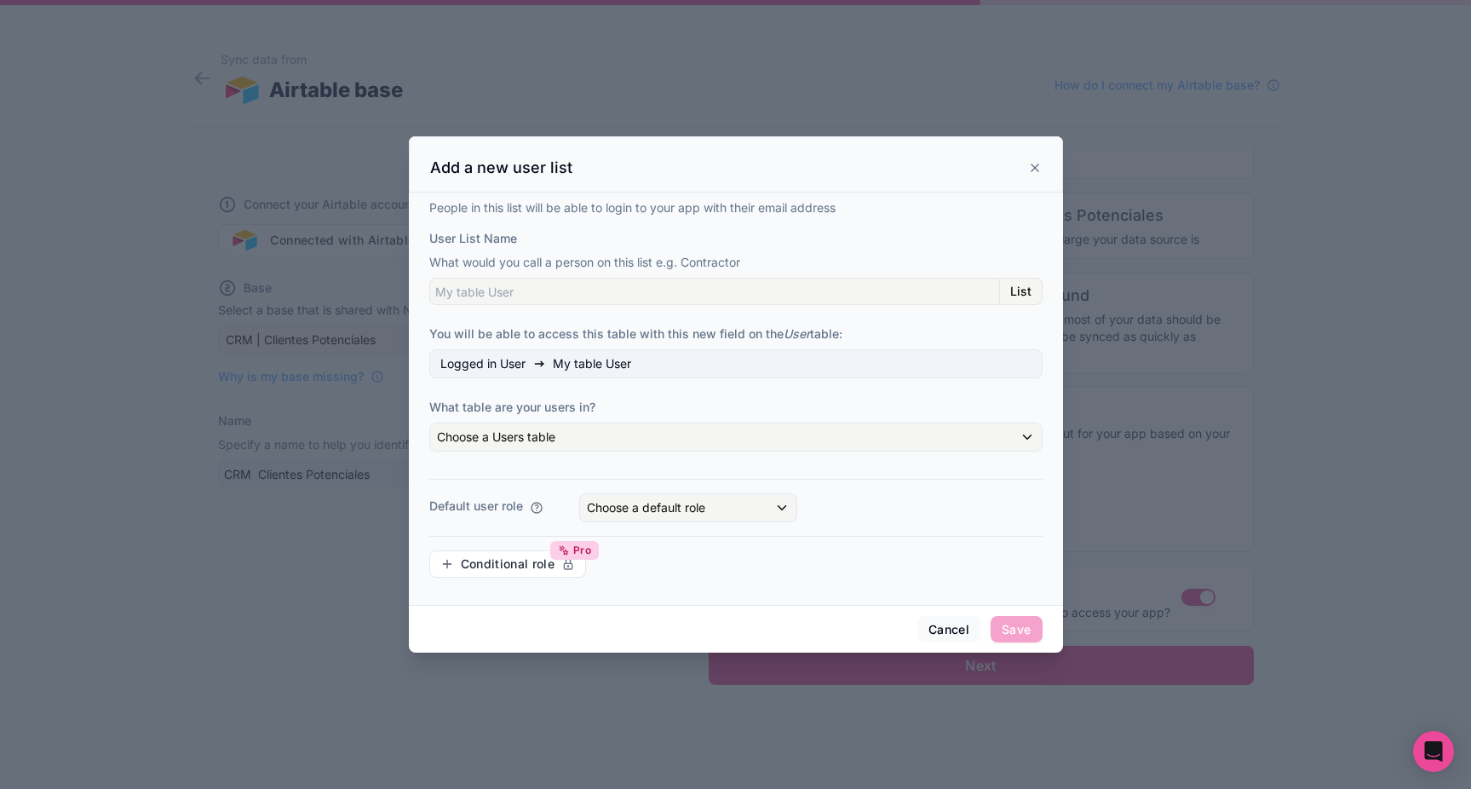
click at [1036, 161] on icon at bounding box center [1035, 168] width 14 height 14
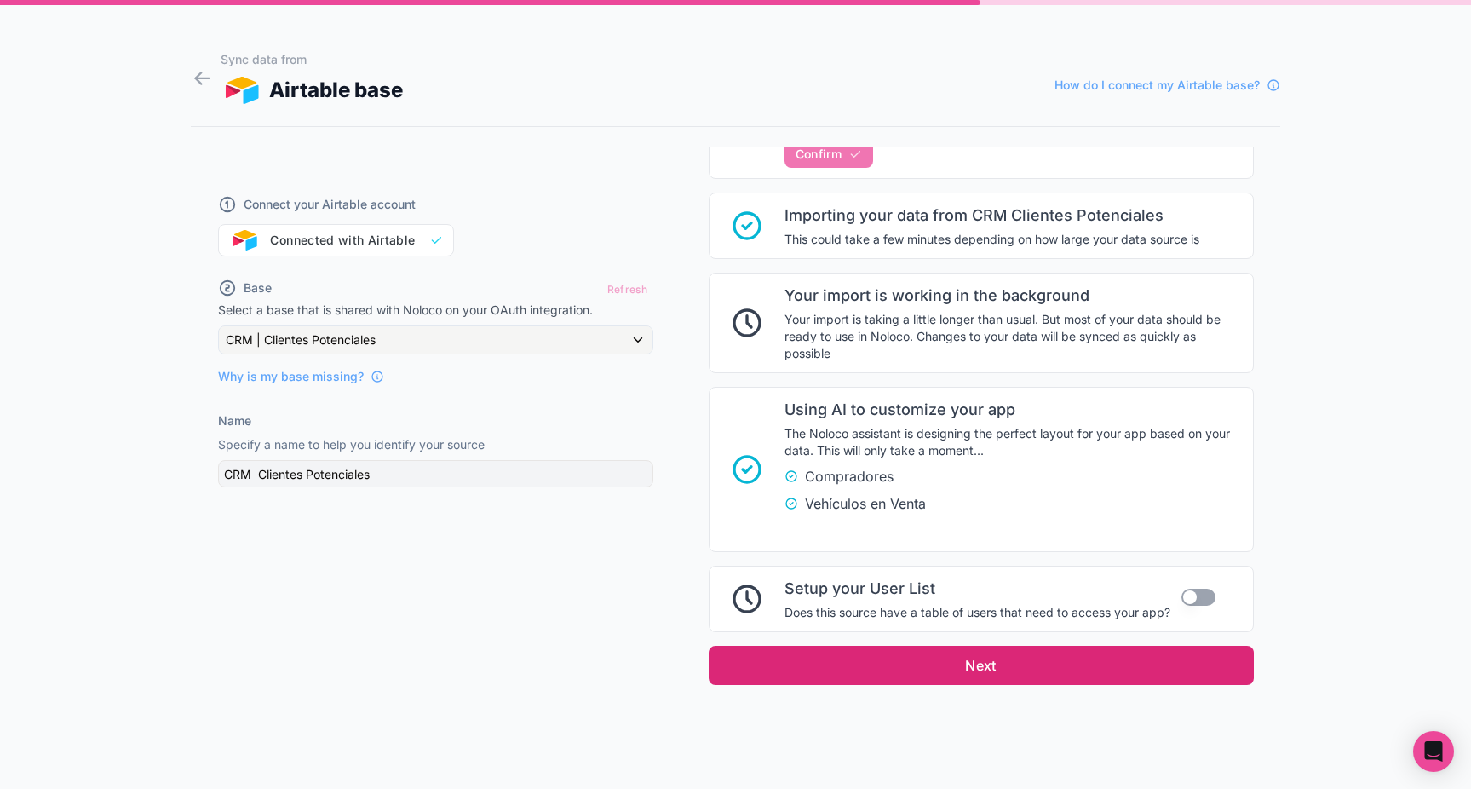
click at [1010, 653] on button "Next" at bounding box center [981, 665] width 545 height 39
